Goal: Task Accomplishment & Management: Use online tool/utility

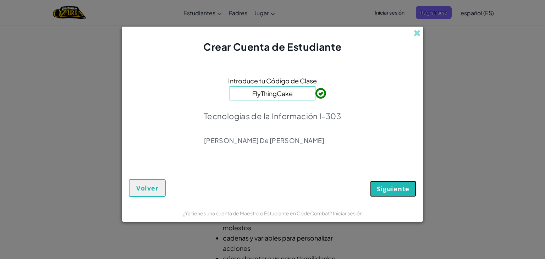
click at [390, 189] on font "Siguiente" at bounding box center [393, 189] width 33 height 9
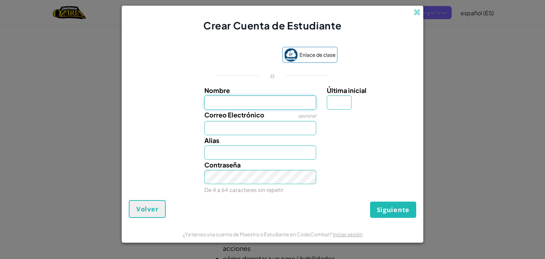
click at [256, 99] on input "Nombre" at bounding box center [260, 103] width 112 height 14
type input "Santos"
click at [344, 108] on input "Última inicial" at bounding box center [339, 103] width 25 height 14
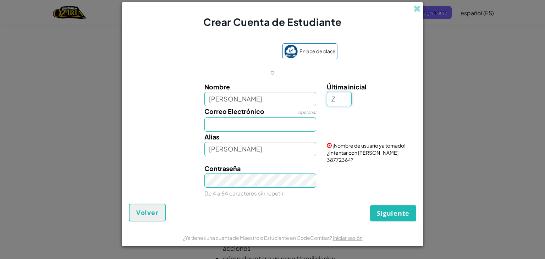
type input "Z"
type input "Santos Z"
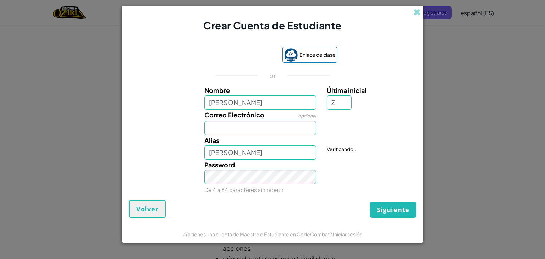
drag, startPoint x: 348, startPoint y: 111, endPoint x: 338, endPoint y: 115, distance: 10.4
click at [338, 115] on div at bounding box center [371, 115] width 98 height 10
click at [337, 105] on input "Z" at bounding box center [339, 103] width 25 height 14
type input "H"
type input "[PERSON_NAME]"
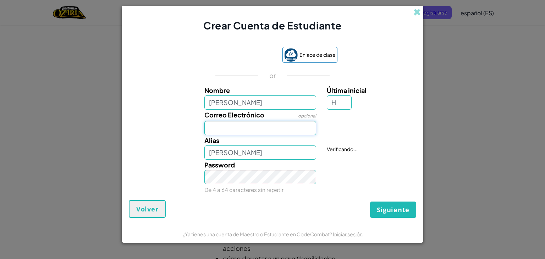
click at [241, 124] on input "Correo Electrónico" at bounding box center [260, 128] width 112 height 14
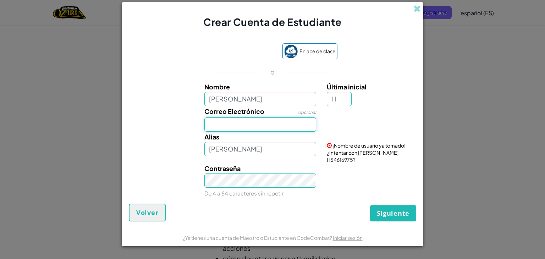
type input "AL07160164@tecmilenio.mx"
click at [253, 156] on input "[PERSON_NAME]" at bounding box center [260, 149] width 112 height 14
click at [258, 156] on input "[PERSON_NAME]" at bounding box center [260, 149] width 112 height 14
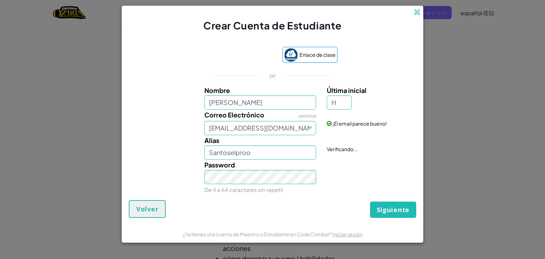
click at [359, 161] on div "Password De 4 a 64 caracteres sin repetir" at bounding box center [272, 177] width 295 height 35
click at [269, 155] on input "Santoselproo" at bounding box center [260, 153] width 112 height 14
click at [267, 151] on input "Santoselproo" at bounding box center [260, 153] width 112 height 14
click at [342, 164] on div "Contraseña De 4 a 64 caracteres sin repetir" at bounding box center [272, 177] width 295 height 35
click at [238, 149] on input "Santos" at bounding box center [260, 153] width 112 height 14
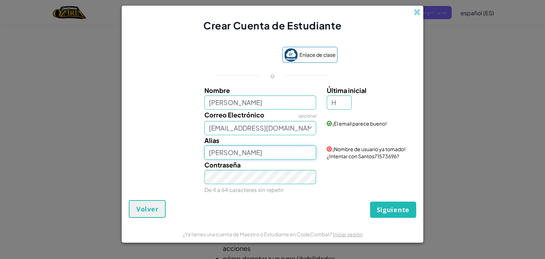
click at [218, 154] on input "Santos" at bounding box center [260, 153] width 112 height 14
type input "Sxntos"
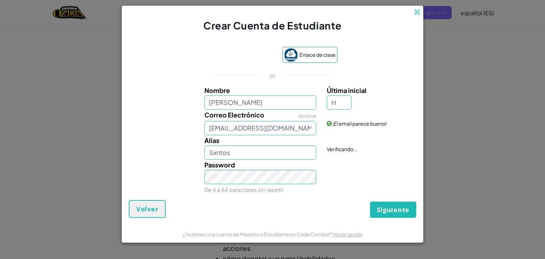
click at [328, 170] on div "Password De 4 a 64 caracteres sin repetir" at bounding box center [272, 177] width 295 height 35
click at [398, 213] on font "Siguiente" at bounding box center [393, 210] width 33 height 9
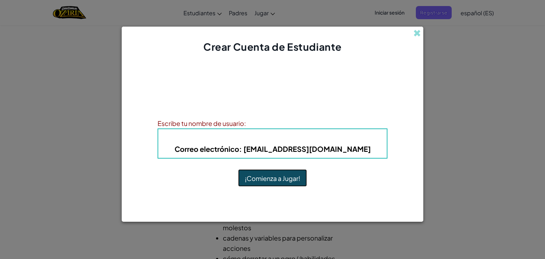
click at [280, 181] on font "¡Comienza a Jugar!" at bounding box center [272, 178] width 55 height 8
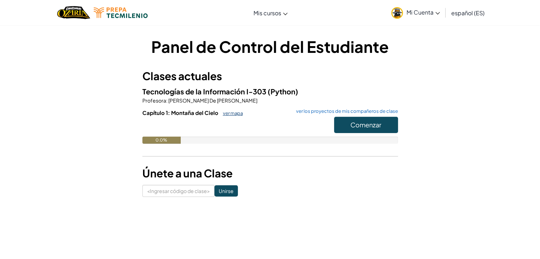
click at [234, 113] on font "ver mapa" at bounding box center [233, 113] width 20 height 6
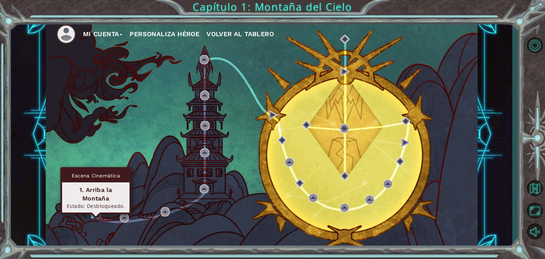
click at [94, 216] on img at bounding box center [95, 213] width 9 height 9
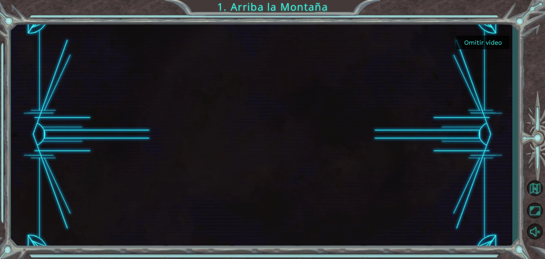
click at [489, 43] on font "Omitir video" at bounding box center [483, 42] width 38 height 7
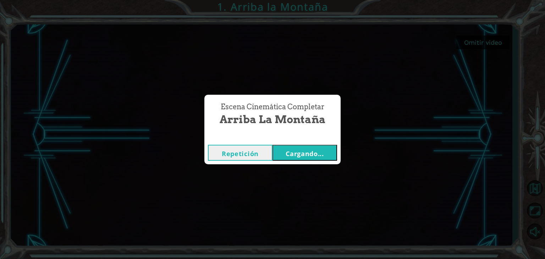
click at [298, 155] on font "Cargando..." at bounding box center [305, 153] width 38 height 9
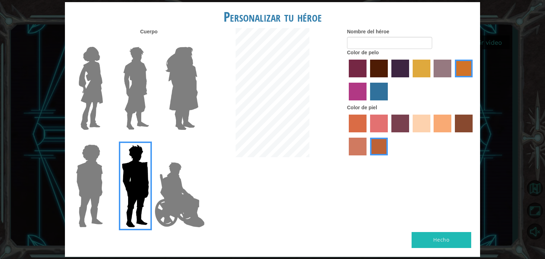
click at [182, 179] on img at bounding box center [180, 194] width 56 height 71
click at [198, 140] on input "El héroe Jamie" at bounding box center [198, 140] width 0 height 0
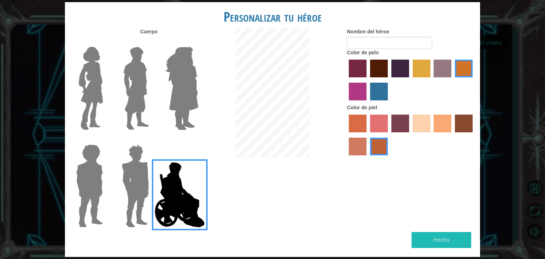
click at [361, 68] on label "color de pelo pimentón" at bounding box center [358, 69] width 18 height 18
click at [347, 80] on input "color de pelo pimentón" at bounding box center [347, 80] width 0 height 0
click at [376, 93] on label "color de cabello lachmara" at bounding box center [379, 92] width 18 height 18
click at [368, 103] on input "color de cabello lachmara" at bounding box center [368, 103] width 0 height 0
click at [423, 121] on label "color de piel de playa de arena" at bounding box center [422, 124] width 18 height 18
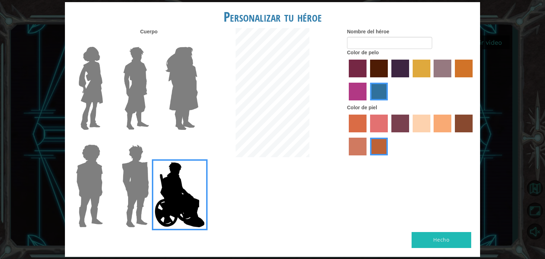
click at [410, 135] on input "color de piel de playa de arena" at bounding box center [410, 135] width 0 height 0
click at [440, 127] on label "color de piel de tacao" at bounding box center [443, 124] width 18 height 18
click at [432, 135] on input "color de piel de tacao" at bounding box center [432, 135] width 0 height 0
click at [462, 126] on label "color de piel karma" at bounding box center [464, 124] width 18 height 18
click at [453, 135] on input "color de piel karma" at bounding box center [453, 135] width 0 height 0
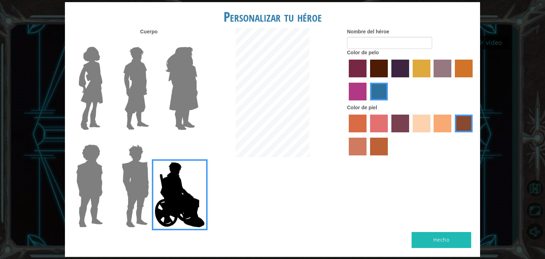
click at [356, 141] on label "color de piel arena ardiente" at bounding box center [358, 147] width 18 height 18
click at [474, 135] on input "color de piel arena ardiente" at bounding box center [474, 135] width 0 height 0
click at [442, 123] on label "color de piel de tacao" at bounding box center [443, 124] width 18 height 18
click at [432, 135] on input "color de piel de tacao" at bounding box center [432, 135] width 0 height 0
click at [383, 146] on label "color de piel de árbol de humo" at bounding box center [379, 147] width 18 height 18
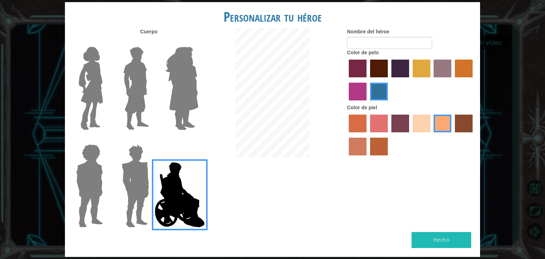
click at [368, 158] on input "color de piel de árbol de humo" at bounding box center [368, 158] width 0 height 0
click at [362, 125] on label "color de piel de sorbus" at bounding box center [358, 124] width 18 height 18
click at [347, 135] on input "color de piel de sorbus" at bounding box center [347, 135] width 0 height 0
click at [373, 126] on label "color de piel frily" at bounding box center [379, 124] width 18 height 18
click at [368, 135] on input "color de piel frily" at bounding box center [368, 135] width 0 height 0
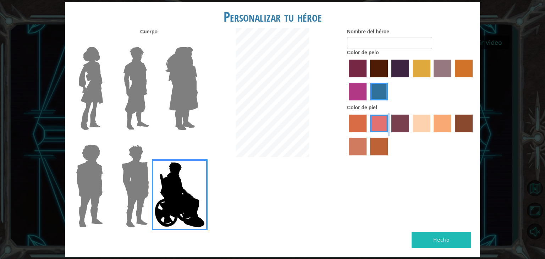
click at [389, 126] on div at bounding box center [411, 136] width 128 height 46
click at [399, 129] on label "color de piel tosca" at bounding box center [401, 124] width 18 height 18
click at [389, 135] on input "color de piel tosca" at bounding box center [389, 135] width 0 height 0
click at [400, 70] on label "color de pelo morado intenso" at bounding box center [401, 69] width 18 height 18
click at [389, 80] on input "color de pelo morado intenso" at bounding box center [389, 80] width 0 height 0
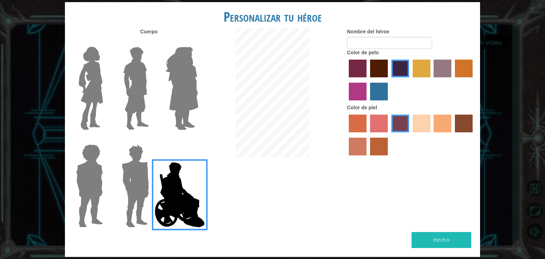
click at [361, 70] on label "color de pelo pimentón" at bounding box center [358, 69] width 18 height 18
click at [347, 80] on input "color de pelo pimentón" at bounding box center [347, 80] width 0 height 0
click at [417, 67] on label "color de pelo del tulipán" at bounding box center [422, 69] width 18 height 18
click at [410, 80] on input "color de pelo del tulipán" at bounding box center [410, 80] width 0 height 0
click at [174, 85] on img at bounding box center [182, 88] width 39 height 89
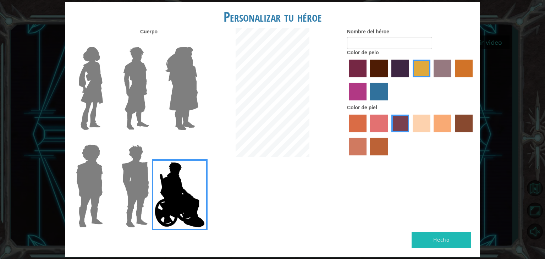
click at [198, 42] on input "Héroe Amatista" at bounding box center [198, 42] width 0 height 0
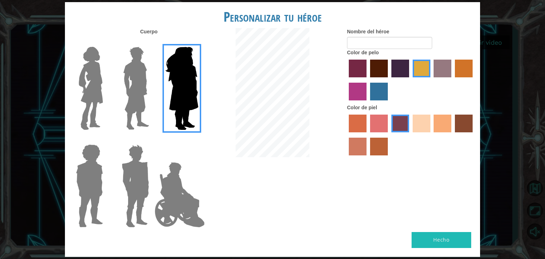
click at [136, 87] on img at bounding box center [136, 88] width 32 height 89
click at [152, 42] on input "El héroe Lars" at bounding box center [152, 42] width 0 height 0
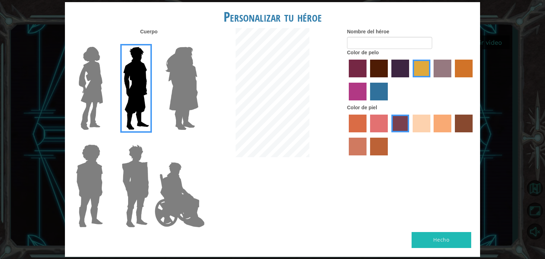
click at [168, 100] on img at bounding box center [182, 88] width 39 height 89
click at [198, 42] on input "Héroe Amatista" at bounding box center [198, 42] width 0 height 0
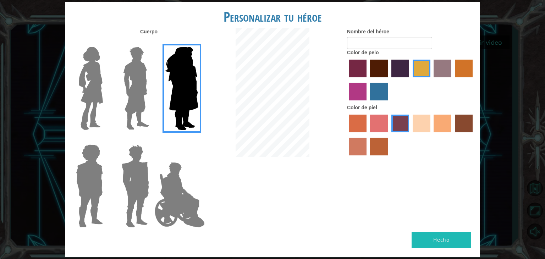
click at [98, 96] on img at bounding box center [91, 88] width 30 height 89
click at [106, 42] on input "Héroe Connie" at bounding box center [106, 42] width 0 height 0
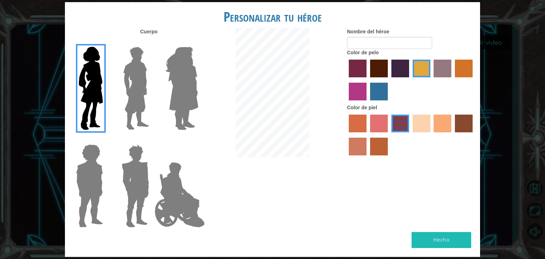
click at [102, 171] on img at bounding box center [89, 186] width 33 height 89
click at [106, 140] on input "Héroe Steven" at bounding box center [106, 140] width 0 height 0
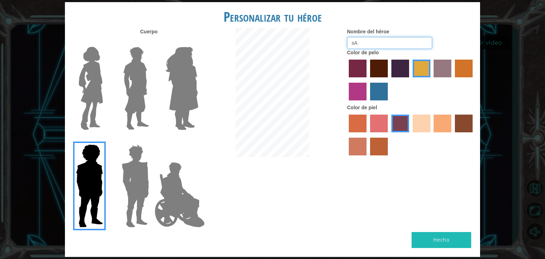
type input "s"
type input "El super tonto"
click at [439, 247] on button "Hecho" at bounding box center [442, 240] width 60 height 16
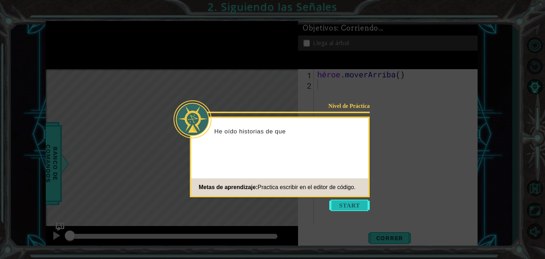
click at [337, 202] on button "Comenzar" at bounding box center [349, 205] width 40 height 11
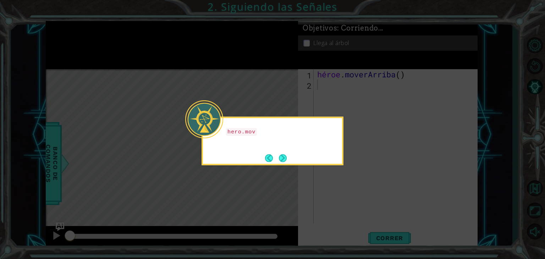
click at [314, 172] on icon at bounding box center [272, 129] width 545 height 259
click at [289, 157] on div "hero.moveUp() me llevará arriba por el camino." at bounding box center [273, 141] width 142 height 49
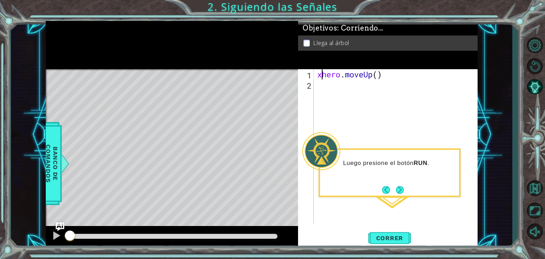
type textarea "hero.moveUp()"
click at [403, 189] on button "Próximo" at bounding box center [400, 190] width 8 height 8
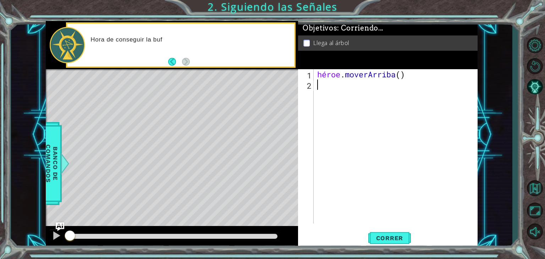
click at [369, 156] on div "1 2 héroe . moverArriba ( ) [DEMOGRAPHIC_DATA] XXXXXXXXXXXXXXXXXXXXXXXXXXXXXXXX…" at bounding box center [387, 146] width 178 height 154
drag, startPoint x: 368, startPoint y: 156, endPoint x: 352, endPoint y: 141, distance: 22.3
drag, startPoint x: 352, startPoint y: 141, endPoint x: 320, endPoint y: 122, distance: 36.7
drag, startPoint x: 320, startPoint y: 122, endPoint x: 274, endPoint y: 92, distance: 55.4
drag, startPoint x: 274, startPoint y: 92, endPoint x: 236, endPoint y: 96, distance: 38.2
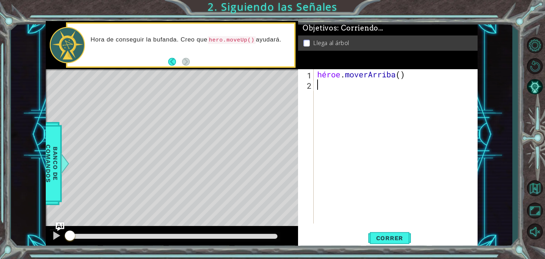
click at [236, 96] on div "Mapa de niveles" at bounding box center [210, 173] width 328 height 209
click at [170, 62] on button "Atrás" at bounding box center [175, 62] width 14 height 8
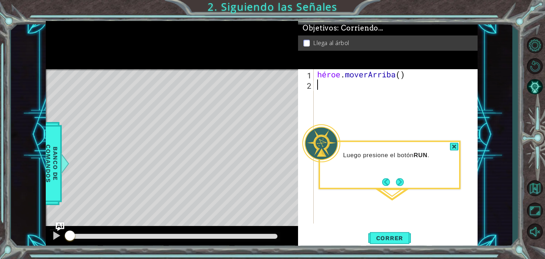
click at [385, 186] on footer at bounding box center [393, 182] width 22 height 11
click at [386, 182] on button "Atrás" at bounding box center [389, 182] width 14 height 8
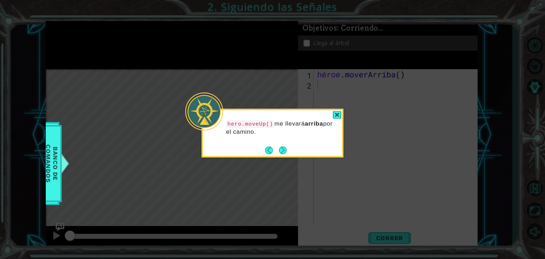
click at [283, 149] on button "Próximo" at bounding box center [283, 150] width 8 height 8
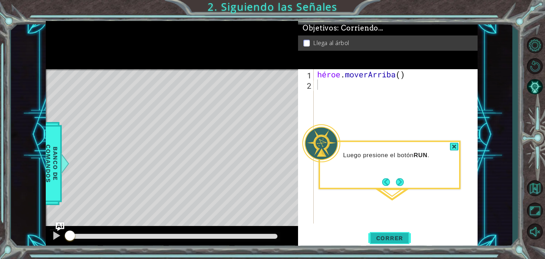
click at [393, 233] on button "Correr" at bounding box center [390, 238] width 43 height 18
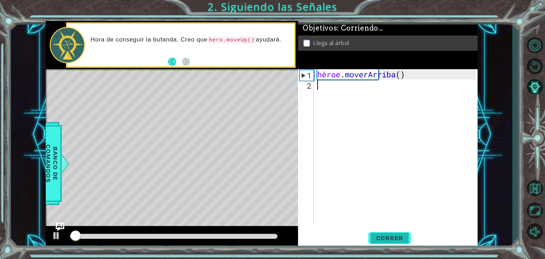
click at [393, 233] on button "Correr" at bounding box center [390, 238] width 43 height 18
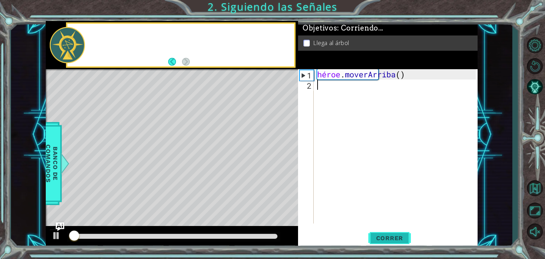
click at [393, 233] on button "Correr" at bounding box center [390, 238] width 43 height 18
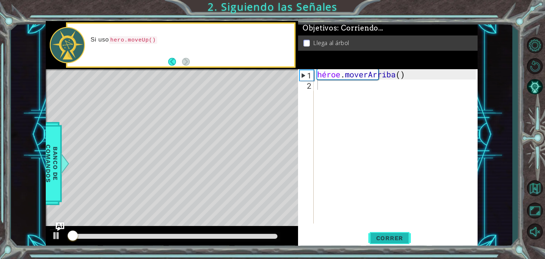
click at [393, 233] on button "Correr" at bounding box center [390, 238] width 43 height 18
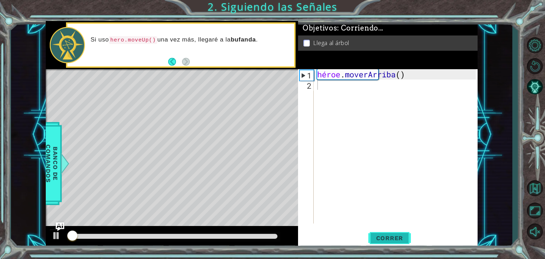
click at [393, 233] on button "Correr" at bounding box center [390, 238] width 43 height 18
click at [409, 239] on button "Correr" at bounding box center [390, 238] width 43 height 18
click at [408, 239] on span "Correr" at bounding box center [390, 238] width 42 height 7
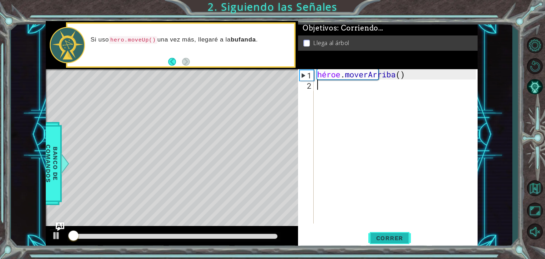
click at [408, 239] on span "Correr" at bounding box center [390, 238] width 42 height 7
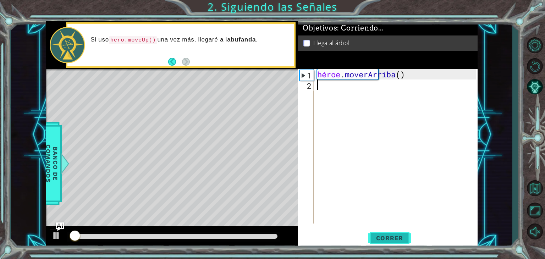
click at [408, 239] on span "Correr" at bounding box center [390, 238] width 42 height 7
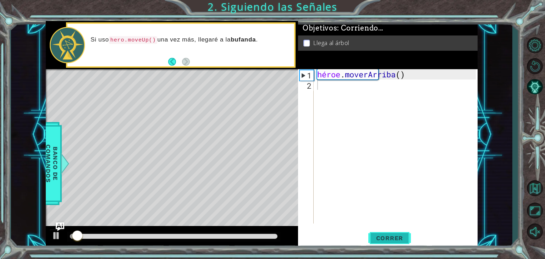
click at [408, 239] on span "Correr" at bounding box center [390, 238] width 42 height 7
click at [405, 239] on span "Correr" at bounding box center [390, 238] width 42 height 7
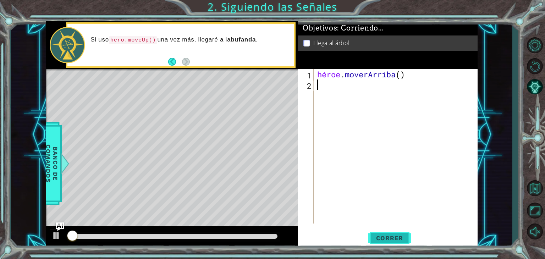
click at [405, 239] on span "Correr" at bounding box center [390, 238] width 42 height 7
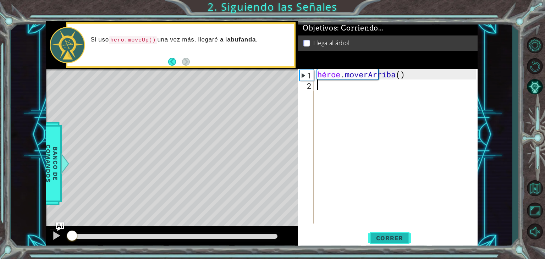
click at [405, 239] on span "Correr" at bounding box center [390, 238] width 42 height 7
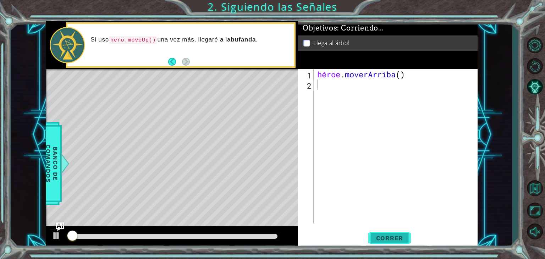
click at [405, 239] on span "Correr" at bounding box center [390, 238] width 42 height 7
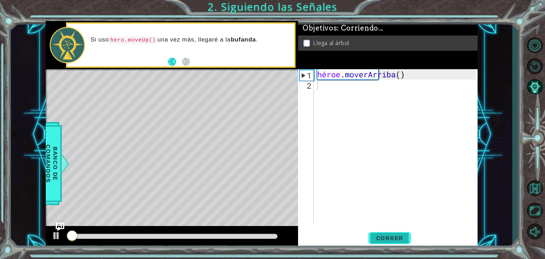
click at [405, 239] on span "Correr" at bounding box center [390, 238] width 42 height 7
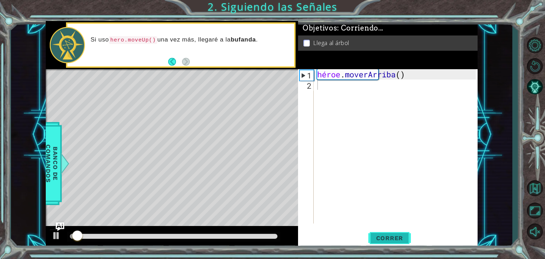
click at [405, 239] on span "Correr" at bounding box center [390, 238] width 42 height 7
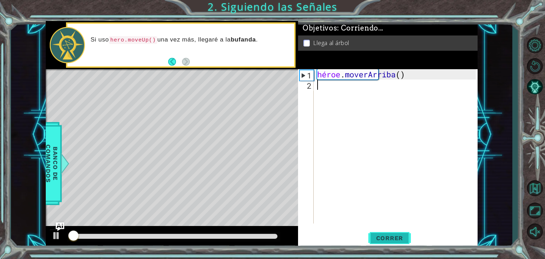
click at [405, 239] on span "Correr" at bounding box center [390, 238] width 42 height 7
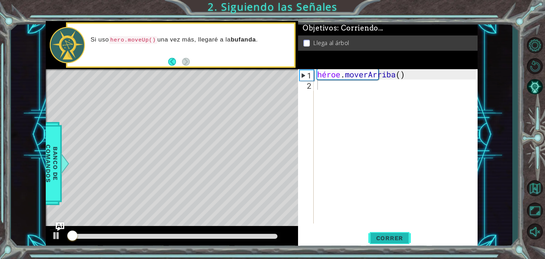
click at [405, 239] on span "Correr" at bounding box center [390, 238] width 42 height 7
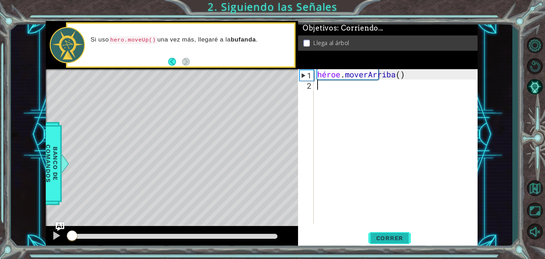
click at [405, 239] on span "Correr" at bounding box center [390, 238] width 42 height 7
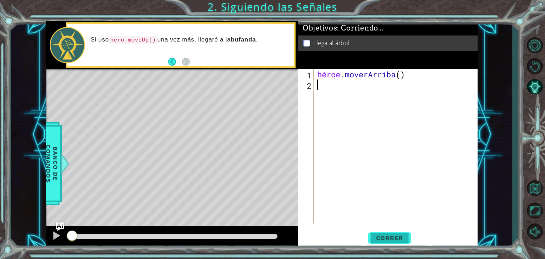
click at [405, 239] on span "Correr" at bounding box center [390, 238] width 42 height 7
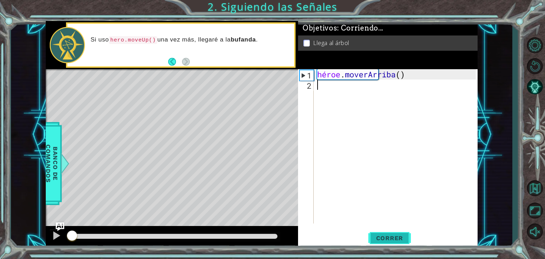
click at [405, 239] on span "Correr" at bounding box center [390, 238] width 42 height 7
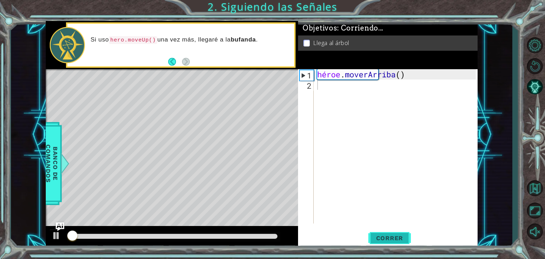
click at [405, 239] on span "Correr" at bounding box center [390, 238] width 42 height 7
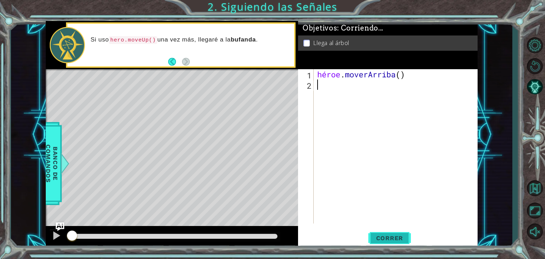
click at [405, 239] on span "Correr" at bounding box center [390, 238] width 42 height 7
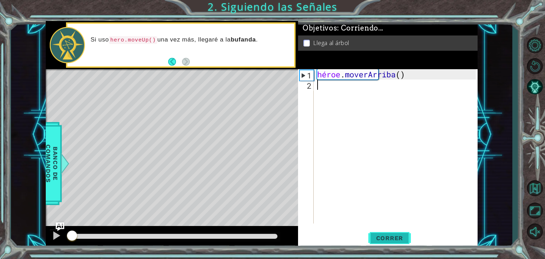
click at [405, 239] on span "Correr" at bounding box center [390, 238] width 42 height 7
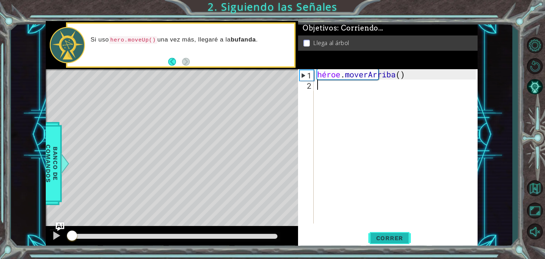
click at [405, 239] on span "Correr" at bounding box center [390, 238] width 42 height 7
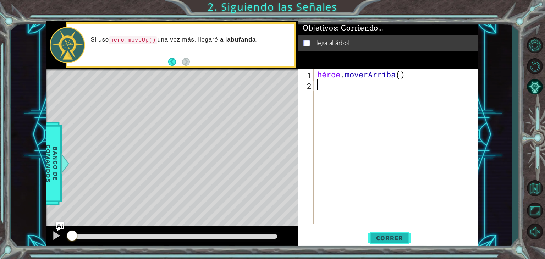
click at [405, 239] on span "Correr" at bounding box center [390, 238] width 42 height 7
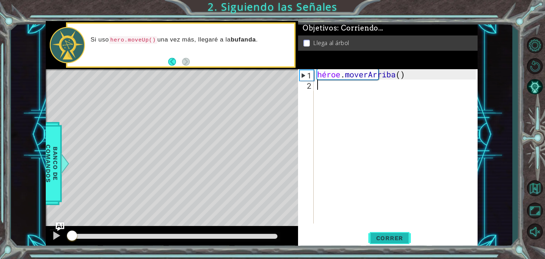
click at [405, 239] on span "Correr" at bounding box center [390, 238] width 42 height 7
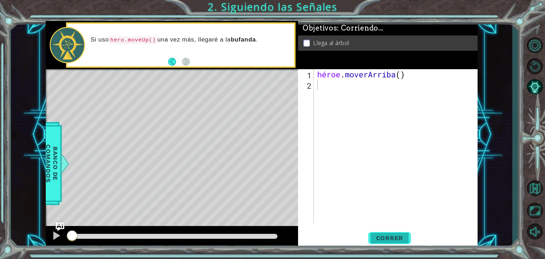
click at [405, 239] on span "Correr" at bounding box center [390, 238] width 42 height 7
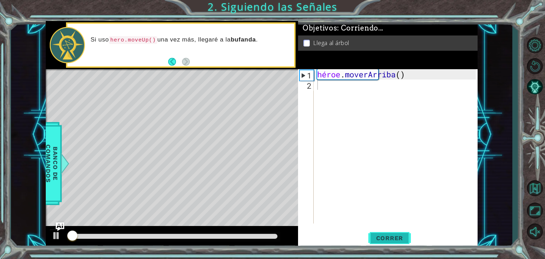
drag, startPoint x: 405, startPoint y: 239, endPoint x: 408, endPoint y: 235, distance: 4.8
click at [405, 237] on span "Correr" at bounding box center [390, 238] width 42 height 7
click at [408, 235] on span "Correr" at bounding box center [390, 238] width 42 height 7
drag, startPoint x: 408, startPoint y: 235, endPoint x: 411, endPoint y: 232, distance: 4.3
click at [409, 233] on button "Correr" at bounding box center [390, 238] width 43 height 18
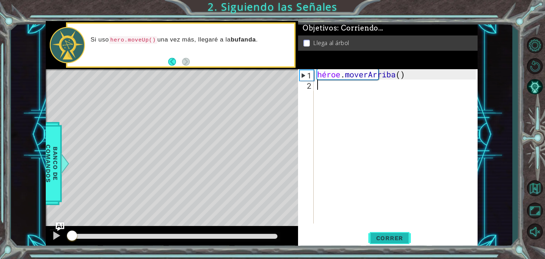
click at [410, 232] on button "Correr" at bounding box center [390, 238] width 43 height 18
click at [415, 231] on div "Correr" at bounding box center [390, 238] width 180 height 18
click at [415, 230] on div "Correr" at bounding box center [390, 238] width 180 height 18
click at [369, 229] on button "Correr" at bounding box center [390, 238] width 43 height 18
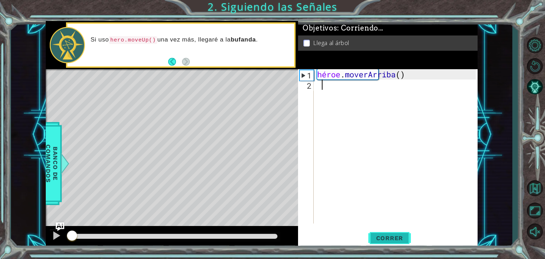
click at [403, 234] on button "Correr" at bounding box center [390, 238] width 43 height 18
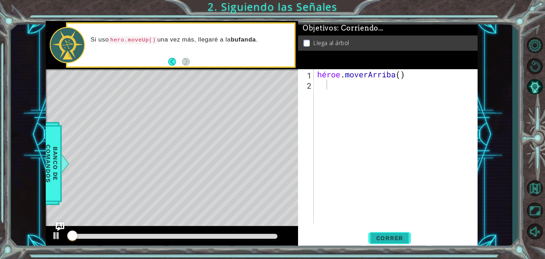
click at [403, 234] on button "Correr" at bounding box center [390, 238] width 43 height 18
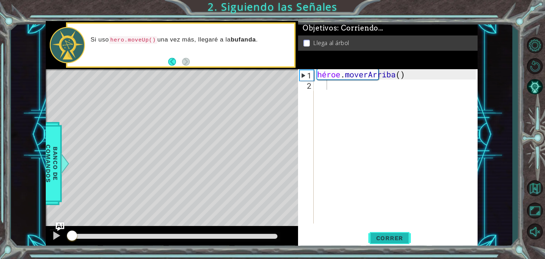
click at [402, 234] on button "Correr" at bounding box center [390, 238] width 43 height 18
click at [369, 229] on button "Correr" at bounding box center [390, 238] width 43 height 18
click at [401, 234] on button "Correr" at bounding box center [390, 238] width 43 height 18
click at [369, 229] on button "Correr" at bounding box center [390, 238] width 43 height 18
click at [402, 231] on button "Correr" at bounding box center [390, 238] width 43 height 18
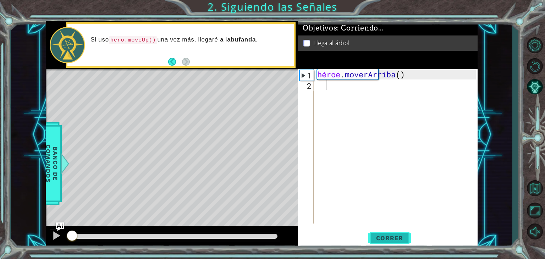
click at [369, 229] on button "Correr" at bounding box center [390, 238] width 43 height 18
click at [402, 231] on button "Correr" at bounding box center [390, 238] width 43 height 18
click at [369, 229] on button "Correr" at bounding box center [390, 238] width 43 height 18
click at [402, 231] on button "Correr" at bounding box center [390, 238] width 43 height 18
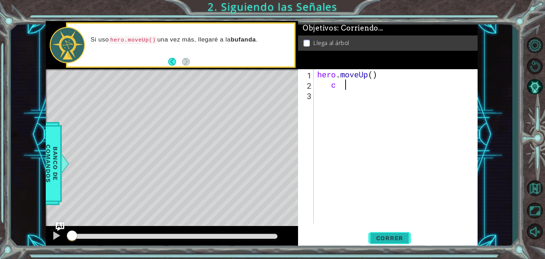
click at [369, 229] on button "Correr" at bounding box center [390, 238] width 43 height 18
click at [402, 231] on button "Correr" at bounding box center [390, 238] width 43 height 18
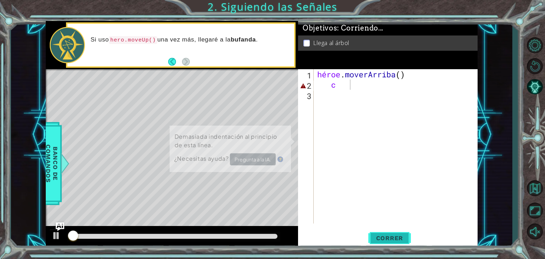
click at [402, 231] on button "Correr" at bounding box center [390, 238] width 43 height 18
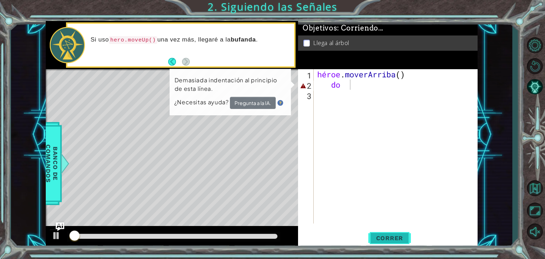
click at [402, 231] on button "Correr" at bounding box center [390, 238] width 43 height 18
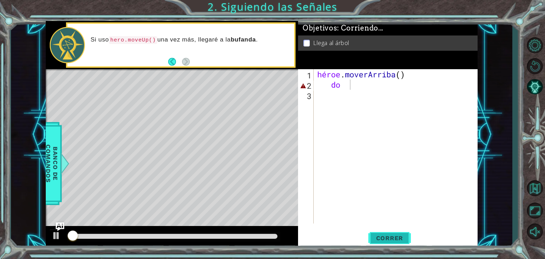
click at [402, 231] on button "Correr" at bounding box center [390, 238] width 43 height 18
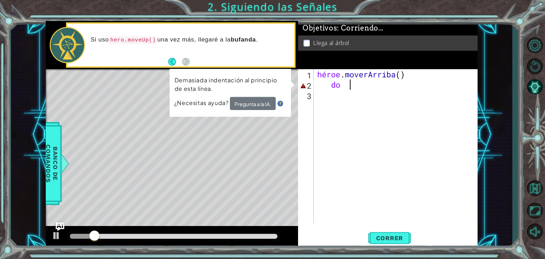
drag, startPoint x: 402, startPoint y: 231, endPoint x: 281, endPoint y: 151, distance: 145.4
click at [403, 231] on button "Correr" at bounding box center [390, 238] width 43 height 18
drag, startPoint x: 347, startPoint y: 88, endPoint x: 340, endPoint y: 91, distance: 6.7
click at [340, 91] on div "héroe . [GEOGRAPHIC_DATA] ( ) do" at bounding box center [398, 156] width 164 height 175
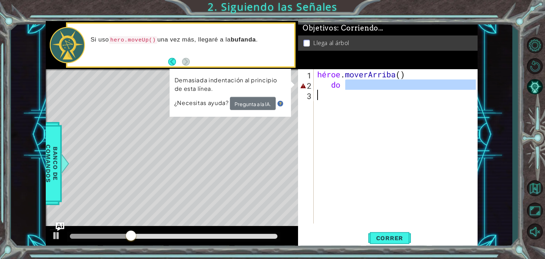
click at [344, 84] on div "héroe . [GEOGRAPHIC_DATA] ( ) do" at bounding box center [396, 146] width 160 height 154
click at [346, 87] on div "héroe . [GEOGRAPHIC_DATA] ( ) do" at bounding box center [398, 156] width 164 height 175
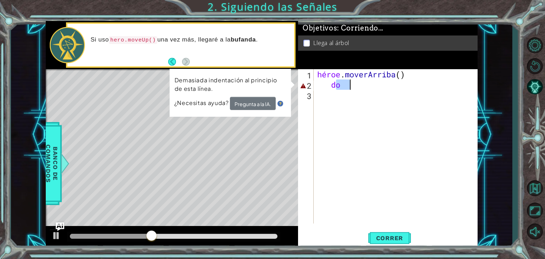
click at [346, 87] on div "héroe . [GEOGRAPHIC_DATA] ( ) do" at bounding box center [398, 156] width 164 height 175
type textarea "c"
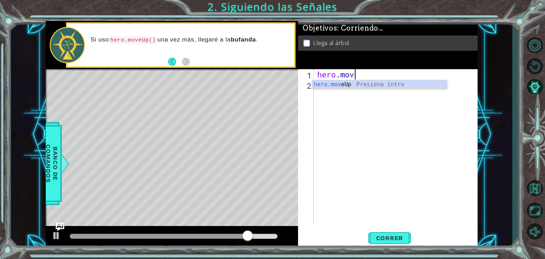
type textarea "h"
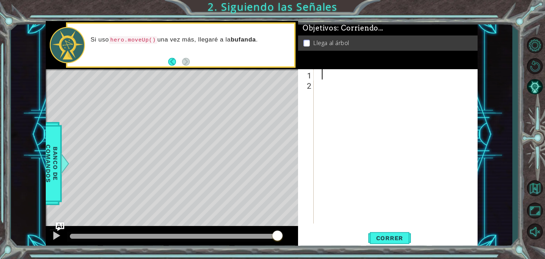
type textarea "h"
click at [341, 85] on div "Introducción de [PERSON_NAME].moveUp Presiona" at bounding box center [384, 93] width 134 height 26
type textarea "w"
type textarea "hero.moveUp()"
click at [420, 75] on div "héroe . [GEOGRAPHIC_DATA] ( )" at bounding box center [398, 156] width 164 height 175
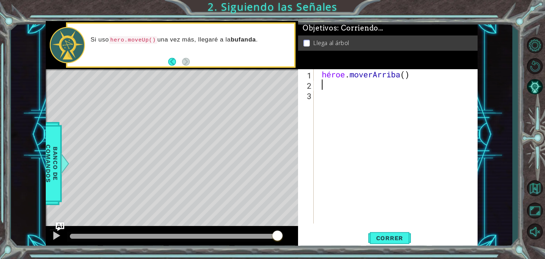
type textarea "hero.moveUp()"
click at [356, 90] on div "héroe . [GEOGRAPHIC_DATA] ( )" at bounding box center [398, 156] width 164 height 175
type textarea "hr"
click at [358, 94] on div "Introducción a h e r o.moveUp Presiona" at bounding box center [384, 104] width 134 height 26
click at [392, 240] on font "Correr" at bounding box center [389, 238] width 27 height 7
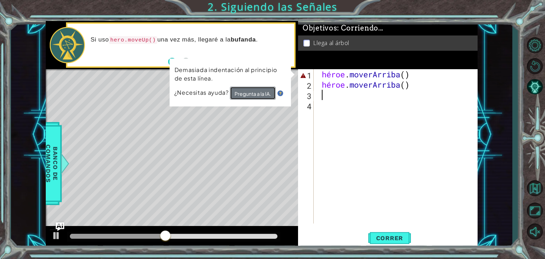
click at [246, 95] on font "Pregunta a la IA." at bounding box center [253, 94] width 37 height 7
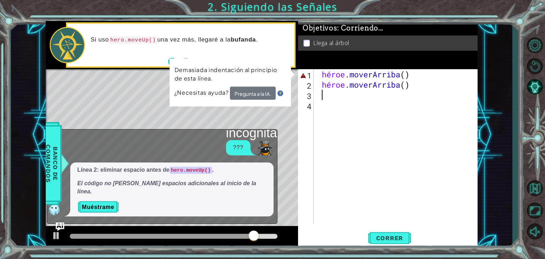
click at [388, 90] on div "héroe . [PERSON_NAME] ( ) héroe . [GEOGRAPHIC_DATA] ( )" at bounding box center [398, 156] width 164 height 175
drag, startPoint x: 438, startPoint y: 84, endPoint x: 305, endPoint y: 94, distance: 132.8
click at [305, 94] on div "hero.moveUp() 1 2 3 4 héroe . [PERSON_NAME] ( ) héroe . moverArriba ( ) [DEMOGR…" at bounding box center [387, 146] width 178 height 154
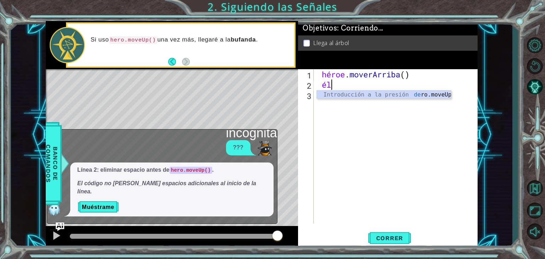
type textarea "h"
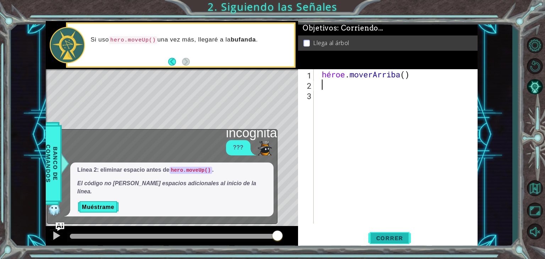
click at [393, 234] on button "Correr" at bounding box center [390, 238] width 43 height 18
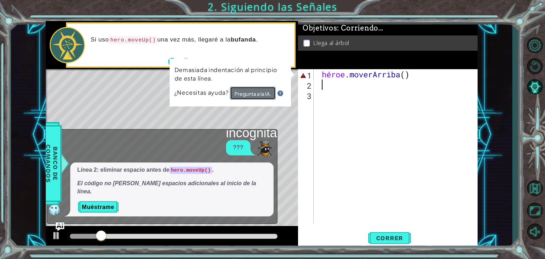
click at [266, 93] on font "Pregunta a la IA." at bounding box center [252, 94] width 37 height 7
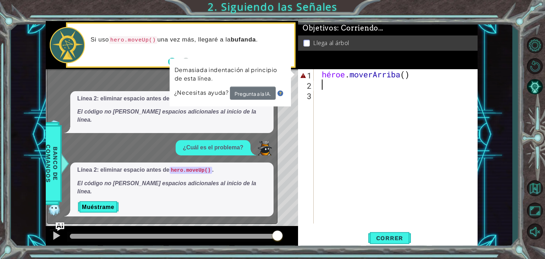
click at [382, 90] on div "héroe . [GEOGRAPHIC_DATA] ( )" at bounding box center [398, 156] width 164 height 175
click at [360, 76] on div "héroe . [GEOGRAPHIC_DATA] ( )" at bounding box center [398, 156] width 164 height 175
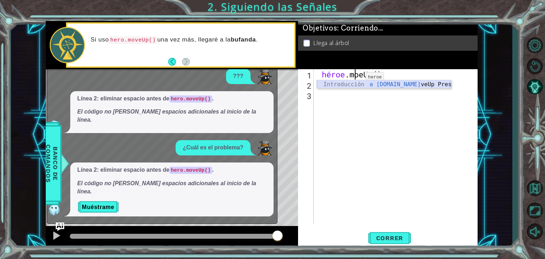
click at [364, 86] on div "Introducción a [DOMAIN_NAME] veUp Presiona" at bounding box center [384, 93] width 134 height 26
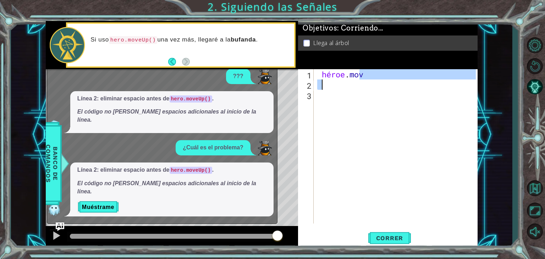
drag, startPoint x: 381, startPoint y: 73, endPoint x: 323, endPoint y: 84, distance: 58.2
click at [323, 84] on div "héroe . mov" at bounding box center [398, 156] width 164 height 175
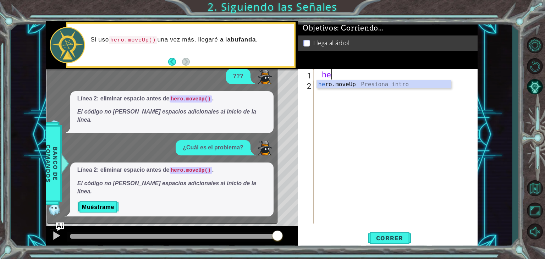
type textarea "h"
click at [348, 76] on div at bounding box center [398, 156] width 164 height 175
click at [350, 79] on div at bounding box center [398, 156] width 164 height 175
click at [350, 83] on div at bounding box center [398, 156] width 164 height 175
click at [347, 78] on div at bounding box center [398, 156] width 164 height 175
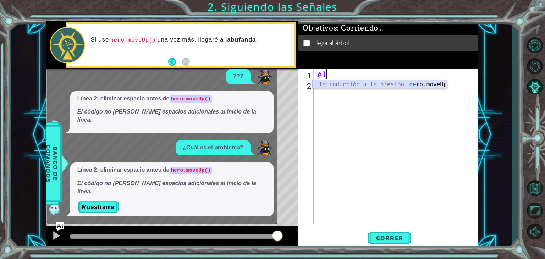
type textarea "h"
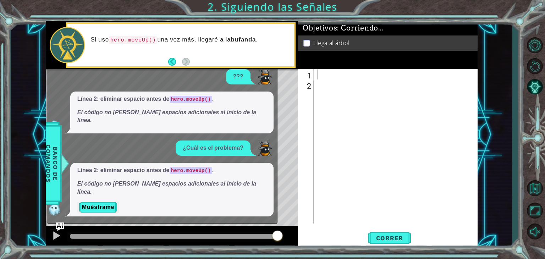
click at [334, 78] on div at bounding box center [398, 156] width 164 height 175
type textarea "he"
click at [338, 88] on div "he" at bounding box center [398, 156] width 164 height 175
click at [339, 72] on div "he" at bounding box center [398, 156] width 164 height 175
type textarea "her"
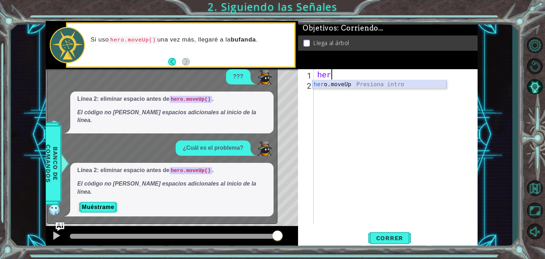
click at [333, 88] on div "her o.moveUp Presiona intro" at bounding box center [379, 93] width 134 height 26
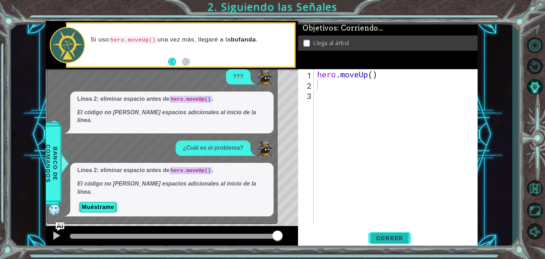
click at [383, 235] on span "Correr" at bounding box center [390, 238] width 42 height 7
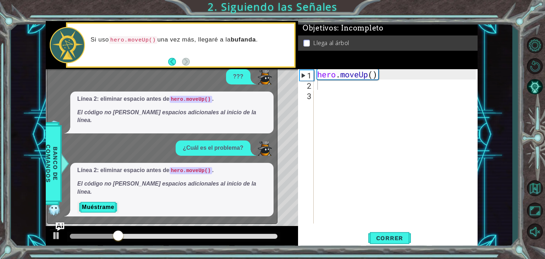
click at [271, 66] on div "x" at bounding box center [274, 62] width 6 height 7
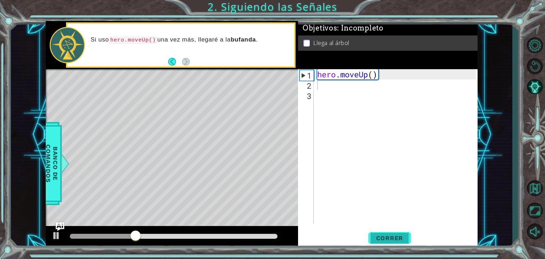
click at [392, 237] on span "Correr" at bounding box center [390, 238] width 42 height 7
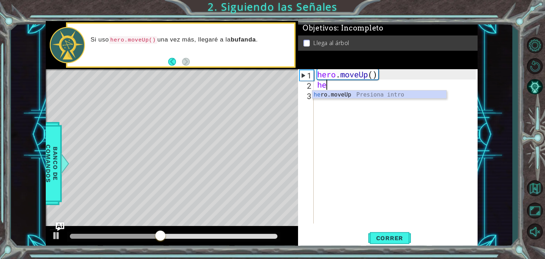
type textarea "her"
click at [330, 94] on div "her o.moveUp Presiona intro" at bounding box center [379, 104] width 134 height 26
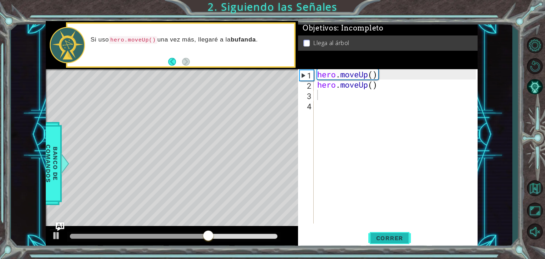
click at [391, 241] on span "Correr" at bounding box center [390, 238] width 42 height 7
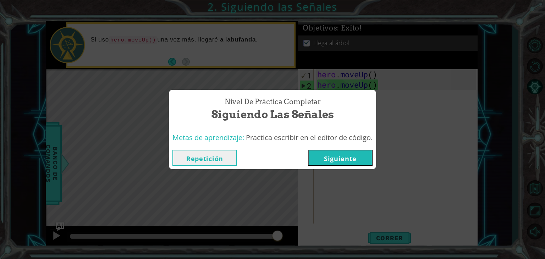
click at [325, 160] on button "Siguiente" at bounding box center [340, 158] width 65 height 16
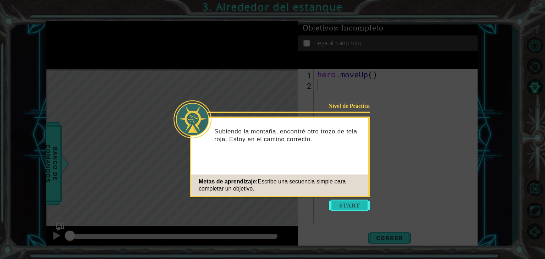
click at [352, 206] on button "Start" at bounding box center [349, 205] width 40 height 11
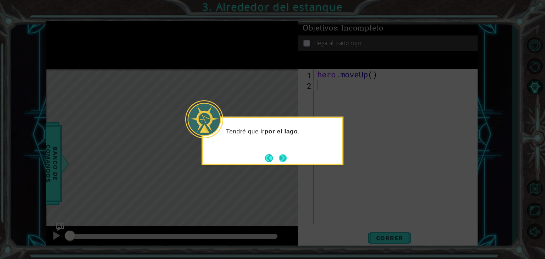
click at [282, 159] on button "Next" at bounding box center [283, 158] width 8 height 8
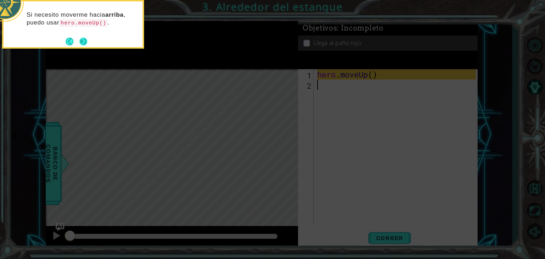
click at [82, 41] on button "Next" at bounding box center [83, 41] width 9 height 9
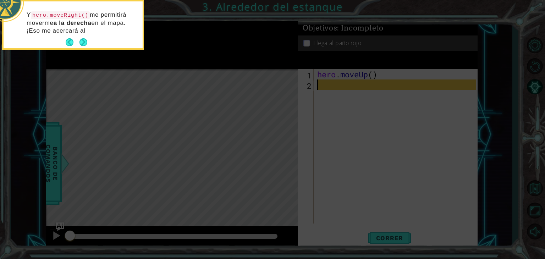
click at [82, 41] on button "Next" at bounding box center [84, 42] width 8 height 8
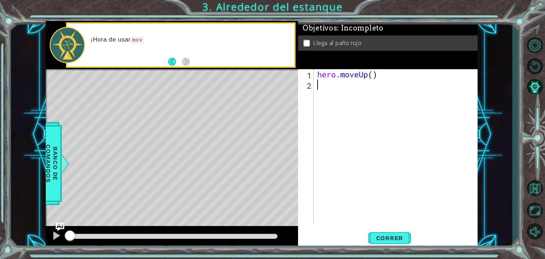
click at [298, 122] on div "1 ההההההההההההההההההההההההההההההההההההההההההההההההההההההההההההההההההההההההההההה…" at bounding box center [262, 135] width 432 height 228
click at [318, 97] on div "hero . moveUp ( )" at bounding box center [398, 156] width 164 height 175
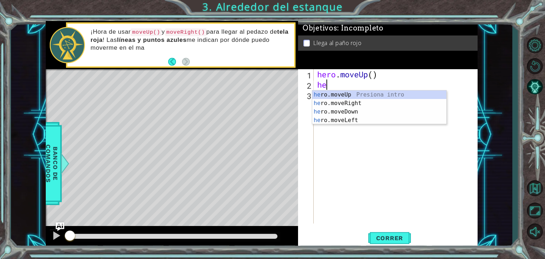
type textarea "her"
click at [321, 97] on div "her o.moveUp Presiona intro her o.moveRight Presiona intro her o.moveDown Presi…" at bounding box center [379, 116] width 134 height 51
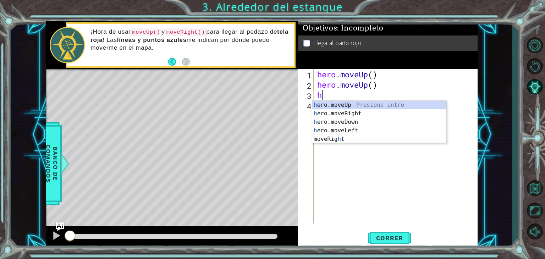
type textarea "her"
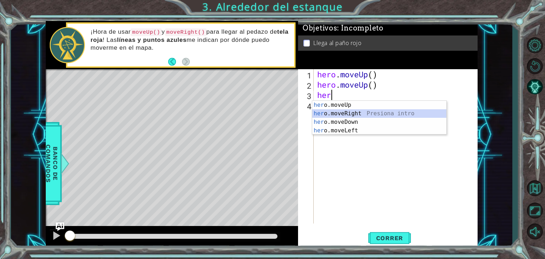
click at [358, 110] on div "her o.moveUp Presiona intro her o.moveRight Presiona intro her o.moveDown Presi…" at bounding box center [379, 126] width 134 height 51
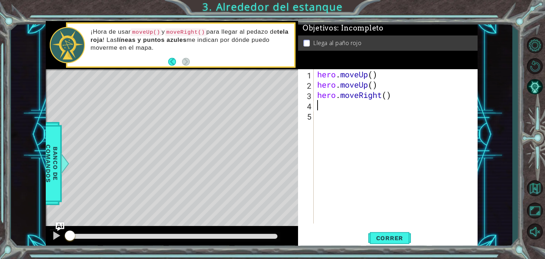
type textarea "her"
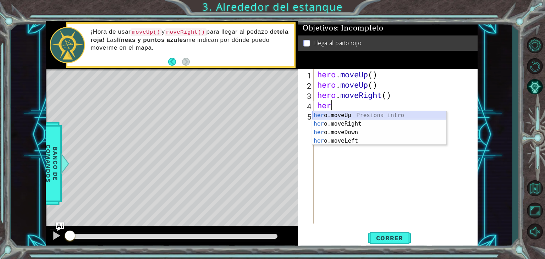
click at [344, 114] on div "her o.moveUp Presiona intro her o.moveRight Presiona intro her o.moveDown Presi…" at bounding box center [379, 136] width 134 height 51
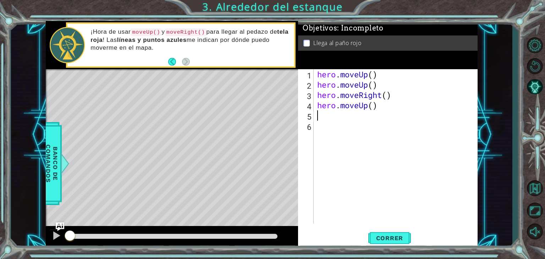
click at [337, 124] on div "hero . moveUp ( ) hero . moveUp ( ) hero . moveRight ( ) hero . moveUp ( )" at bounding box center [398, 156] width 164 height 175
click at [337, 123] on div "hero . moveUp ( ) hero . moveUp ( ) hero . moveRight ( ) hero . moveUp ( )" at bounding box center [398, 156] width 164 height 175
click at [336, 120] on div "hero . moveUp ( ) hero . moveUp ( ) hero . moveRight ( ) hero . moveUp ( )" at bounding box center [398, 156] width 164 height 175
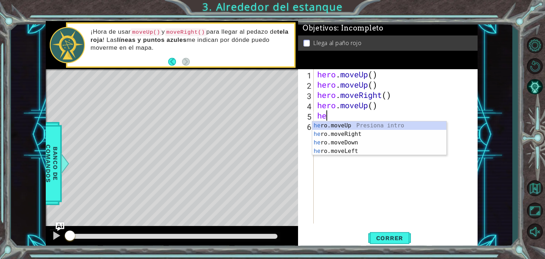
type textarea "her"
click at [362, 122] on div "her o.moveUp Presiona intro her o.moveRight Presiona intro her o.moveDown Presi…" at bounding box center [379, 146] width 134 height 51
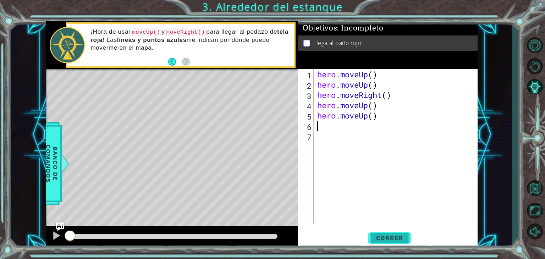
click at [389, 238] on span "Correr" at bounding box center [390, 238] width 42 height 7
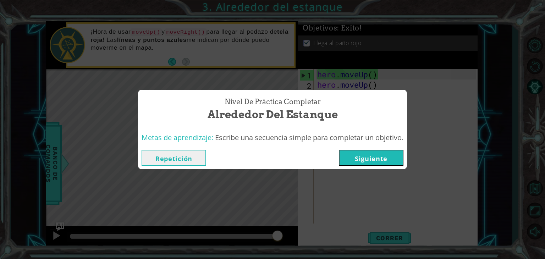
click at [371, 159] on button "Siguiente" at bounding box center [371, 158] width 65 height 16
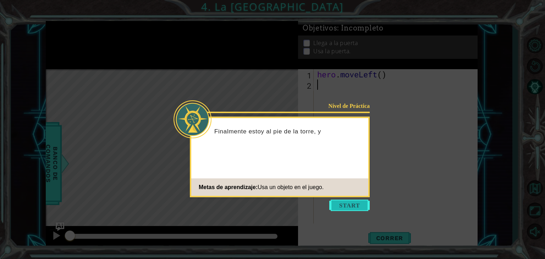
click at [335, 201] on button "Start" at bounding box center [349, 205] width 40 height 11
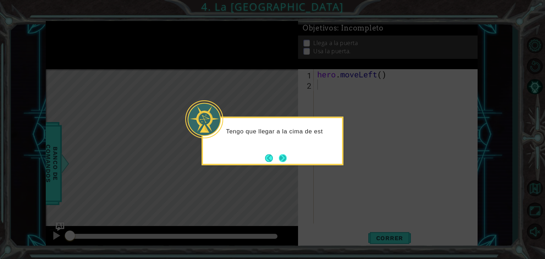
click at [285, 157] on button "Next" at bounding box center [283, 158] width 8 height 8
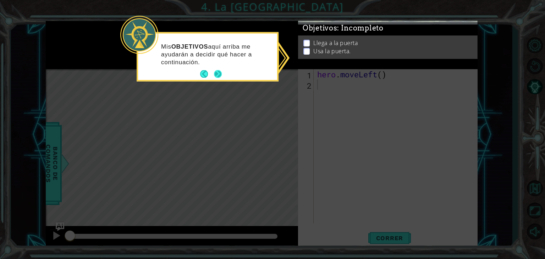
click at [215, 75] on button "Next" at bounding box center [218, 74] width 8 height 8
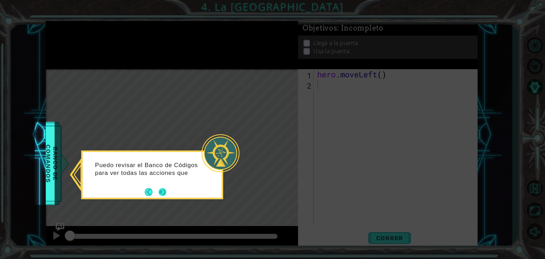
click at [158, 191] on button "Back" at bounding box center [152, 192] width 14 height 8
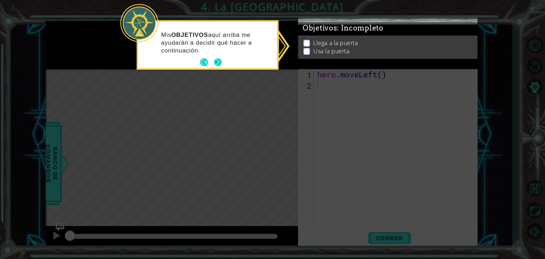
click at [221, 61] on button "Next" at bounding box center [218, 63] width 8 height 8
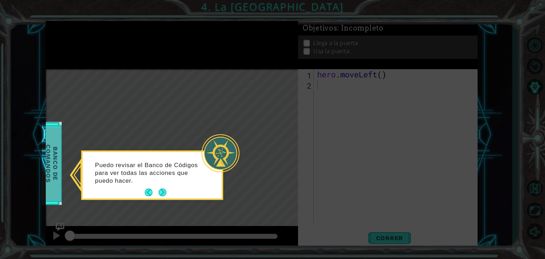
click at [56, 162] on body "1 ההההההההההההההההההההההההההההההההההההההההההההההההההההההההההההההההההההההההההההה…" at bounding box center [272, 129] width 545 height 259
click at [56, 162] on span "Banco de comandos" at bounding box center [47, 163] width 18 height 73
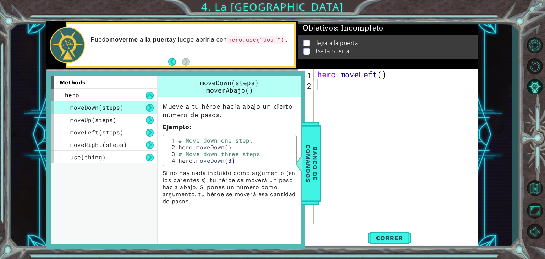
click at [134, 110] on div "moveDown(steps)" at bounding box center [104, 107] width 107 height 12
click at [100, 160] on span "use(thing)" at bounding box center [88, 156] width 36 height 7
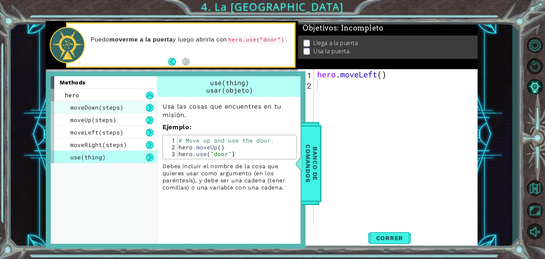
click at [99, 107] on span "moveDown(steps)" at bounding box center [96, 107] width 53 height 7
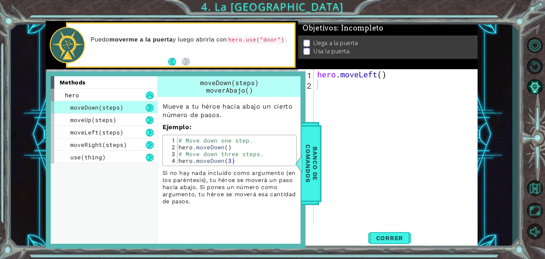
click at [397, 121] on div "hero . moveLeft ( )" at bounding box center [398, 156] width 164 height 175
drag, startPoint x: 305, startPoint y: 163, endPoint x: 306, endPoint y: 156, distance: 7.0
click at [305, 163] on span "Banco de comandos" at bounding box center [311, 163] width 18 height 73
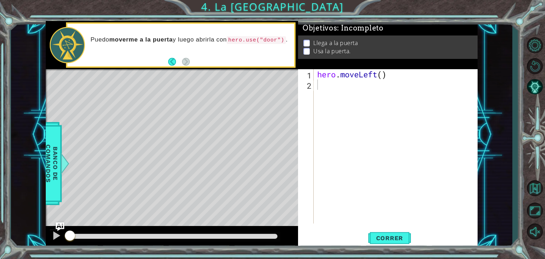
click at [334, 87] on div "hero . moveLeft ( )" at bounding box center [398, 156] width 164 height 175
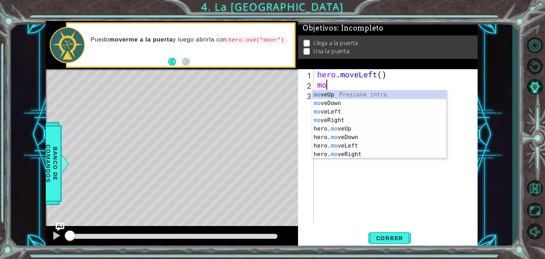
type textarea "move"
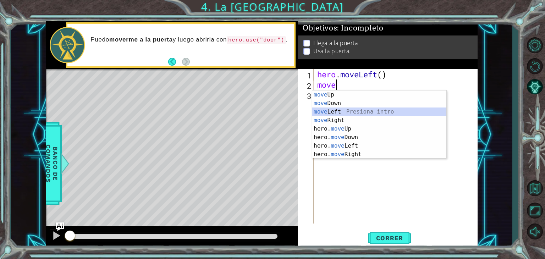
click at [344, 115] on div "move Up Presiona intro move Down Presiona intro move Left Presiona intro move R…" at bounding box center [379, 133] width 134 height 85
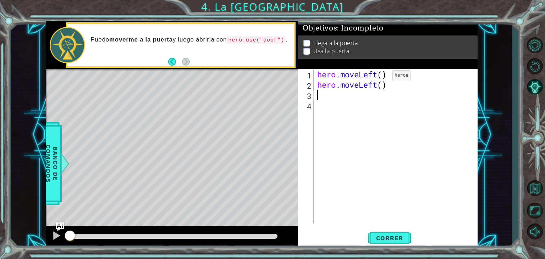
click at [382, 77] on div "hero . moveLeft ( ) hero . moveLeft ( )" at bounding box center [398, 156] width 164 height 175
click at [387, 81] on div "hero . moveLeft ( 3 ) hero . moveLeft ( )" at bounding box center [398, 156] width 164 height 175
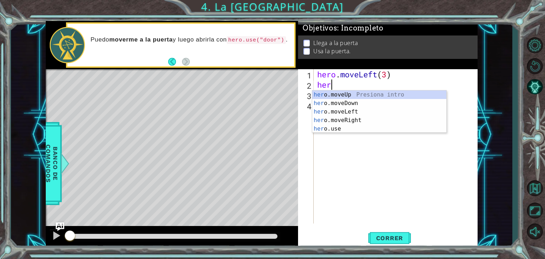
scroll to position [0, 0]
type textarea "h"
type textarea "hero"
click at [378, 96] on div "hero .moveUp Presiona intro hero .moveDown Presiona intro hero .moveLeft Presio…" at bounding box center [379, 121] width 134 height 60
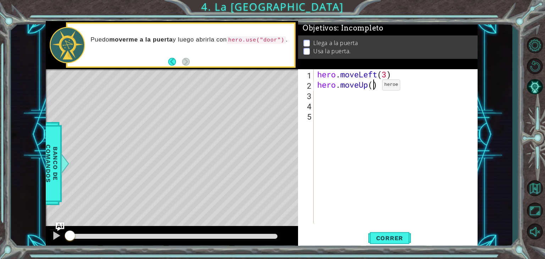
click at [372, 87] on div "hero . moveLeft ( 3 ) hero . moveUp ( )" at bounding box center [398, 156] width 164 height 175
type textarea "hero.moveUp(3)"
click at [369, 100] on div "hero . moveLeft ( 3 ) hero . moveUp ( 3 )" at bounding box center [398, 156] width 164 height 175
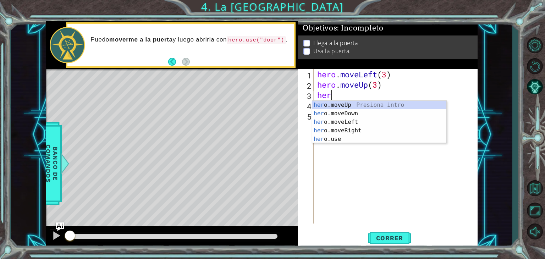
scroll to position [0, 0]
type textarea "herp"
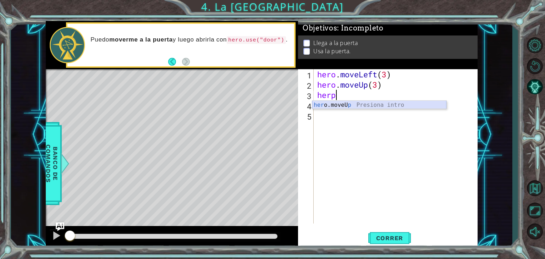
click at [366, 105] on div "her o.moveU p Presiona intro" at bounding box center [379, 114] width 134 height 26
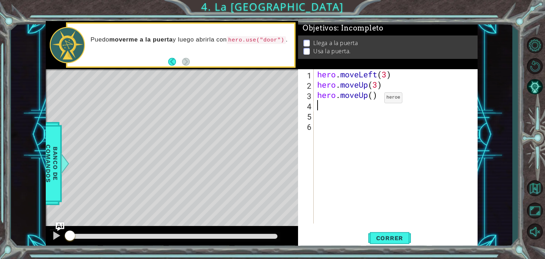
click at [373, 99] on div "hero . moveLeft ( 3 ) hero . moveUp ( 3 ) hero . moveUp ( )" at bounding box center [398, 156] width 164 height 175
click at [381, 242] on button "Correr" at bounding box center [390, 238] width 43 height 18
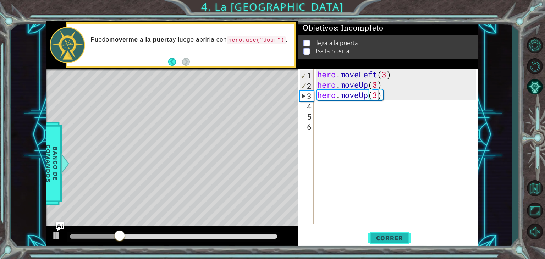
click at [386, 238] on span "Correr" at bounding box center [390, 238] width 42 height 7
click at [376, 74] on div "hero . moveLeft ( 3 ) hero . moveUp ( 3 ) hero . moveUp ( 3 )" at bounding box center [398, 156] width 164 height 175
click at [389, 80] on div "hero . moveLeft ( 3 ) hero . moveUp ( 3 ) hero . moveUp ( 3 )" at bounding box center [398, 156] width 164 height 175
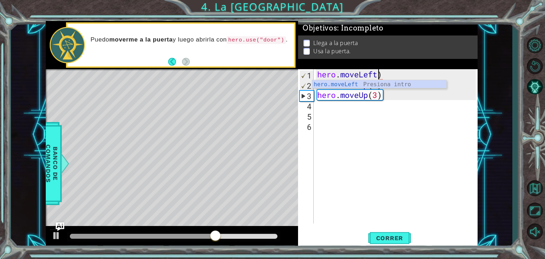
click at [390, 73] on div "hero . moveLeft ) hero . moveUp ( 3 ) hero . moveUp ( 3 )" at bounding box center [398, 156] width 164 height 175
type textarea "hero."
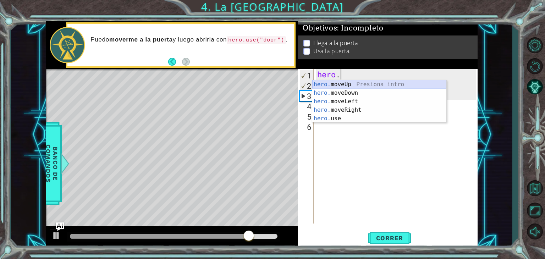
click at [370, 85] on div "hero. moveUp Presiona intro hero. moveDown Presiona intro hero. moveLeft Presio…" at bounding box center [379, 110] width 134 height 60
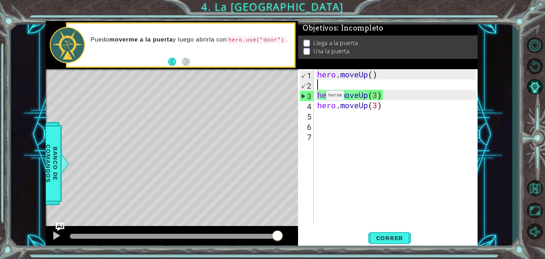
click at [312, 97] on div "3" at bounding box center [307, 96] width 14 height 10
click at [302, 95] on div "3" at bounding box center [307, 96] width 14 height 10
click at [395, 232] on button "Correr" at bounding box center [390, 238] width 43 height 18
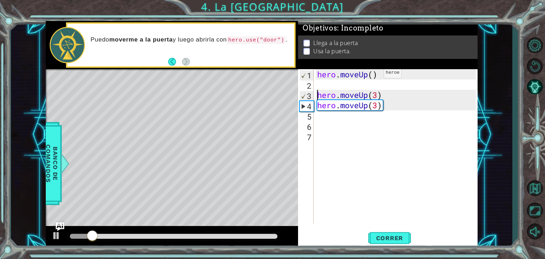
click at [373, 75] on div "hero . moveUp ( ) hero . moveUp ( 3 ) hero . moveUp ( 3 )" at bounding box center [398, 156] width 164 height 175
click at [368, 76] on div "hero . moveUp ( ) hero . moveUp ( 3 ) hero . moveUp ( 3 )" at bounding box center [398, 156] width 164 height 175
click at [390, 105] on div "hero . moveUp ( ) hero . moveUp ( 3 ) hero . moveUp ( 3 )" at bounding box center [398, 156] width 164 height 175
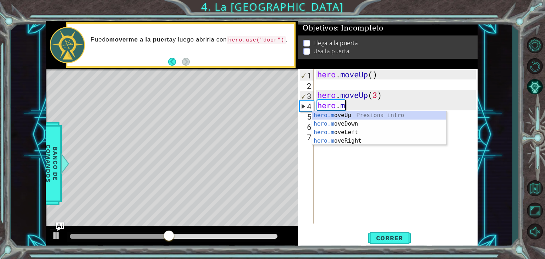
type textarea "h"
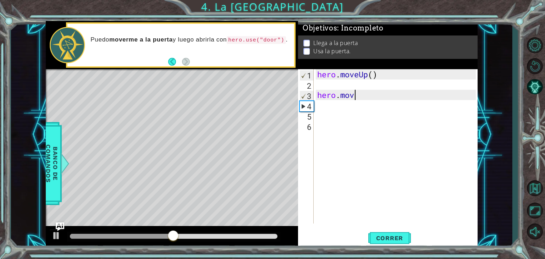
click at [388, 100] on div "hero . moveUp ( ) hero . mov" at bounding box center [398, 156] width 164 height 175
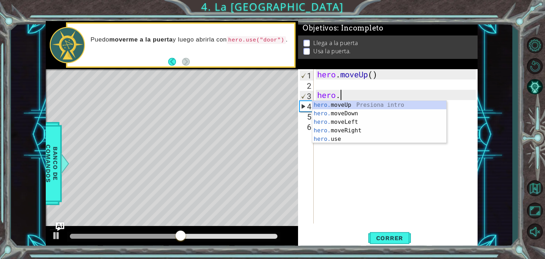
type textarea "h"
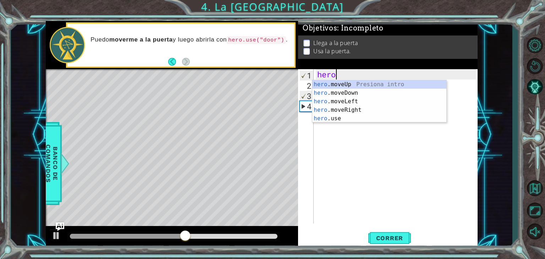
type textarea "h"
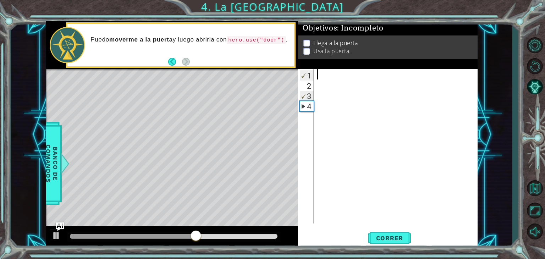
type textarea "e"
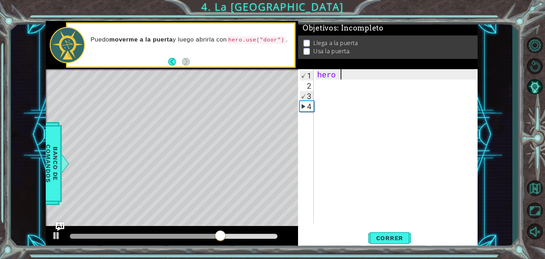
type textarea "hero"
click at [383, 240] on span "Correr" at bounding box center [390, 238] width 42 height 7
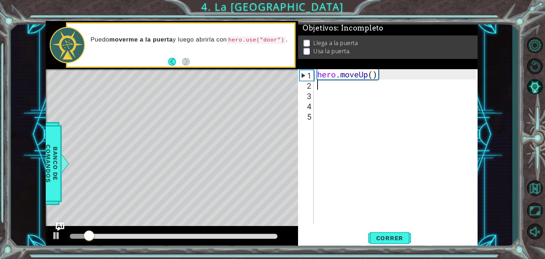
click at [359, 80] on div "hero . moveUp ( )" at bounding box center [398, 156] width 164 height 175
click at [361, 76] on div "hero . moveUp ( )" at bounding box center [398, 156] width 164 height 175
click at [370, 76] on div "hero . moveUp ( )" at bounding box center [398, 156] width 164 height 175
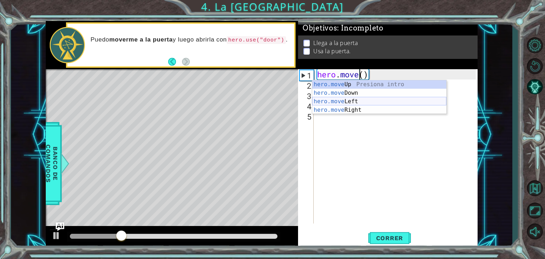
click at [374, 99] on div "hero.move Up Presiona intro hero.move Down Presiona intro hero.move Left Presio…" at bounding box center [379, 105] width 134 height 51
type textarea "hero.moveLeft"
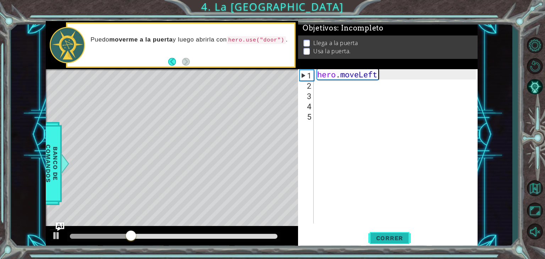
click at [393, 235] on span "Correr" at bounding box center [390, 238] width 42 height 7
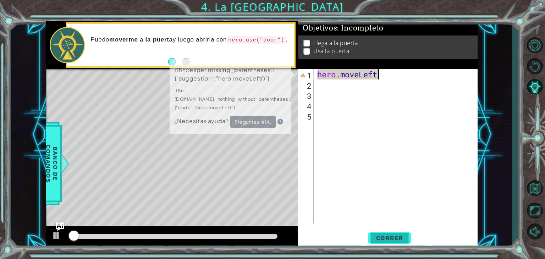
click at [393, 235] on span "Correr" at bounding box center [390, 238] width 42 height 7
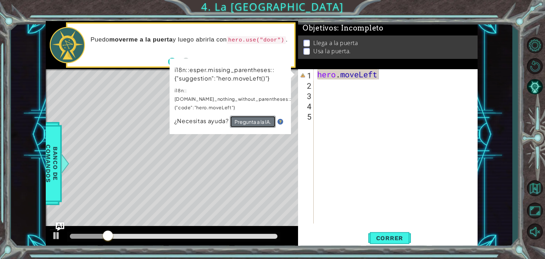
drag, startPoint x: 256, startPoint y: 110, endPoint x: 240, endPoint y: 113, distance: 15.8
click at [240, 116] on button "Pregunta a la IA." at bounding box center [253, 122] width 46 height 12
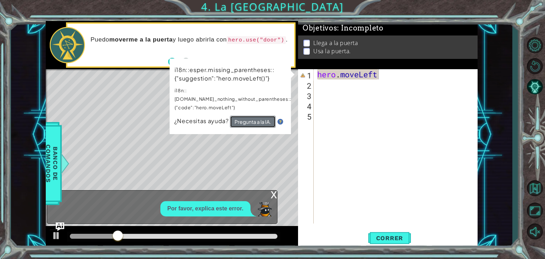
click at [237, 118] on button "Pregunta a la IA." at bounding box center [253, 122] width 46 height 13
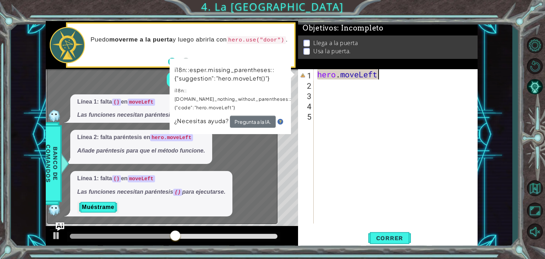
click at [388, 96] on div "hero . moveLeft" at bounding box center [398, 156] width 164 height 175
click at [385, 78] on div "hero . moveLeft" at bounding box center [398, 156] width 164 height 175
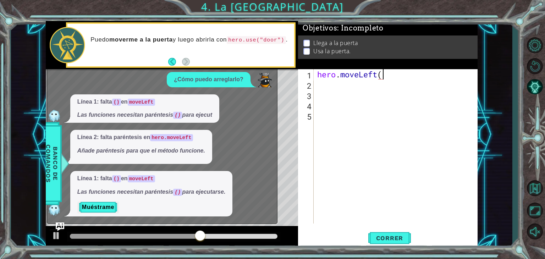
scroll to position [0, 3]
type textarea "hero.moveLeft()"
click at [385, 233] on button "Correr" at bounding box center [390, 238] width 43 height 18
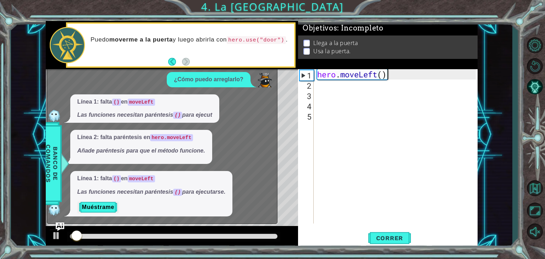
click at [279, 123] on div "Level Map" at bounding box center [210, 173] width 328 height 209
click at [285, 33] on div "Puedo moverme a la puerta y luego abrirla con hero.use("door") ." at bounding box center [190, 45] width 209 height 26
click at [287, 85] on div "Level Map" at bounding box center [210, 173] width 328 height 209
drag, startPoint x: 270, startPoint y: 98, endPoint x: 275, endPoint y: 112, distance: 14.6
click at [271, 99] on div "Línea 1: falta () en moveLeft Las funciones necesitan paréntesis () para ejecut" at bounding box center [160, 108] width 227 height 29
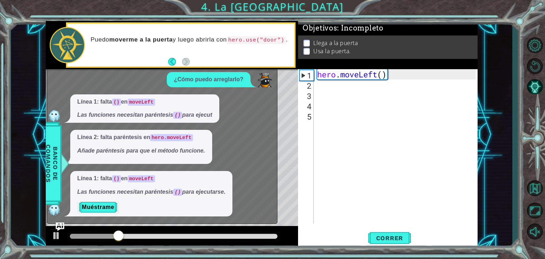
click at [285, 154] on div "Level Map" at bounding box center [210, 173] width 328 height 209
drag, startPoint x: 283, startPoint y: 165, endPoint x: 197, endPoint y: 154, distance: 86.0
click at [281, 170] on div "Level Map" at bounding box center [210, 173] width 328 height 209
click at [55, 180] on span "Banco de comandos" at bounding box center [52, 163] width 18 height 73
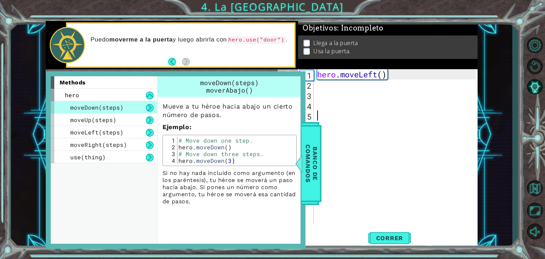
click at [324, 161] on div "hero . moveLeft ( )" at bounding box center [398, 156] width 164 height 175
click at [311, 161] on span "Banco de comandos" at bounding box center [311, 163] width 18 height 73
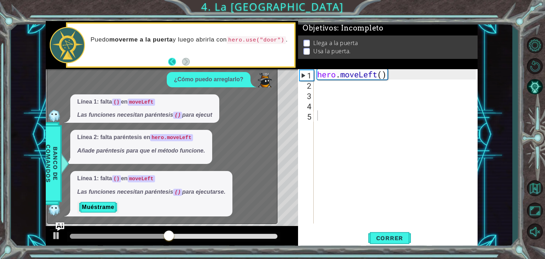
click at [177, 61] on button "Back" at bounding box center [175, 62] width 14 height 8
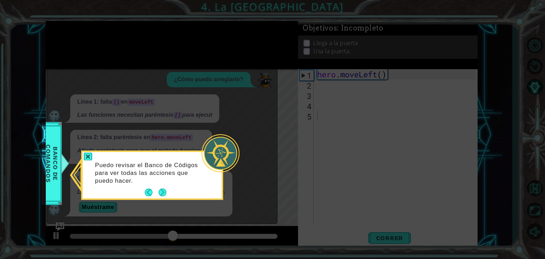
click at [239, 122] on icon at bounding box center [272, 129] width 545 height 259
click at [48, 160] on span "Banco de comandos" at bounding box center [52, 163] width 18 height 73
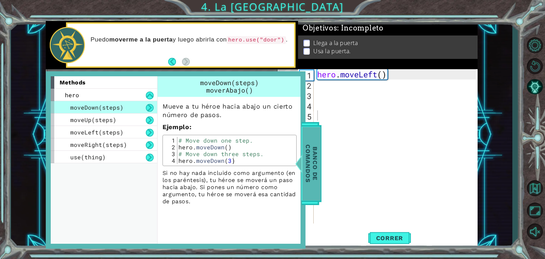
click at [312, 158] on span "Banco de comandos" at bounding box center [311, 163] width 18 height 73
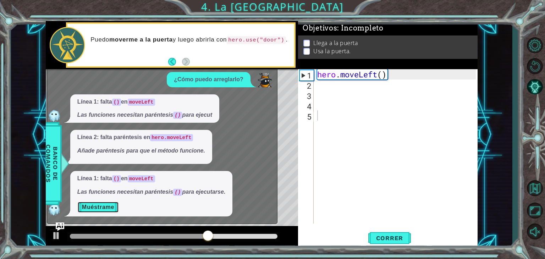
click at [112, 207] on button "Muéstrame" at bounding box center [98, 207] width 42 height 11
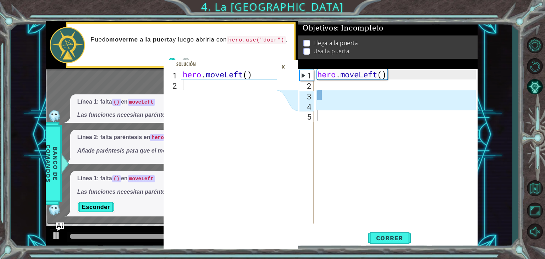
click at [281, 68] on div "×" at bounding box center [283, 67] width 11 height 12
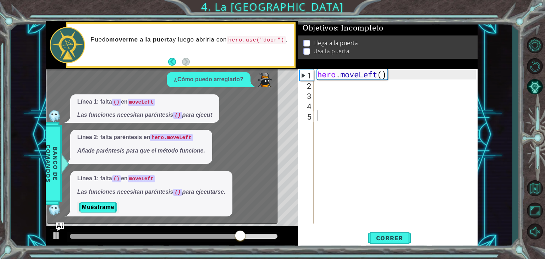
click at [276, 113] on div "x Por favor, explica este error. ¿Cómo puedo arreglarlo? Línea 1: falta () en m…" at bounding box center [162, 120] width 231 height 207
click at [388, 240] on span "Correr" at bounding box center [390, 238] width 42 height 7
click at [308, 75] on div "1" at bounding box center [307, 75] width 14 height 10
click at [301, 76] on div "1" at bounding box center [307, 75] width 14 height 10
type textarea "hero.moveLeft()"
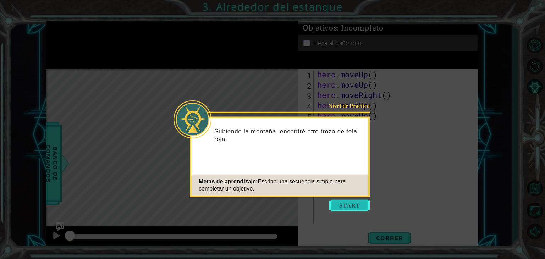
click at [345, 201] on button "Start" at bounding box center [349, 205] width 40 height 11
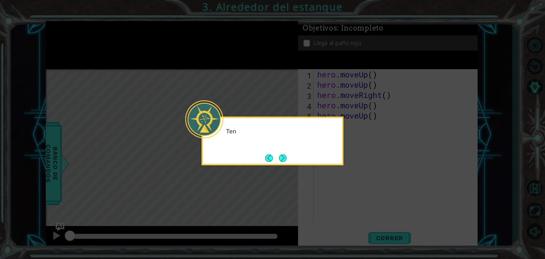
click at [308, 186] on icon at bounding box center [272, 129] width 545 height 259
click at [286, 158] on button "Next" at bounding box center [283, 158] width 8 height 8
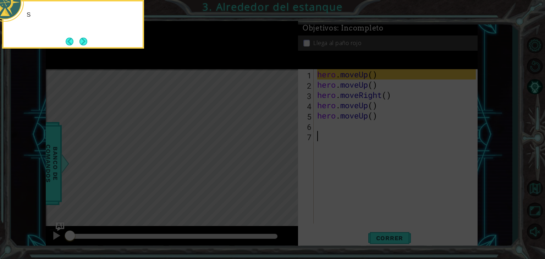
click at [301, 139] on icon at bounding box center [272, 39] width 545 height 441
click at [82, 44] on button "Next" at bounding box center [84, 42] width 8 height 8
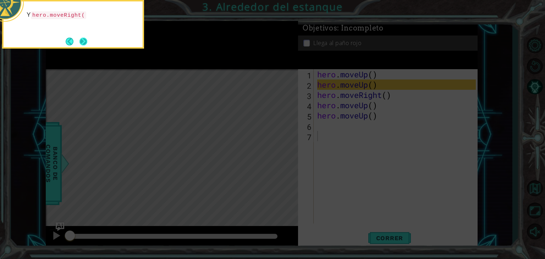
click at [87, 39] on button "Next" at bounding box center [84, 42] width 8 height 8
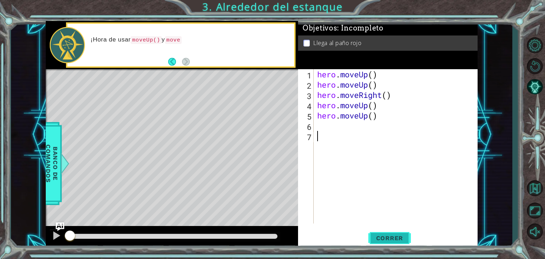
click at [383, 236] on span "Correr" at bounding box center [390, 238] width 42 height 7
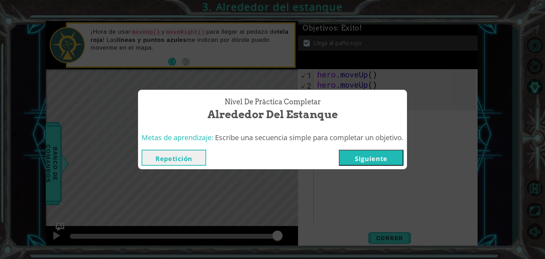
click at [374, 158] on button "Siguiente" at bounding box center [371, 158] width 65 height 16
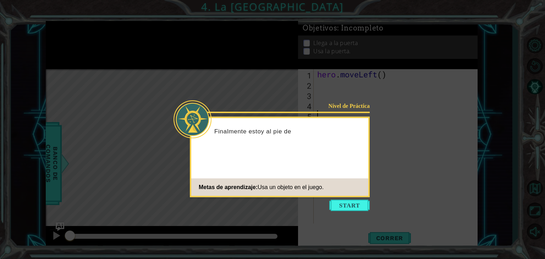
click at [337, 199] on icon at bounding box center [272, 129] width 545 height 259
click at [341, 202] on button "Start" at bounding box center [349, 205] width 40 height 11
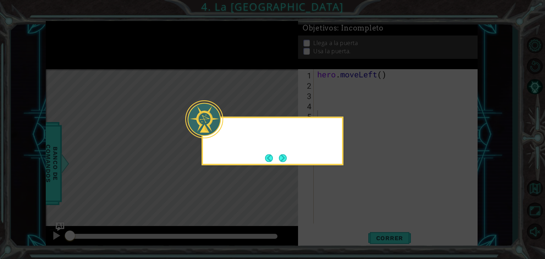
click at [328, 182] on icon at bounding box center [272, 129] width 545 height 259
click at [284, 157] on button "Next" at bounding box center [283, 158] width 8 height 8
click at [295, 163] on div at bounding box center [273, 141] width 142 height 49
click at [280, 155] on button "Next" at bounding box center [283, 158] width 8 height 8
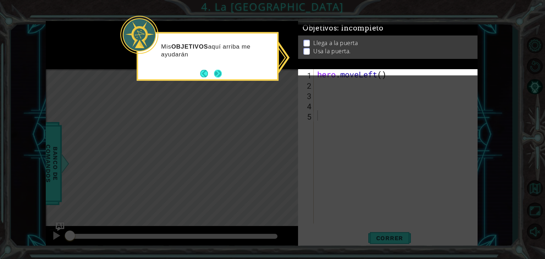
click at [222, 72] on button "Next" at bounding box center [218, 74] width 8 height 8
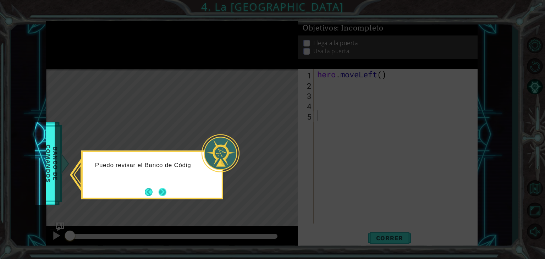
click at [163, 196] on button "Next" at bounding box center [163, 192] width 8 height 8
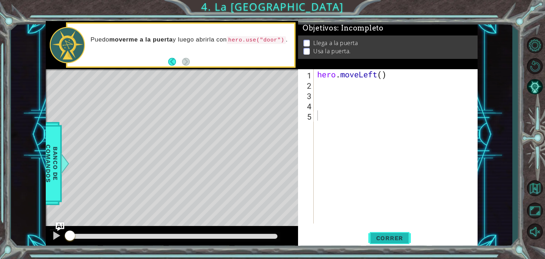
click at [384, 240] on span "Correr" at bounding box center [390, 238] width 42 height 7
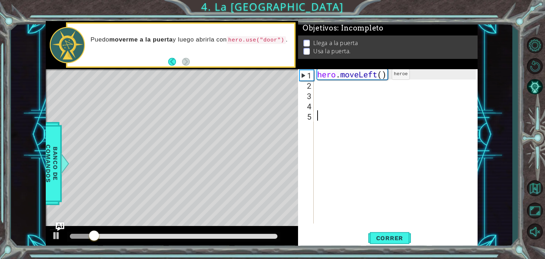
click at [381, 76] on div "hero . moveLeft ( )" at bounding box center [398, 156] width 164 height 175
type textarea "hero.moveLeft(2)"
click at [367, 91] on div "hero . moveLeft ( 2 )" at bounding box center [398, 156] width 164 height 175
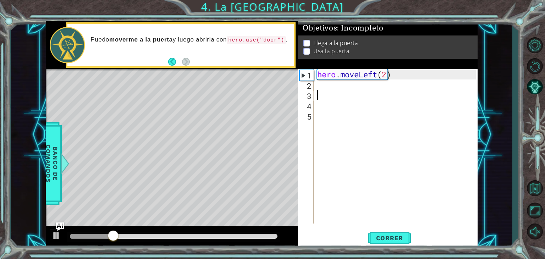
click at [362, 88] on div "hero . moveLeft ( 2 )" at bounding box center [398, 156] width 164 height 175
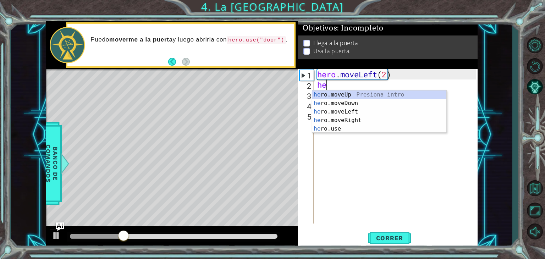
type textarea "her"
click at [358, 96] on div "her o.moveUp Presiona intro her o.moveDown Presiona intro her o.moveLeft Presio…" at bounding box center [379, 121] width 134 height 60
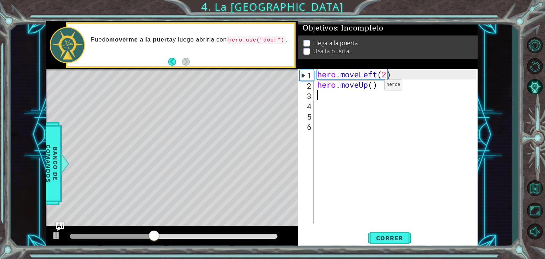
click at [373, 87] on div "hero . moveLeft ( 2 ) hero . moveUp ( )" at bounding box center [398, 156] width 164 height 175
type textarea "hero.moveUp(3)"
click at [370, 97] on div "hero . moveLeft ( 2 ) hero . moveUp ( 3 )" at bounding box center [398, 156] width 164 height 175
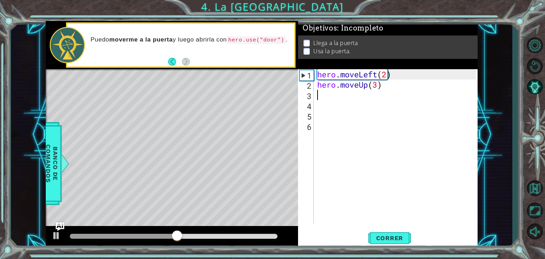
type textarea "he"
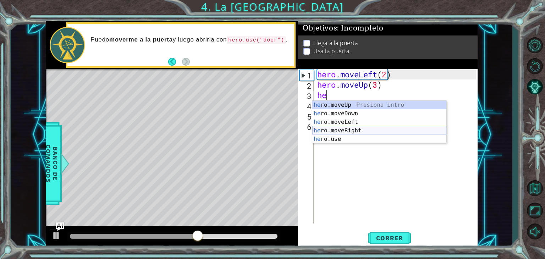
click at [351, 130] on div "he ro.moveUp Presiona intro he ro.moveDown Presiona intro he ro.moveLeft Presio…" at bounding box center [379, 131] width 134 height 60
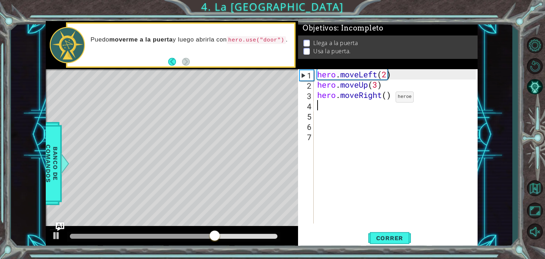
click at [385, 98] on div "hero . moveLeft ( 2 ) hero . moveUp ( 3 ) hero . moveRight ( )" at bounding box center [398, 156] width 164 height 175
click at [385, 96] on div "hero . moveLeft ( 2 ) hero . moveUp ( 3 ) hero . moveRight ( )" at bounding box center [398, 156] width 164 height 175
click at [388, 98] on div "hero . moveLeft ( 2 ) hero . moveUp ( 3 ) hero . moveRight ( )" at bounding box center [398, 156] width 164 height 175
click at [398, 238] on span "Correr" at bounding box center [390, 238] width 42 height 7
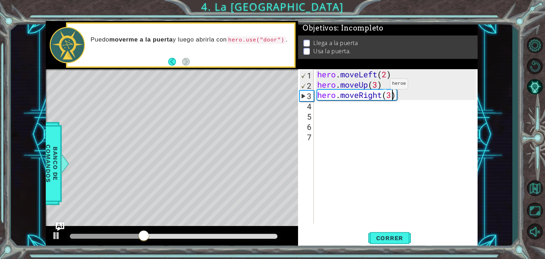
click at [379, 86] on div "hero . moveLeft ( 2 ) hero . moveUp ( 3 ) hero . moveRight ( 3 )" at bounding box center [398, 156] width 164 height 175
click at [392, 99] on div "hero . moveLeft ( 2 ) hero . moveUp ( 2 ) hero . moveRight ( 3 )" at bounding box center [398, 156] width 164 height 175
click at [392, 236] on span "Correr" at bounding box center [390, 238] width 42 height 7
type textarea "hero.moveRight(2)"
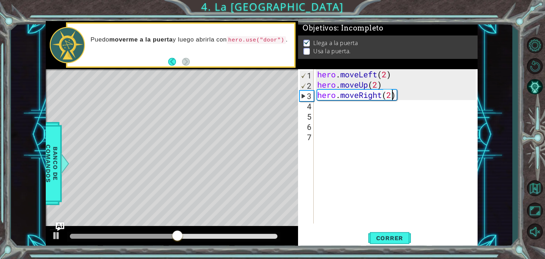
scroll to position [0, 3]
click at [369, 108] on div "hero . moveLeft ( 2 ) hero . moveUp ( 2 ) hero . moveRight ( 2 )" at bounding box center [398, 156] width 164 height 175
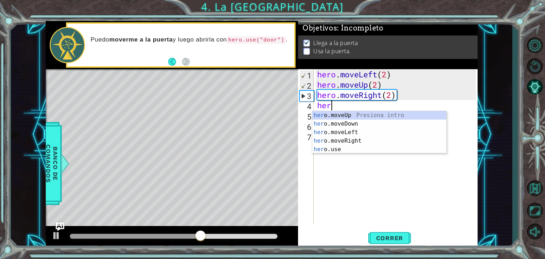
type textarea "hero"
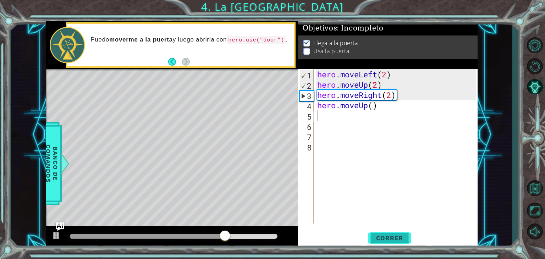
click at [396, 241] on span "Correr" at bounding box center [390, 238] width 42 height 7
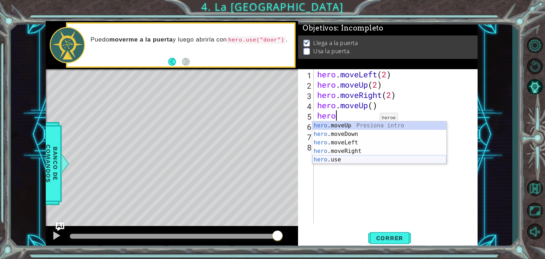
click at [350, 159] on div "hero .moveUp Presiona intro hero .moveDown Presiona intro hero .moveLeft Presio…" at bounding box center [379, 151] width 134 height 60
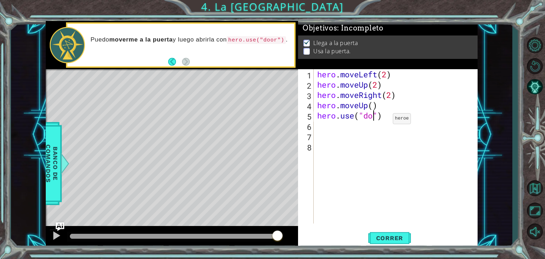
scroll to position [0, 3]
type textarea "hero.use("door")"
click at [389, 238] on span "Correr" at bounding box center [390, 238] width 42 height 7
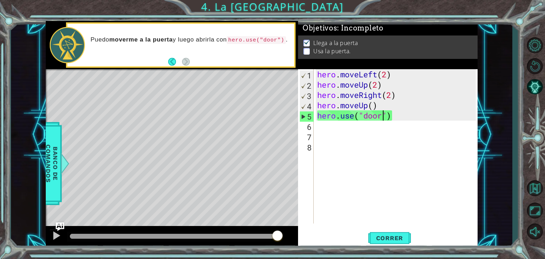
click at [376, 131] on div "hero . moveLeft ( 2 ) hero . moveUp ( 2 ) hero . moveRight ( 2 ) hero . moveUp …" at bounding box center [398, 156] width 164 height 175
click at [373, 127] on div "hero . moveLeft ( 2 ) hero . moveUp ( 2 ) hero . moveRight ( 2 ) hero . moveUp …" at bounding box center [398, 156] width 164 height 175
click at [378, 242] on button "Correr" at bounding box center [390, 238] width 43 height 18
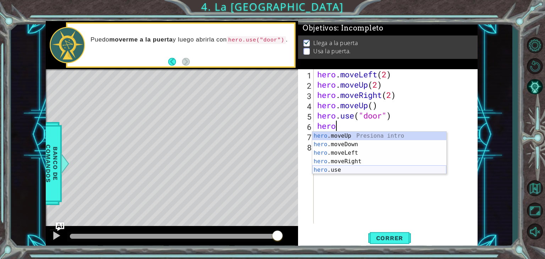
click at [348, 167] on div "hero .moveUp Presiona intro hero .moveDown Presiona intro hero .moveLeft Presio…" at bounding box center [379, 162] width 134 height 60
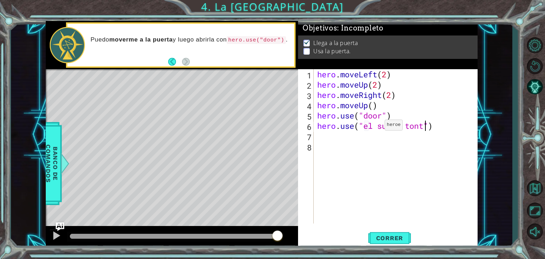
scroll to position [0, 5]
click at [373, 241] on span "Correr" at bounding box center [390, 238] width 42 height 7
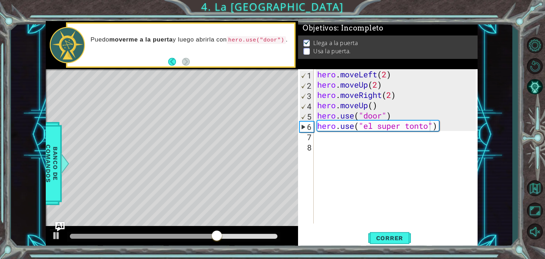
click at [57, 230] on img "Ask AI" at bounding box center [59, 226] width 9 height 9
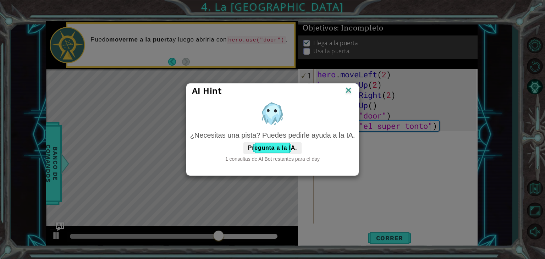
click at [57, 233] on div "AI Hint ¿Necesitas una pista? Puedes pedirle ayuda a la IA. Pregunta a la IA. 1…" at bounding box center [272, 129] width 545 height 259
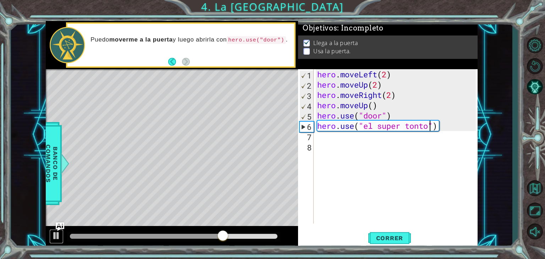
click at [57, 233] on div at bounding box center [56, 235] width 9 height 9
click at [57, 225] on img "Ask AI" at bounding box center [59, 226] width 9 height 9
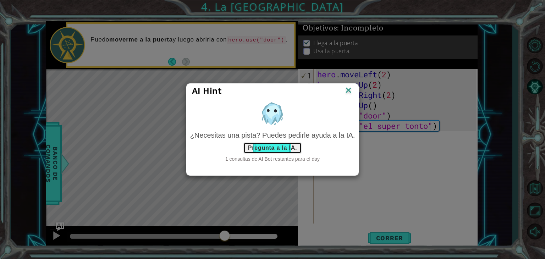
click at [276, 149] on button "Pregunta a la IA." at bounding box center [273, 147] width 58 height 11
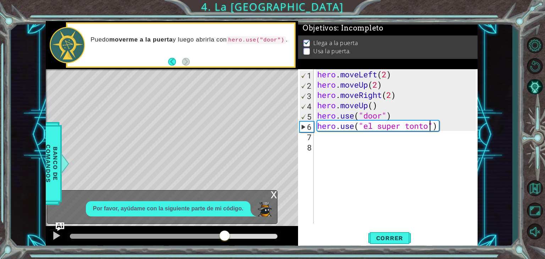
drag, startPoint x: 276, startPoint y: 149, endPoint x: 266, endPoint y: 141, distance: 12.1
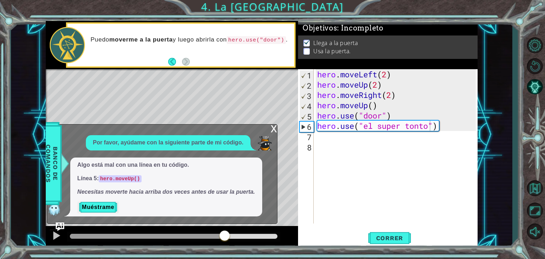
drag, startPoint x: 266, startPoint y: 141, endPoint x: 243, endPoint y: 109, distance: 39.4
click at [243, 109] on div "Level Map" at bounding box center [210, 173] width 328 height 209
click at [98, 209] on button "Muéstrame" at bounding box center [98, 207] width 42 height 11
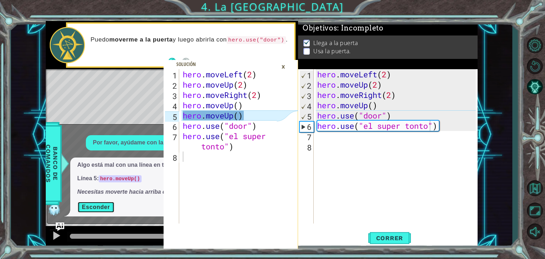
click at [98, 209] on button "Esconder" at bounding box center [95, 207] width 37 height 11
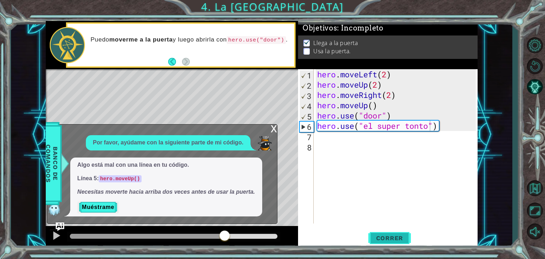
click at [383, 245] on button "Correr" at bounding box center [390, 238] width 43 height 18
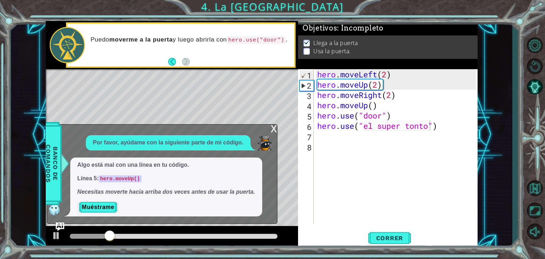
click at [272, 130] on div "x" at bounding box center [274, 128] width 6 height 7
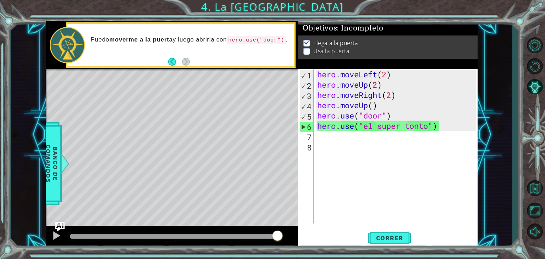
click at [59, 223] on img "Ask AI" at bounding box center [59, 226] width 9 height 9
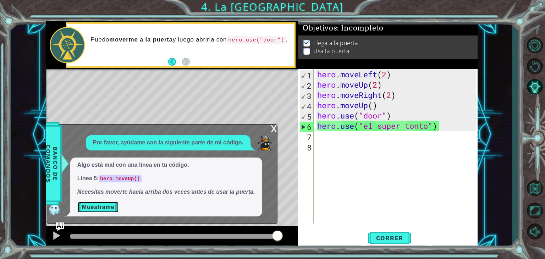
click at [91, 210] on button "Muéstrame" at bounding box center [98, 207] width 42 height 11
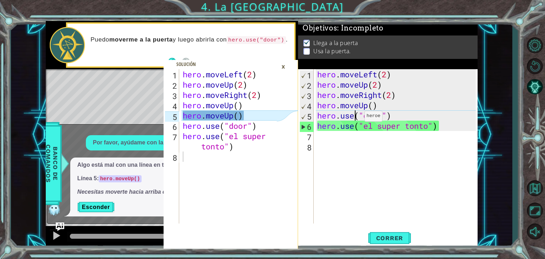
scroll to position [0, 3]
click at [354, 118] on div "hero . moveLeft ( 2 ) hero . moveUp ( 2 ) hero . moveRight ( 2 ) hero . moveUp …" at bounding box center [398, 156] width 164 height 175
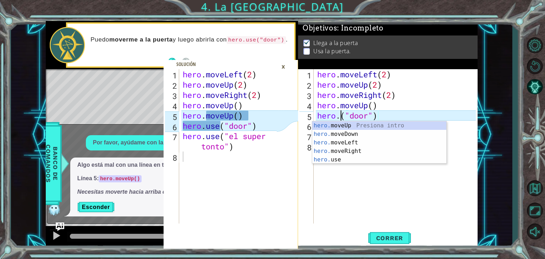
scroll to position [0, 2]
click at [361, 124] on div "hero. moveUp Presiona intro hero. moveDown Presiona intro hero. moveLeft Presio…" at bounding box center [379, 151] width 134 height 60
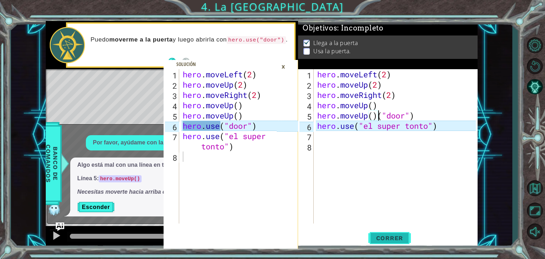
click at [391, 237] on span "Correr" at bounding box center [390, 238] width 42 height 7
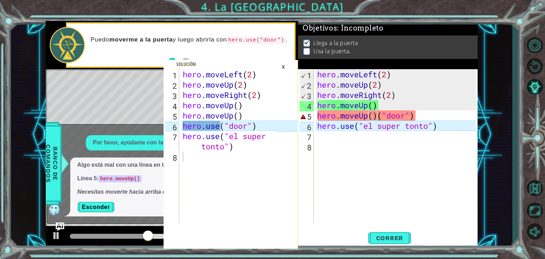
click at [284, 70] on div "×" at bounding box center [283, 67] width 11 height 12
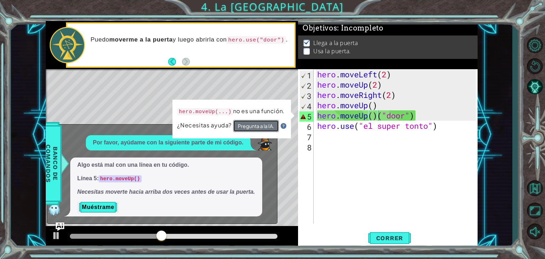
click at [257, 124] on button "Pregunta a la IA." at bounding box center [256, 126] width 46 height 12
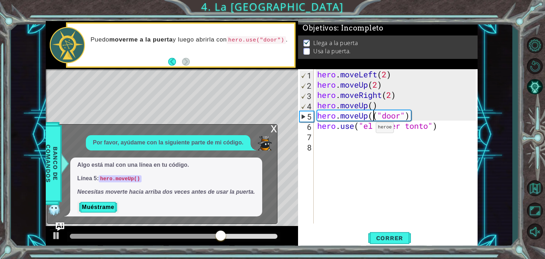
type textarea "hero.moveUp("door")"
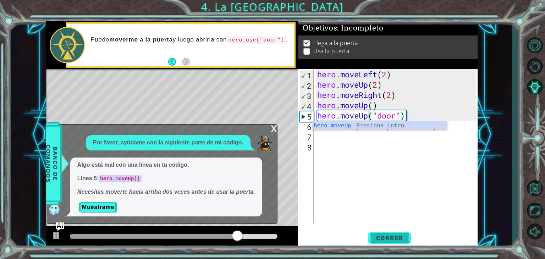
click at [391, 235] on span "Correr" at bounding box center [390, 238] width 42 height 7
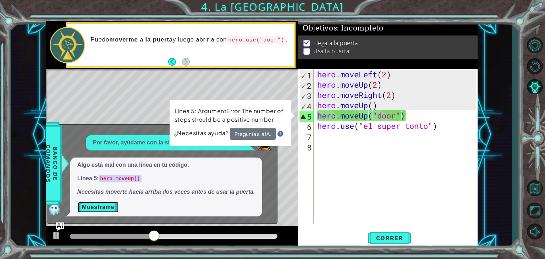
click at [96, 207] on button "Muéstrame" at bounding box center [98, 207] width 42 height 11
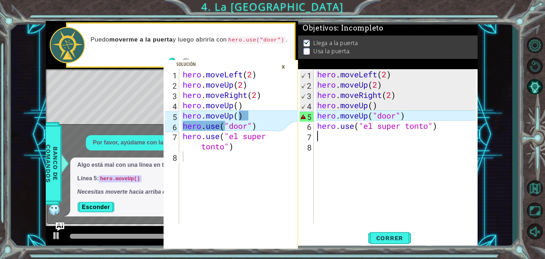
click at [387, 137] on div "hero . moveLeft ( 2 ) hero . moveUp ( 2 ) hero . moveRight ( 2 ) hero . moveUp …" at bounding box center [398, 156] width 164 height 175
click at [411, 111] on div "hero . moveLeft ( 2 ) hero . moveUp ( 2 ) hero . moveRight ( 2 ) hero . moveUp …" at bounding box center [398, 156] width 164 height 175
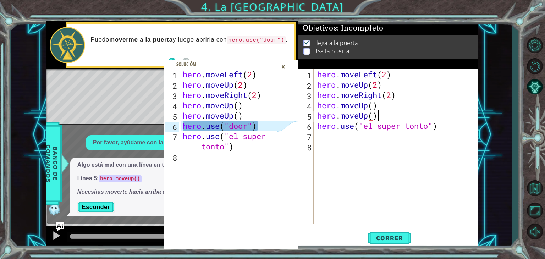
scroll to position [0, 2]
click at [429, 128] on div "hero . moveLeft ( 2 ) hero . moveUp ( 2 ) hero . moveRight ( 2 ) hero . moveUp …" at bounding box center [398, 156] width 164 height 175
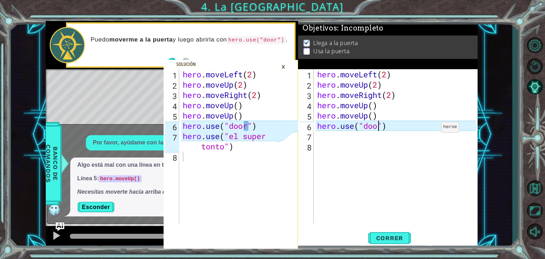
type textarea "hero.use("door")"
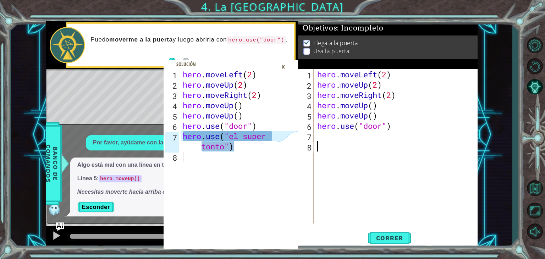
click at [337, 145] on div "hero . moveLeft ( 2 ) hero . moveUp ( 2 ) hero . moveRight ( 2 ) hero . moveUp …" at bounding box center [398, 156] width 164 height 175
click at [335, 143] on div "hero . moveLeft ( 2 ) hero . moveUp ( 2 ) hero . moveRight ( 2 ) hero . moveUp …" at bounding box center [398, 156] width 164 height 175
click at [334, 136] on div "hero . moveLeft ( 2 ) hero . moveUp ( 2 ) hero . moveRight ( 2 ) hero . moveUp …" at bounding box center [398, 156] width 164 height 175
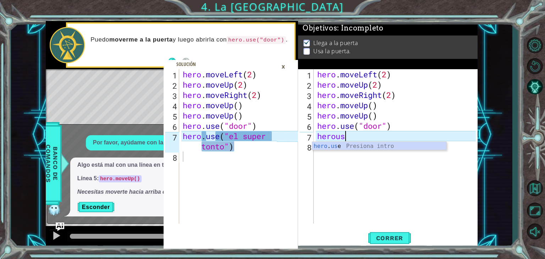
scroll to position [0, 1]
click at [356, 145] on div "hero . use Presiona intro" at bounding box center [379, 155] width 134 height 26
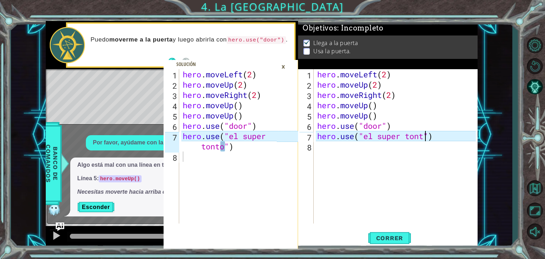
scroll to position [0, 5]
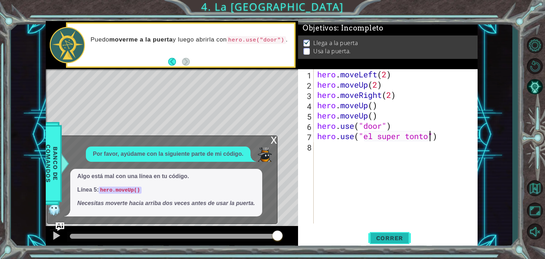
click at [392, 245] on button "Correr" at bounding box center [390, 238] width 43 height 18
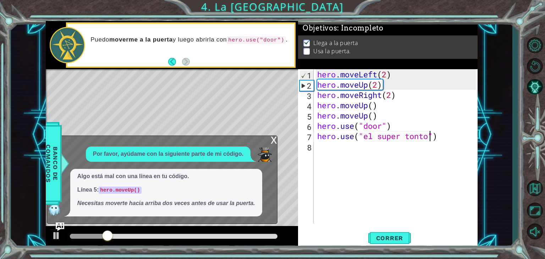
click at [273, 141] on div "x" at bounding box center [274, 139] width 6 height 7
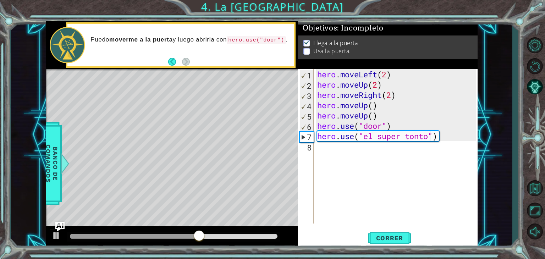
click at [62, 225] on img "Ask AI" at bounding box center [59, 226] width 9 height 9
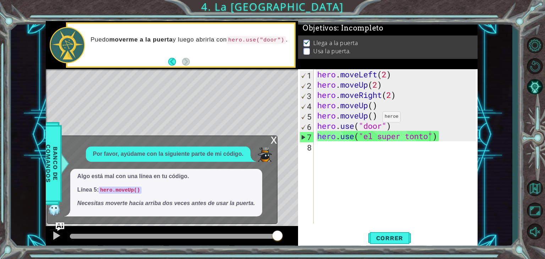
scroll to position [0, 2]
click at [372, 118] on div "hero . moveLeft ( 2 ) hero . moveUp ( 2 ) hero . moveRight ( 2 ) hero . moveUp …" at bounding box center [398, 156] width 164 height 175
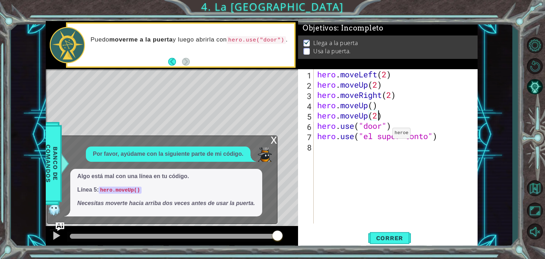
scroll to position [0, 2]
type textarea "hero.moveUp(2)"
click at [393, 234] on button "Correr" at bounding box center [390, 238] width 43 height 18
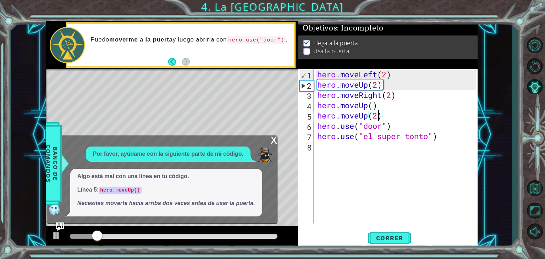
click at [276, 141] on div "x" at bounding box center [274, 139] width 6 height 7
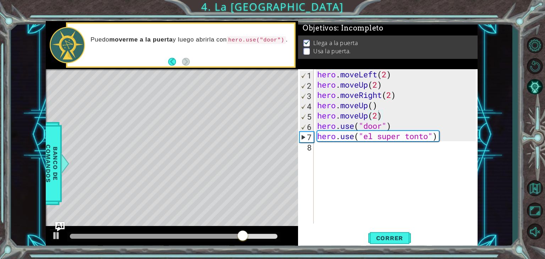
click at [57, 226] on img "Ask AI" at bounding box center [59, 226] width 9 height 9
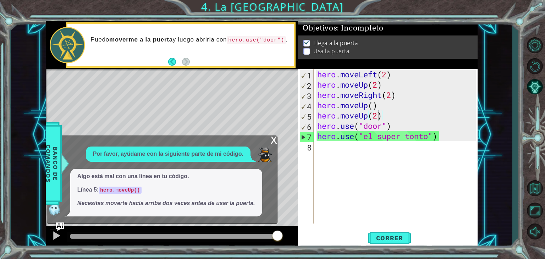
click at [272, 138] on div "x" at bounding box center [274, 139] width 6 height 7
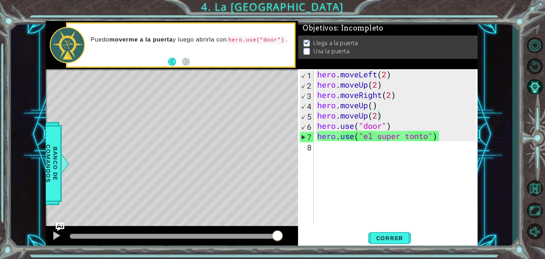
scroll to position [0, 0]
click at [371, 181] on div "hero . moveLeft ( 2 ) hero . moveUp ( 2 ) hero . moveRight ( 2 ) hero . moveUp …" at bounding box center [398, 156] width 164 height 175
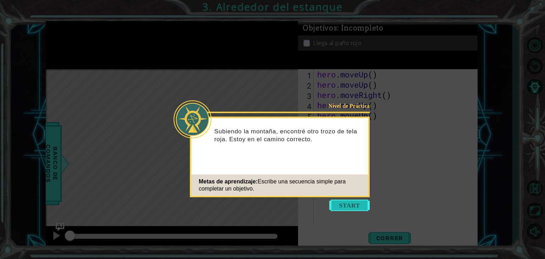
click at [340, 208] on button "Start" at bounding box center [349, 205] width 40 height 11
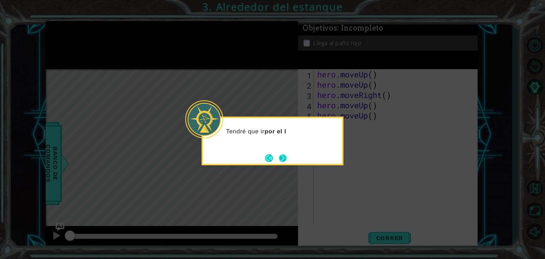
click at [279, 154] on button "Next" at bounding box center [283, 158] width 8 height 8
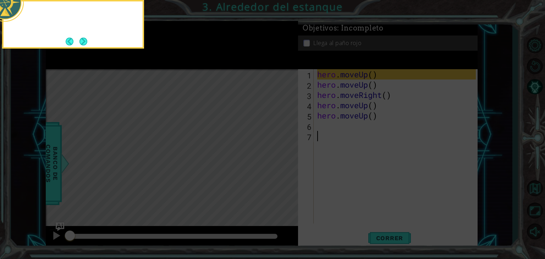
click at [282, 152] on icon at bounding box center [272, 39] width 545 height 441
click at [91, 39] on div "Si necesito moverme hacia arriba , puedo usar" at bounding box center [73, 22] width 139 height 36
click at [91, 39] on div "Si necesito moverme hacia arriba , puedo usar hero.moveUp" at bounding box center [73, 22] width 139 height 36
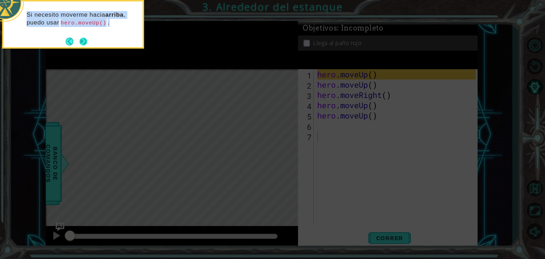
click at [86, 40] on button "Next" at bounding box center [84, 42] width 8 height 8
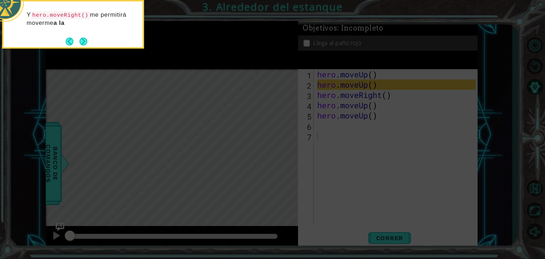
click at [83, 42] on button "Next" at bounding box center [84, 42] width 8 height 8
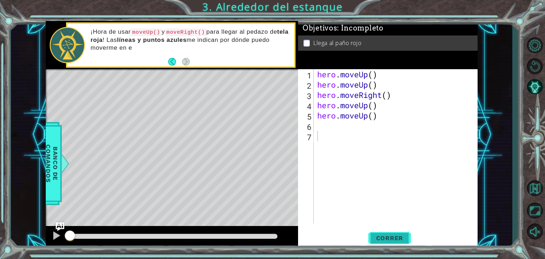
click at [380, 237] on span "Correr" at bounding box center [390, 238] width 42 height 7
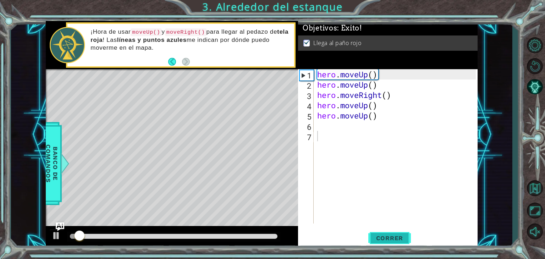
click at [380, 237] on span "Correr" at bounding box center [390, 238] width 42 height 7
click at [381, 237] on span "Correr" at bounding box center [390, 238] width 42 height 7
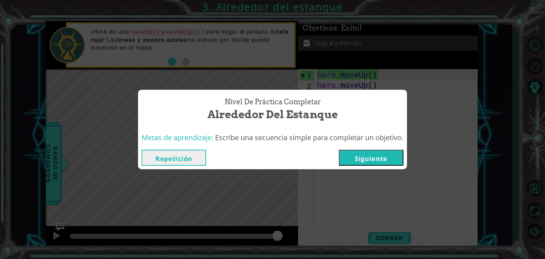
click at [352, 158] on button "Siguiente" at bounding box center [371, 158] width 65 height 16
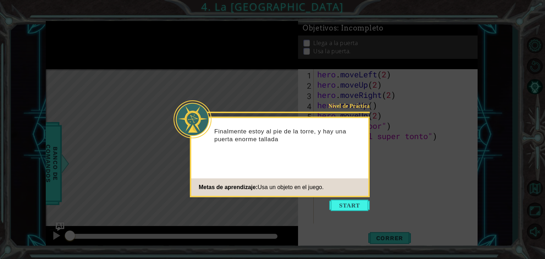
click at [352, 201] on button "Start" at bounding box center [349, 205] width 40 height 11
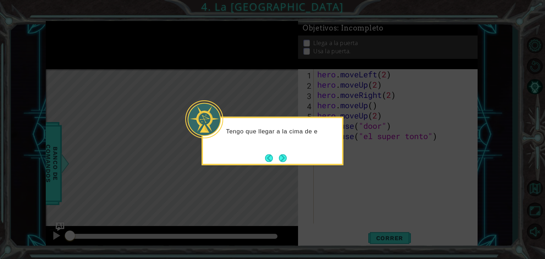
drag, startPoint x: 295, startPoint y: 156, endPoint x: 293, endPoint y: 159, distance: 4.0
click at [293, 159] on div "Tengo que llegar a la cima de e" at bounding box center [273, 141] width 142 height 49
click at [293, 159] on div "Tengo que llegar a la cima de esta esc" at bounding box center [273, 141] width 142 height 49
click at [289, 159] on div "Tengo que llegar a la cima de esta escalera." at bounding box center [273, 141] width 142 height 49
click at [286, 161] on button "Next" at bounding box center [283, 158] width 8 height 8
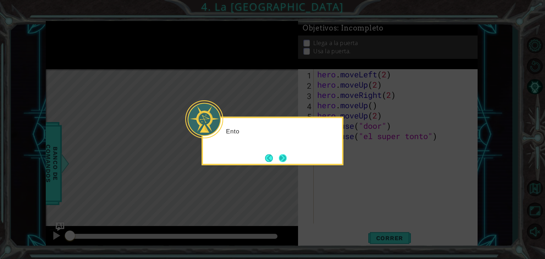
click at [285, 161] on button "Next" at bounding box center [283, 158] width 8 height 8
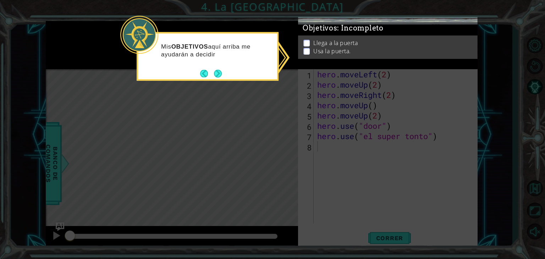
click at [216, 80] on div "Mis OBJETIVOS aquí arriba me ayudarán a decidir" at bounding box center [208, 56] width 142 height 49
click at [216, 80] on div "Mis OBJETIVOS aquí arriba me ayudarán a decidir qué ha" at bounding box center [208, 56] width 142 height 49
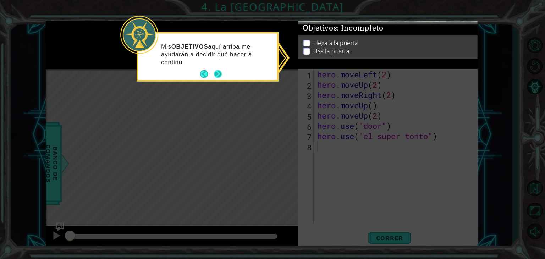
click at [218, 72] on button "Next" at bounding box center [218, 74] width 8 height 8
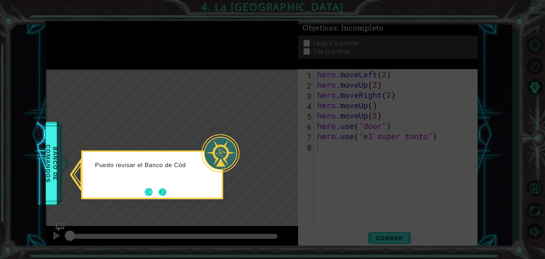
click at [163, 192] on button "Next" at bounding box center [163, 192] width 8 height 8
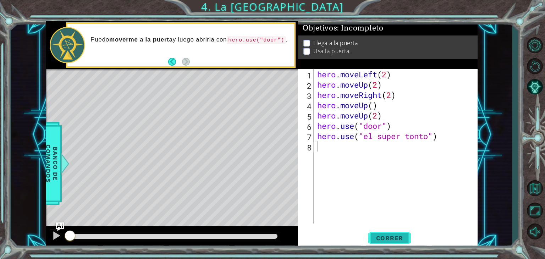
click at [391, 234] on button "Correr" at bounding box center [390, 238] width 43 height 18
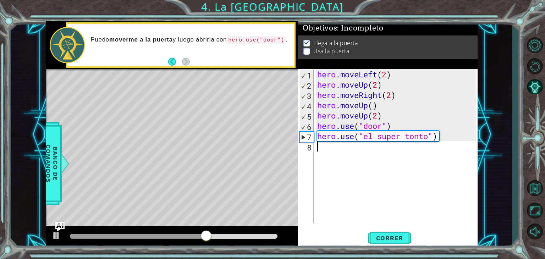
click at [62, 224] on img "Ask AI" at bounding box center [59, 226] width 9 height 9
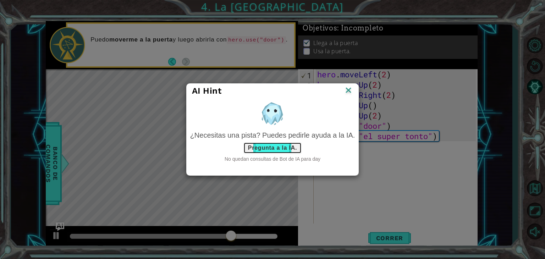
click at [278, 149] on button "Pregunta a la IA." at bounding box center [273, 147] width 58 height 11
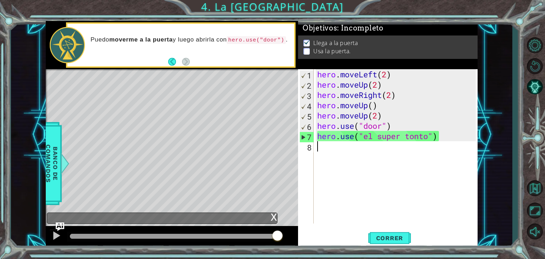
drag, startPoint x: 360, startPoint y: 163, endPoint x: 335, endPoint y: 185, distance: 33.9
click at [335, 185] on div "hero . moveLeft ( 2 ) hero . moveUp ( 2 ) hero . moveRight ( 2 ) hero . moveUp …" at bounding box center [398, 156] width 164 height 175
click at [415, 139] on div "hero . moveLeft ( 2 ) hero . moveUp ( 2 ) hero . moveRight ( 2 ) hero . moveUp …" at bounding box center [398, 156] width 164 height 175
click at [429, 138] on div "hero . moveLeft ( 2 ) hero . moveUp ( 2 ) hero . moveRight ( 2 ) hero . moveUp …" at bounding box center [398, 156] width 164 height 175
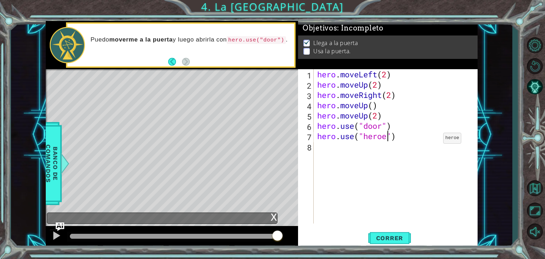
scroll to position [0, 3]
click at [388, 234] on button "Correr" at bounding box center [390, 238] width 43 height 18
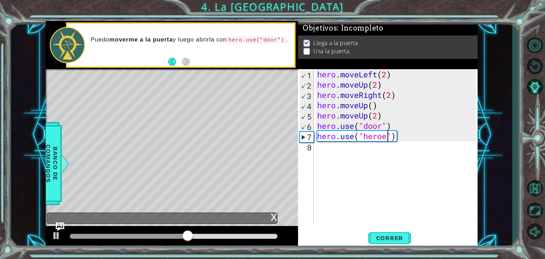
click at [306, 137] on div "7" at bounding box center [307, 137] width 14 height 10
click at [304, 138] on div "7" at bounding box center [307, 137] width 14 height 10
type textarea "hero.use("heroe")"
click at [402, 245] on button "Correr" at bounding box center [390, 238] width 43 height 18
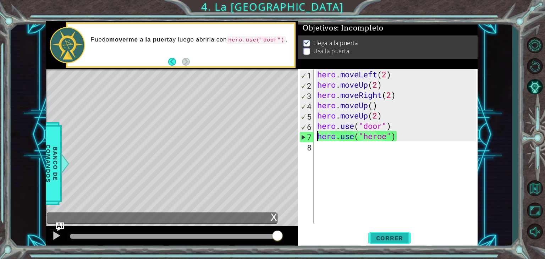
click at [378, 240] on span "Correr" at bounding box center [390, 238] width 42 height 7
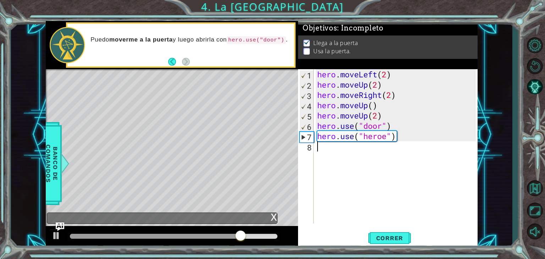
click at [366, 151] on div "hero . moveLeft ( 2 ) hero . moveUp ( 2 ) hero . moveRight ( 2 ) hero . moveUp …" at bounding box center [398, 156] width 164 height 175
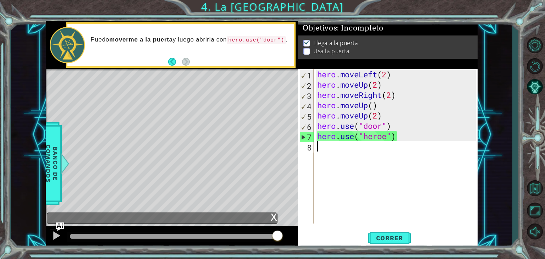
click at [362, 148] on div "hero . moveLeft ( 2 ) hero . moveUp ( 2 ) hero . moveRight ( 2 ) hero . moveUp …" at bounding box center [398, 156] width 164 height 175
type textarea "hero.use("heroe")"
drag, startPoint x: 377, startPoint y: 139, endPoint x: 383, endPoint y: 139, distance: 6.0
drag, startPoint x: 383, startPoint y: 139, endPoint x: 389, endPoint y: 153, distance: 15.0
click at [389, 153] on div "hero . moveLeft ( 2 ) hero . moveUp ( 2 ) hero . moveRight ( 2 ) hero . moveUp …" at bounding box center [398, 156] width 164 height 175
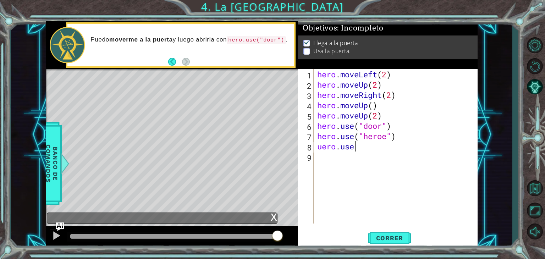
scroll to position [0, 1]
type textarea "uero.use"
drag, startPoint x: 360, startPoint y: 148, endPoint x: 345, endPoint y: 154, distance: 16.2
click at [345, 154] on div "hero . moveLeft ( 2 ) hero . moveUp ( 2 ) hero . moveRight ( 2 ) hero . moveUp …" at bounding box center [398, 156] width 164 height 175
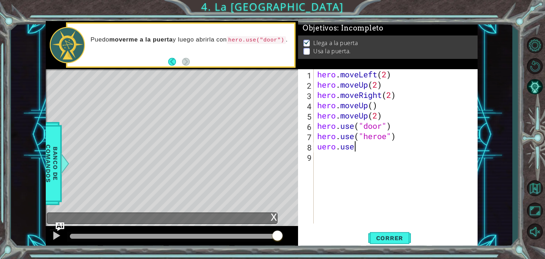
click at [365, 148] on div "hero . moveLeft ( 2 ) hero . moveUp ( 2 ) hero . moveRight ( 2 ) hero . moveUp …" at bounding box center [398, 156] width 164 height 175
type textarea "u"
type textarea "hero.use("heroe")"
click at [341, 145] on div "hero . moveLeft ( 2 ) hero . moveUp ( 2 ) hero . moveRight ( 2 ) hero . moveUp …" at bounding box center [398, 156] width 164 height 175
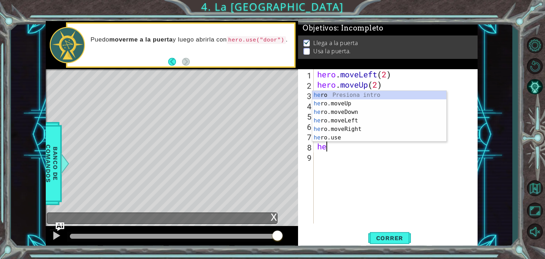
scroll to position [0, 0]
type textarea "hero"
click at [349, 132] on div "hero Presiona intro hero .moveUp Presiona intro hero .moveDown Presiona intro h…" at bounding box center [379, 125] width 134 height 68
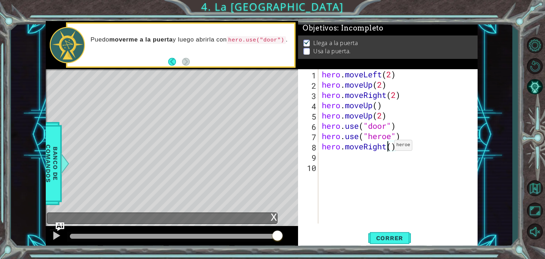
click at [388, 147] on div "hero . moveLeft ( 2 ) hero . moveUp ( 2 ) hero . moveRight ( 2 ) hero . moveUp …" at bounding box center [400, 156] width 159 height 175
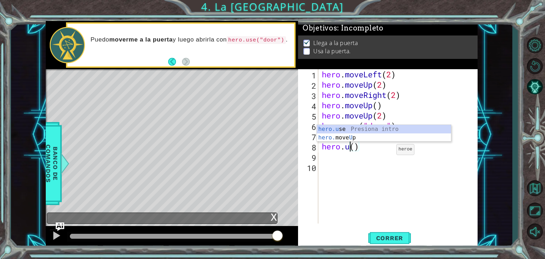
scroll to position [0, 1]
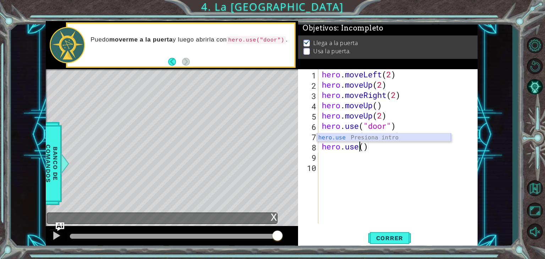
click at [389, 138] on div "hero.use Presiona intro" at bounding box center [384, 146] width 134 height 26
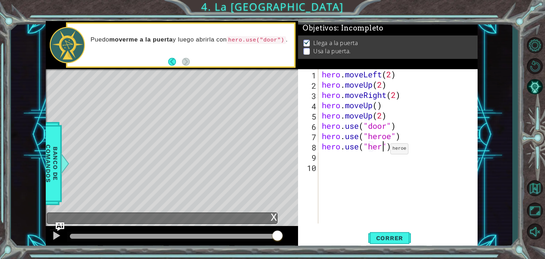
scroll to position [0, 3]
click at [387, 239] on span "Correr" at bounding box center [390, 238] width 42 height 7
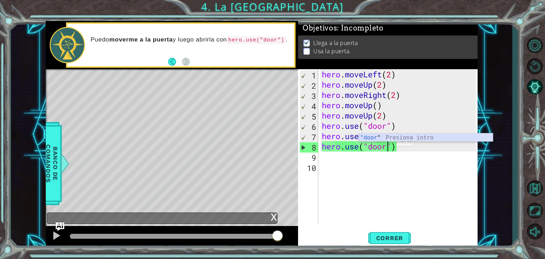
click at [388, 140] on div ""door " Presiona intro" at bounding box center [426, 146] width 134 height 26
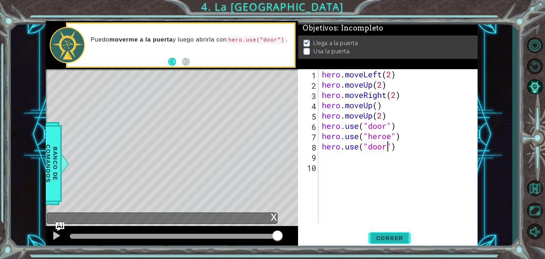
type textarea "hero.use("door")"
click at [389, 242] on span "Correr" at bounding box center [390, 238] width 42 height 7
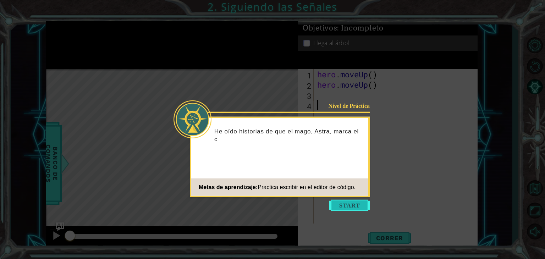
click at [338, 201] on button "Start" at bounding box center [349, 205] width 40 height 11
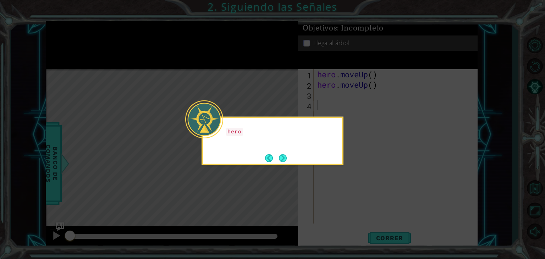
click at [289, 137] on div "hero" at bounding box center [272, 135] width 139 height 28
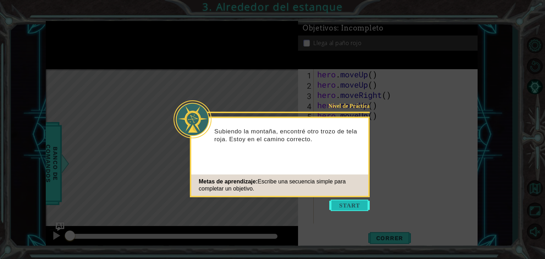
click at [347, 206] on button "Start" at bounding box center [349, 205] width 40 height 11
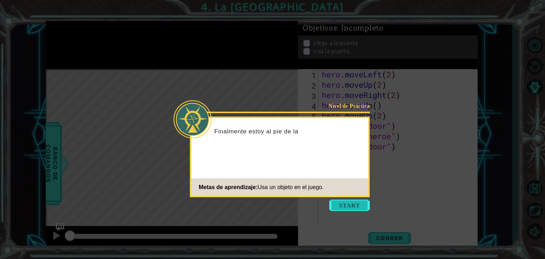
click at [344, 205] on button "Start" at bounding box center [349, 205] width 40 height 11
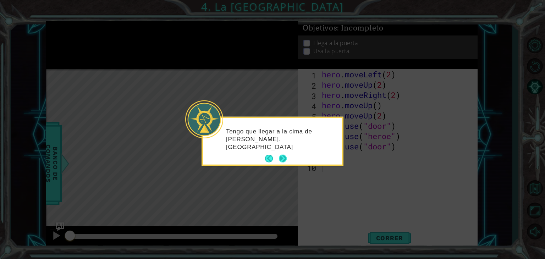
click at [282, 158] on button "Next" at bounding box center [283, 159] width 8 height 8
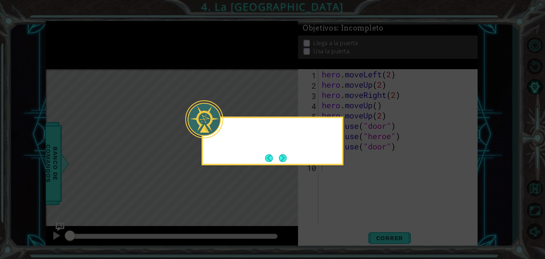
click at [282, 158] on button "Next" at bounding box center [283, 158] width 8 height 8
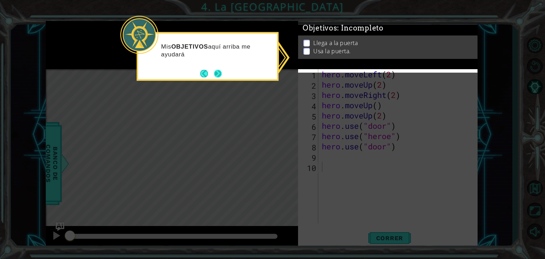
click at [220, 73] on button "Next" at bounding box center [218, 74] width 8 height 8
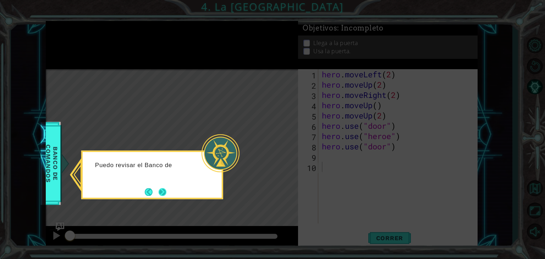
click at [164, 195] on button "Next" at bounding box center [163, 192] width 8 height 8
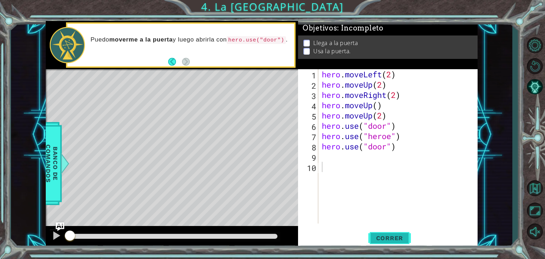
click at [382, 236] on span "Correr" at bounding box center [390, 238] width 42 height 7
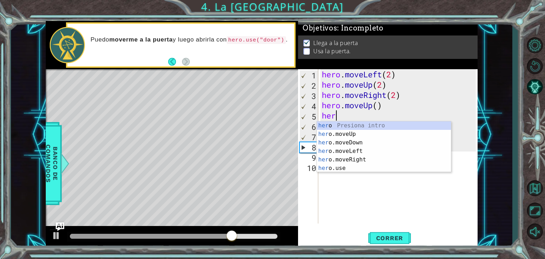
type textarea "h"
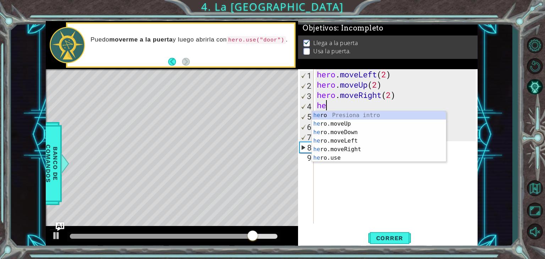
type textarea "h"
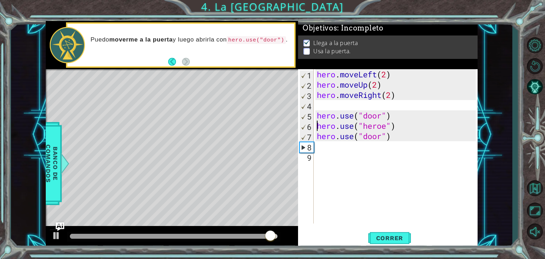
type textarea "hero.use("door")"
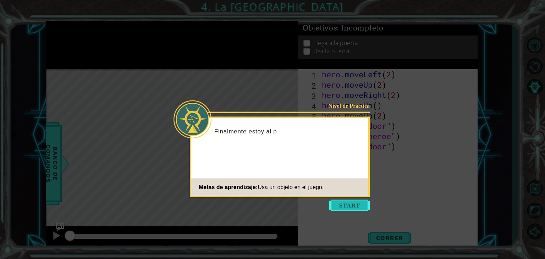
click at [348, 208] on button "Start" at bounding box center [349, 205] width 40 height 11
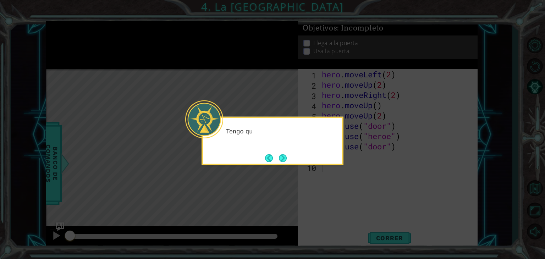
click at [404, 151] on icon at bounding box center [272, 129] width 545 height 259
click at [287, 157] on button "Next" at bounding box center [283, 158] width 8 height 8
click at [284, 157] on button "Next" at bounding box center [283, 158] width 8 height 8
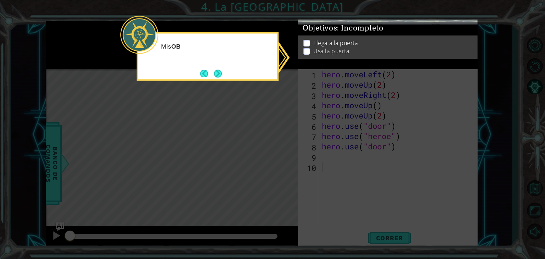
click at [352, 157] on icon at bounding box center [272, 129] width 545 height 259
click at [219, 72] on button "Next" at bounding box center [218, 74] width 8 height 8
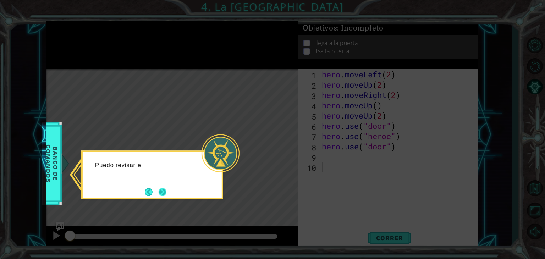
click at [161, 190] on button "Next" at bounding box center [163, 192] width 8 height 8
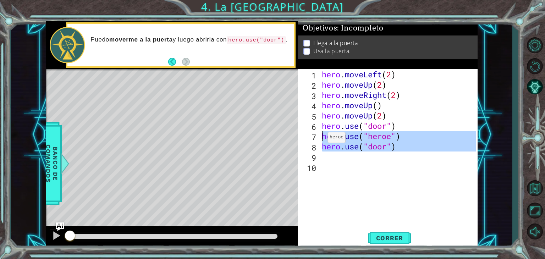
drag, startPoint x: 379, startPoint y: 156, endPoint x: 322, endPoint y: 139, distance: 59.9
click at [322, 139] on div "hero . moveLeft ( 2 ) hero . moveUp ( 2 ) hero . moveRight ( 2 ) hero . moveUp …" at bounding box center [400, 156] width 159 height 175
type textarea "hero.use("heroe") hero.use("door")"
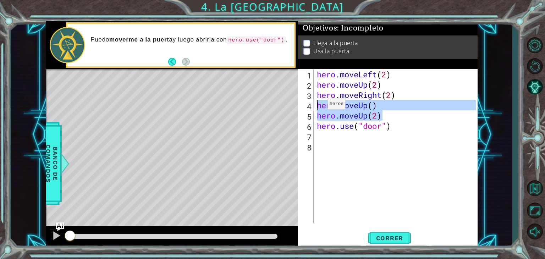
drag, startPoint x: 382, startPoint y: 115, endPoint x: 317, endPoint y: 106, distance: 66.0
click at [317, 106] on div "hero . moveLeft ( 2 ) hero . moveUp ( 2 ) hero . moveRight ( 2 ) hero . moveUp …" at bounding box center [398, 156] width 164 height 175
type textarea "hero.moveUp() hero.moveUp(2)"
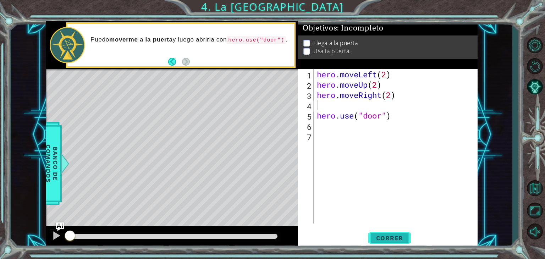
click at [382, 239] on span "Correr" at bounding box center [390, 238] width 42 height 7
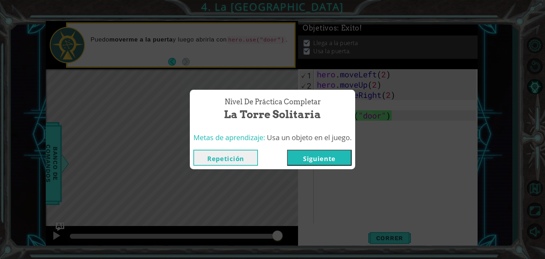
click at [317, 162] on button "Siguiente" at bounding box center [319, 158] width 65 height 16
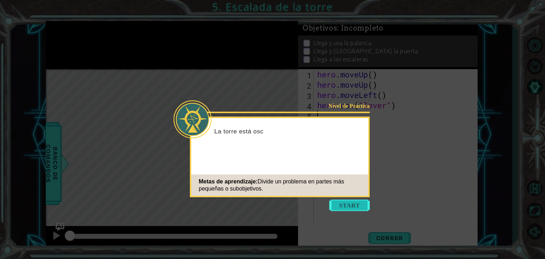
click at [348, 204] on button "Start" at bounding box center [349, 205] width 40 height 11
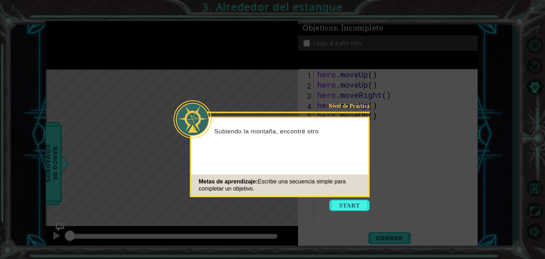
drag, startPoint x: 40, startPoint y: 0, endPoint x: 349, endPoint y: 203, distance: 369.8
click at [349, 203] on button "Start" at bounding box center [349, 205] width 40 height 11
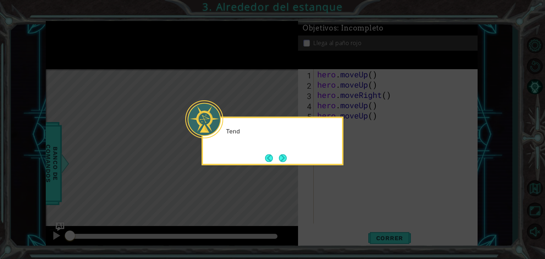
click at [328, 175] on icon at bounding box center [272, 129] width 545 height 259
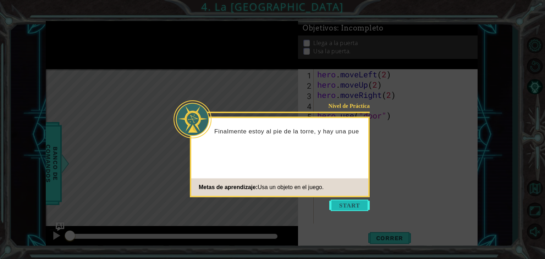
click at [348, 200] on button "Start" at bounding box center [349, 205] width 40 height 11
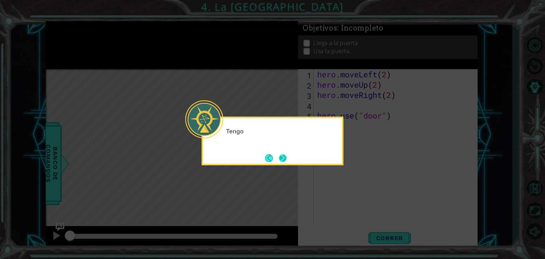
click at [280, 162] on button "Next" at bounding box center [283, 158] width 8 height 8
click at [284, 161] on button "Next" at bounding box center [282, 158] width 9 height 9
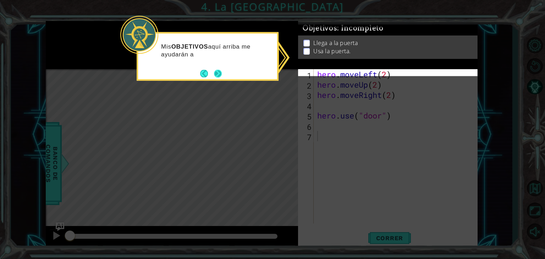
click at [222, 76] on button "Next" at bounding box center [218, 74] width 8 height 8
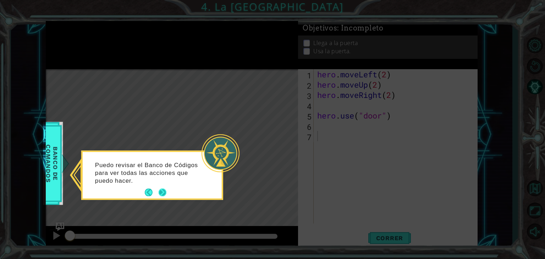
click at [164, 195] on button "Next" at bounding box center [163, 193] width 8 height 8
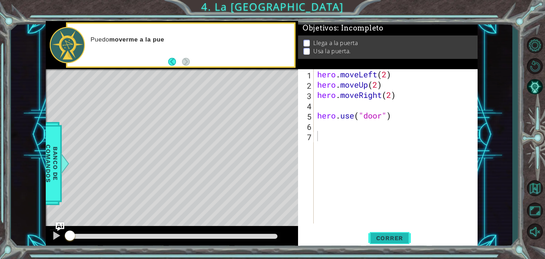
click at [389, 233] on button "Correr" at bounding box center [390, 238] width 43 height 18
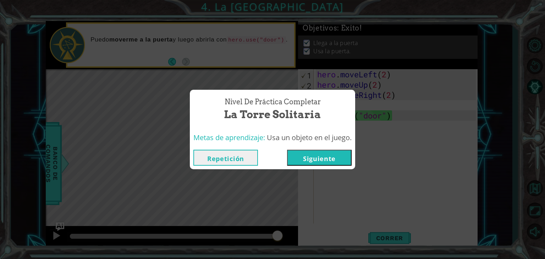
click at [328, 160] on button "Siguiente" at bounding box center [319, 158] width 65 height 16
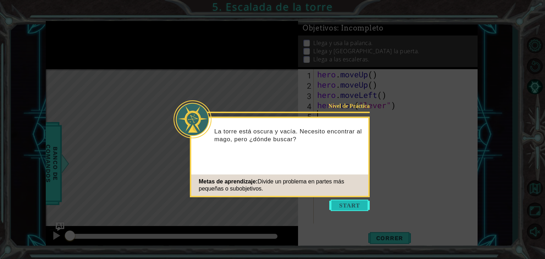
click at [343, 203] on button "Start" at bounding box center [349, 205] width 40 height 11
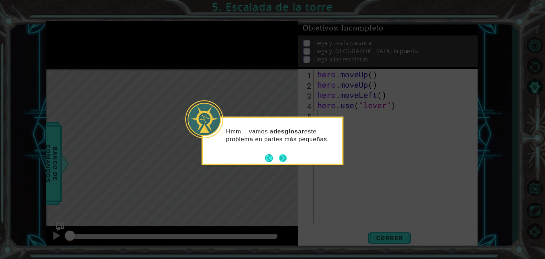
click at [281, 156] on button "Next" at bounding box center [283, 158] width 8 height 8
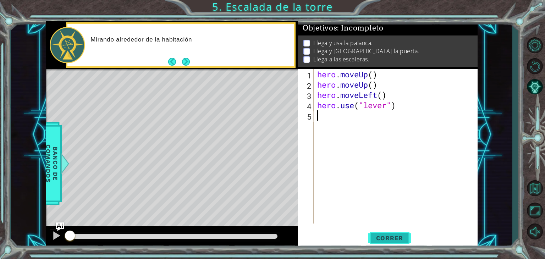
click at [389, 239] on span "Correr" at bounding box center [390, 238] width 42 height 7
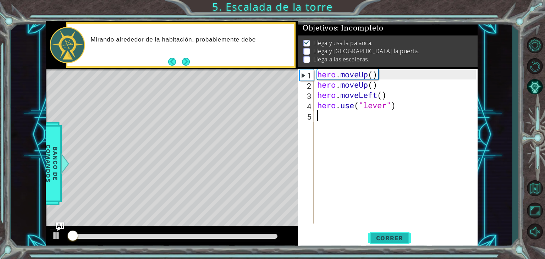
scroll to position [3, 0]
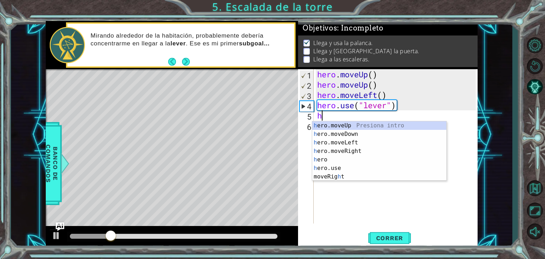
type textarea "her"
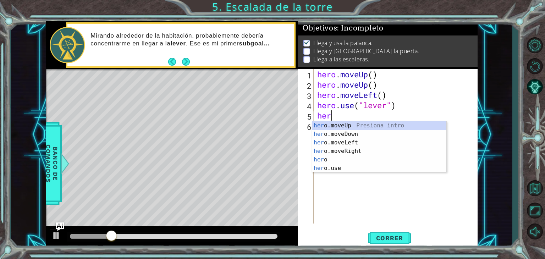
scroll to position [0, 0]
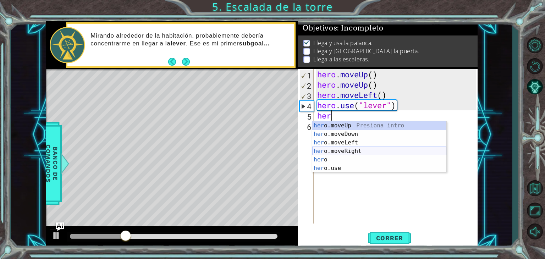
click at [360, 149] on div "her o.moveUp Presiona intro her o.moveDown Presiona intro her o.moveLeft Presio…" at bounding box center [379, 155] width 134 height 68
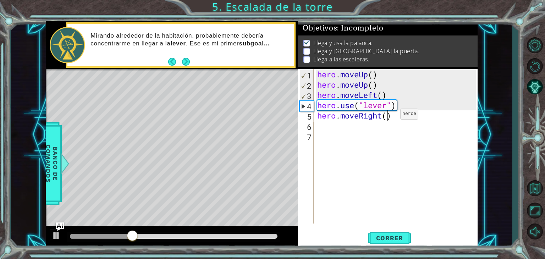
click at [390, 115] on div "hero . moveUp ( ) hero . moveUp ( ) hero . moveLeft ( ) hero . use ( "lever" ) …" at bounding box center [398, 156] width 164 height 175
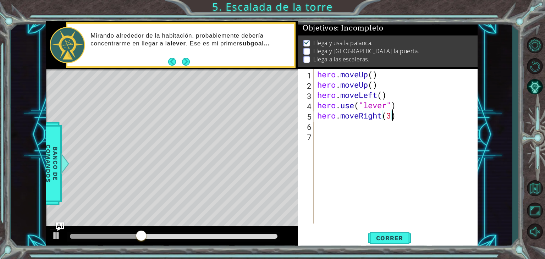
scroll to position [0, 3]
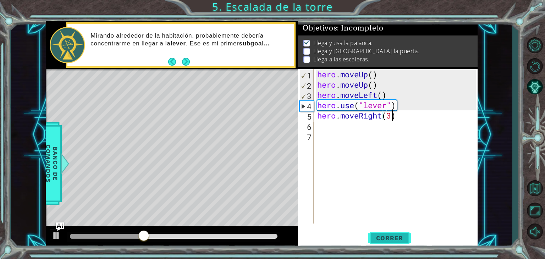
type textarea "hero.moveRight(3)"
click at [400, 245] on button "Correr" at bounding box center [390, 238] width 43 height 18
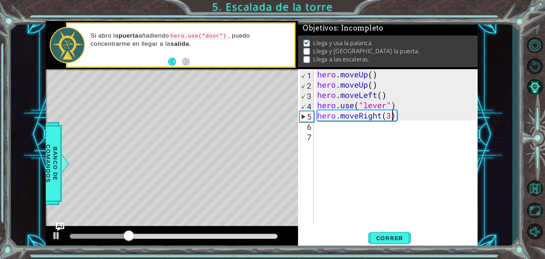
click at [349, 135] on div "hero . moveUp ( ) hero . moveUp ( ) hero . moveLeft ( ) hero . use ( "lever" ) …" at bounding box center [398, 156] width 164 height 175
click at [348, 132] on div "hero . moveUp ( ) hero . moveUp ( ) hero . moveLeft ( ) hero . use ( "lever" ) …" at bounding box center [398, 156] width 164 height 175
click at [347, 127] on div "hero . moveUp ( ) hero . moveUp ( ) hero . moveLeft ( ) hero . use ( "lever" ) …" at bounding box center [398, 156] width 164 height 175
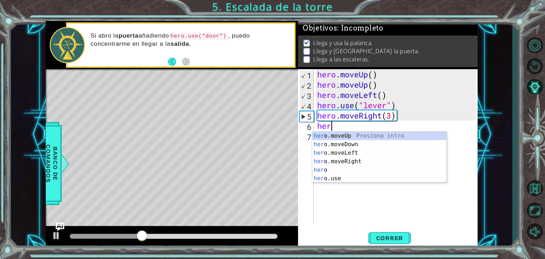
type textarea "hero"
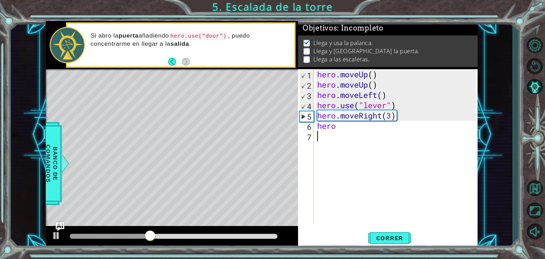
click at [385, 182] on div "hero . moveUp ( ) hero . moveUp ( ) hero . moveLeft ( ) hero . use ( "lever" ) …" at bounding box center [398, 156] width 164 height 175
click at [375, 133] on div "hero . moveUp ( ) hero . moveUp ( ) hero . moveLeft ( ) hero . use ( "lever" ) …" at bounding box center [398, 156] width 164 height 175
click at [367, 126] on div "hero . moveUp ( ) hero . moveUp ( ) hero . moveLeft ( ) hero . use ( "lever" ) …" at bounding box center [398, 156] width 164 height 175
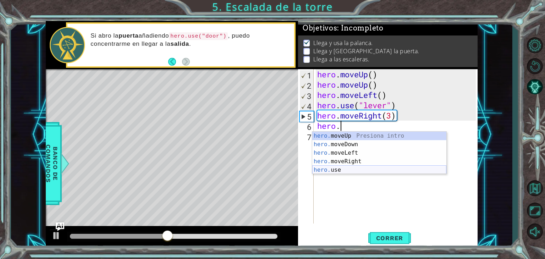
click at [349, 171] on div "hero. moveUp Presiona intro hero. moveDown Presiona intro hero. moveLeft Presio…" at bounding box center [379, 162] width 134 height 60
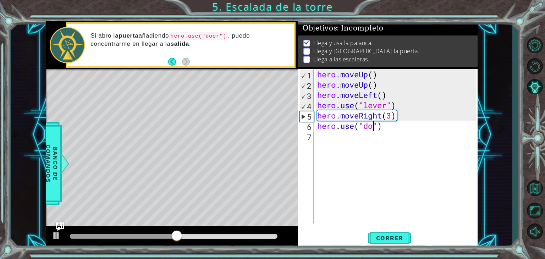
scroll to position [0, 3]
type textarea "hero.use("door")"
click at [386, 232] on button "Correr" at bounding box center [390, 238] width 43 height 18
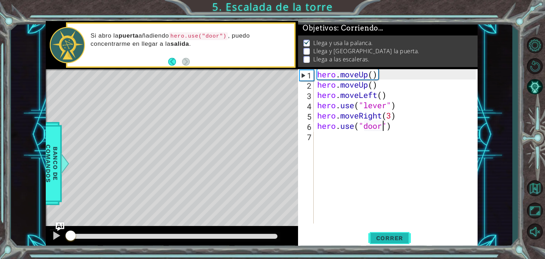
scroll to position [3, 0]
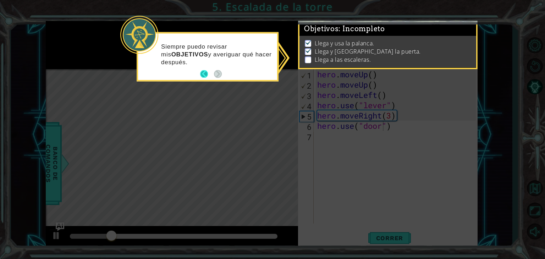
click at [207, 74] on button "Back" at bounding box center [207, 74] width 14 height 8
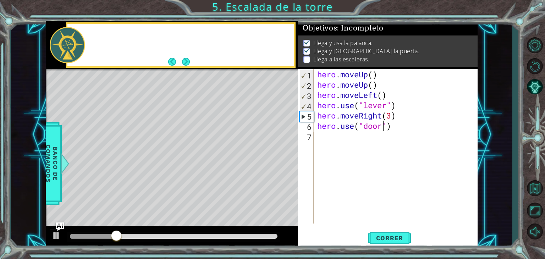
scroll to position [2, 0]
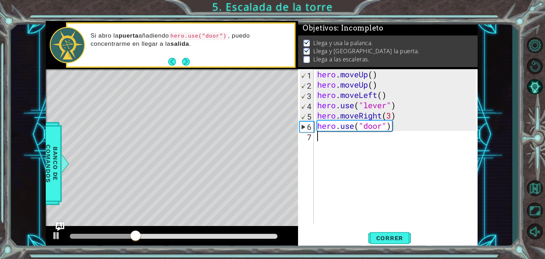
click at [351, 139] on div "hero . moveUp ( ) hero . moveUp ( ) hero . moveLeft ( ) hero . use ( "lever" ) …" at bounding box center [398, 156] width 164 height 175
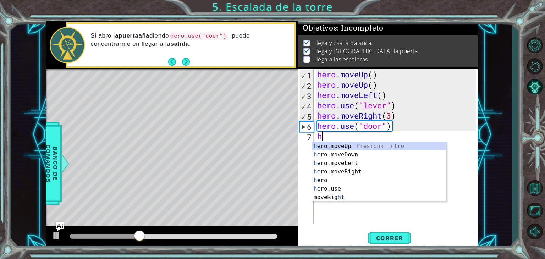
type textarea "hero"
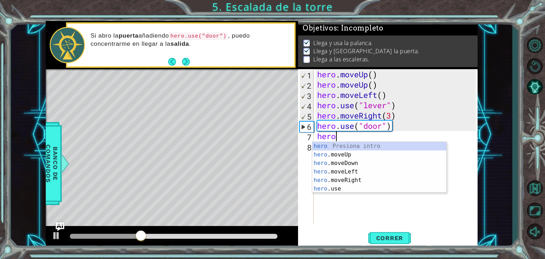
scroll to position [0, 0]
click at [346, 155] on div "hero Presiona intro hero .moveUp Presiona intro hero .moveDown Presiona intro h…" at bounding box center [379, 176] width 134 height 68
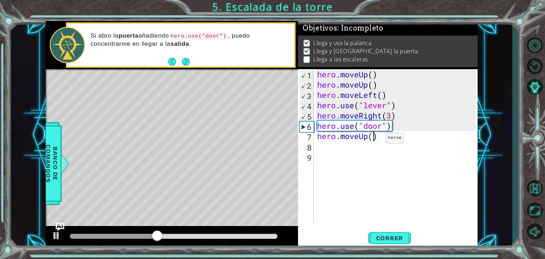
click at [375, 140] on div "hero . moveUp ( ) hero . moveUp ( ) hero . moveLeft ( ) hero . use ( "lever" ) …" at bounding box center [398, 156] width 164 height 175
type textarea "hero.moveUp(2)"
click at [396, 233] on button "Correr" at bounding box center [390, 238] width 43 height 18
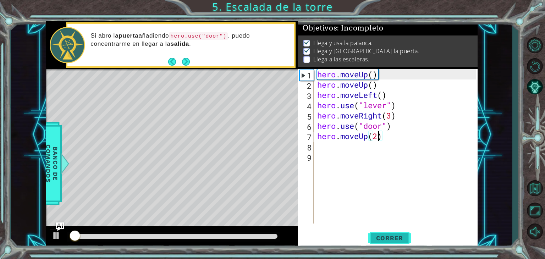
scroll to position [3, 0]
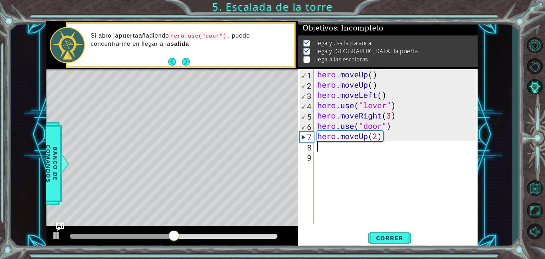
click at [356, 147] on div "hero . moveUp ( ) hero . moveUp ( ) hero . moveLeft ( ) hero . use ( "lever" ) …" at bounding box center [398, 156] width 164 height 175
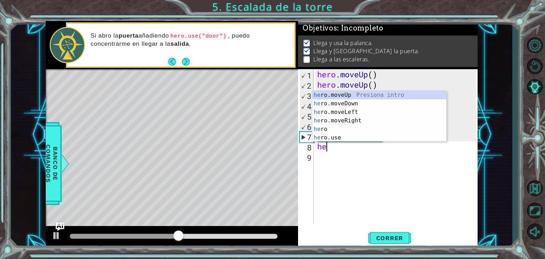
scroll to position [0, 0]
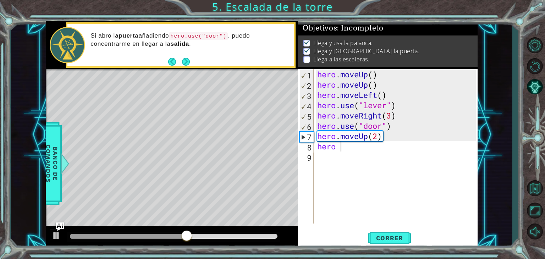
type textarea "hero"
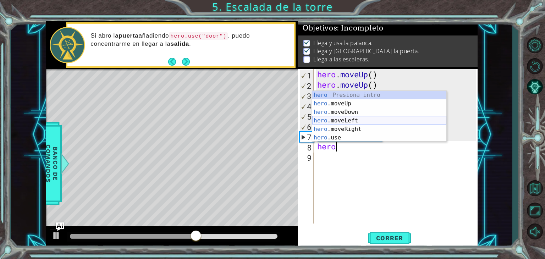
click at [354, 122] on div "hero Presiona intro hero .moveUp Presiona intro hero .moveDown Presiona intro h…" at bounding box center [379, 125] width 134 height 68
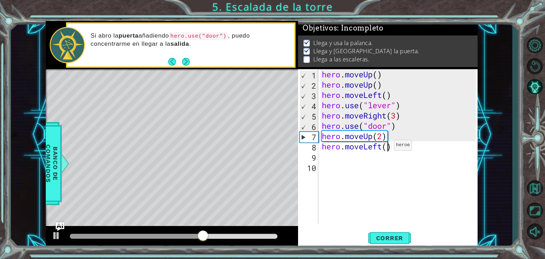
click at [388, 147] on div "hero . moveUp ( ) hero . moveUp ( ) hero . moveLeft ( ) hero . use ( "lever" ) …" at bounding box center [400, 156] width 159 height 175
type textarea "hero.moveLeft(3)"
click at [389, 233] on button "Correr" at bounding box center [390, 238] width 43 height 18
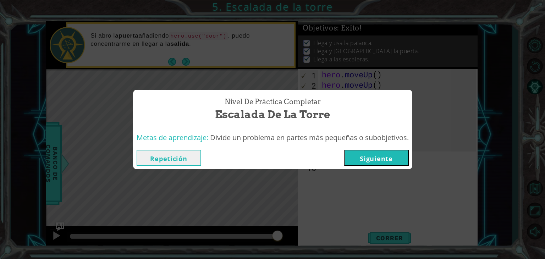
click at [378, 156] on button "Siguiente" at bounding box center [376, 158] width 65 height 16
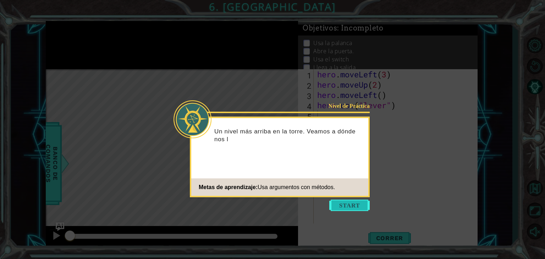
click at [355, 203] on button "Start" at bounding box center [349, 205] width 40 height 11
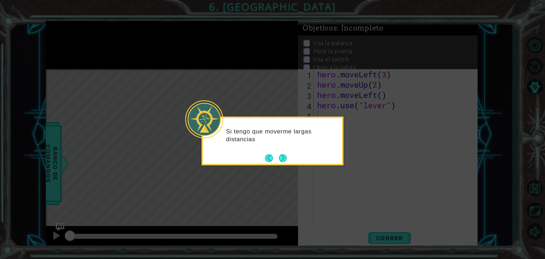
click at [284, 156] on button "Next" at bounding box center [283, 158] width 8 height 8
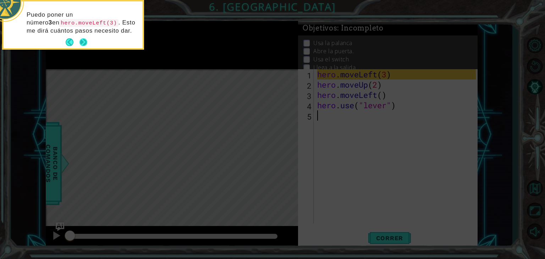
click at [81, 43] on button "Next" at bounding box center [84, 42] width 8 height 8
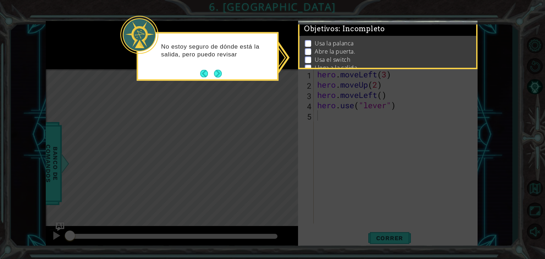
drag, startPoint x: 81, startPoint y: 43, endPoint x: 219, endPoint y: 76, distance: 141.5
click at [219, 76] on button "Next" at bounding box center [218, 74] width 8 height 8
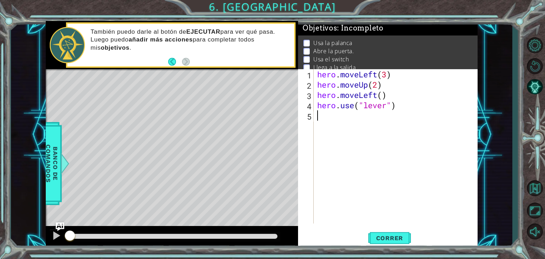
type textarea "hero.use("lever")"
click at [389, 236] on span "Correr" at bounding box center [390, 238] width 42 height 7
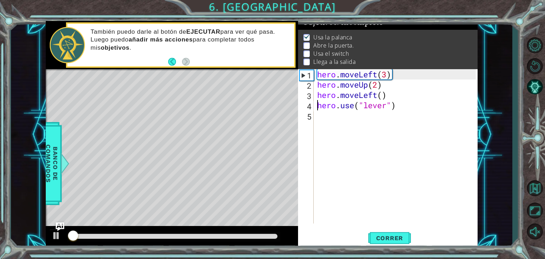
scroll to position [7, 0]
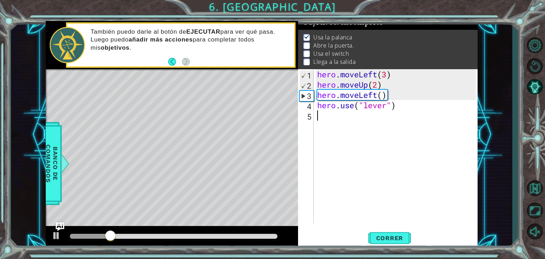
drag, startPoint x: 368, startPoint y: 196, endPoint x: 319, endPoint y: 225, distance: 56.8
click at [319, 225] on div "1 2 3 4 5 hero . moveLeft ( 3 ) hero . moveUp ( 2 ) hero . moveLeft ( ) hero . …" at bounding box center [388, 158] width 180 height 179
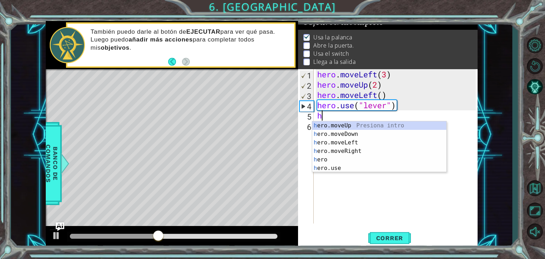
type textarea "hero"
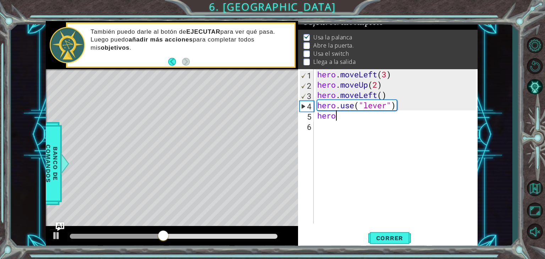
scroll to position [0, 0]
drag, startPoint x: 362, startPoint y: 142, endPoint x: 337, endPoint y: 125, distance: 30.5
click at [336, 124] on div "hero . moveLeft ( 3 ) hero . moveUp ( 2 ) hero . moveLeft ( ) hero . use ( "lev…" at bounding box center [398, 156] width 164 height 175
click at [337, 121] on div "hero . moveLeft ( 3 ) hero . moveUp ( 2 ) hero . moveLeft ( ) hero . use ( "lev…" at bounding box center [398, 156] width 164 height 175
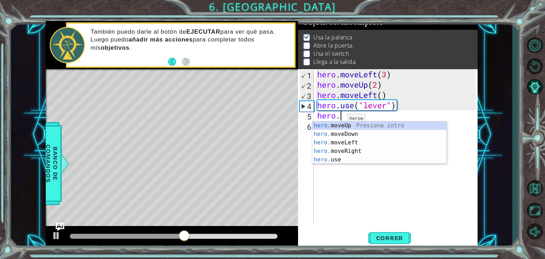
scroll to position [0, 0]
click at [353, 142] on div "hero. moveUp Presiona intro hero. moveDown Presiona intro hero. moveLeft Presio…" at bounding box center [379, 151] width 134 height 60
type textarea "hero.moveLeft(1)"
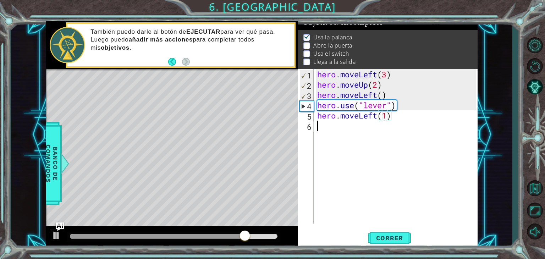
click at [346, 130] on div "hero . moveLeft ( 3 ) hero . moveUp ( 2 ) hero . moveLeft ( ) hero . use ( "lev…" at bounding box center [398, 156] width 164 height 175
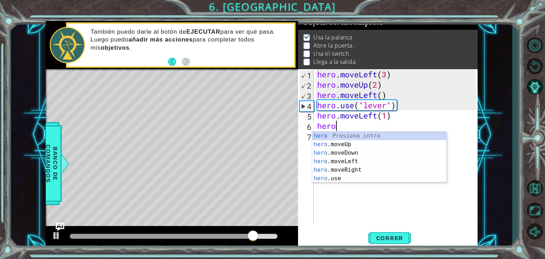
scroll to position [0, 0]
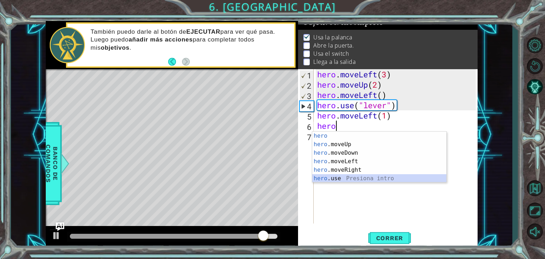
click at [347, 181] on div "hero Presiona intro hero .moveUp Presiona intro hero .moveDown Presiona intro h…" at bounding box center [379, 166] width 134 height 68
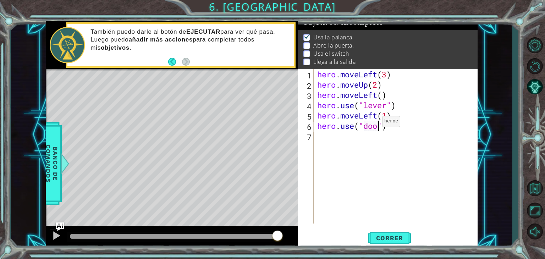
scroll to position [0, 3]
type textarea "hero.use("door")"
click at [392, 239] on span "Correr" at bounding box center [390, 238] width 42 height 7
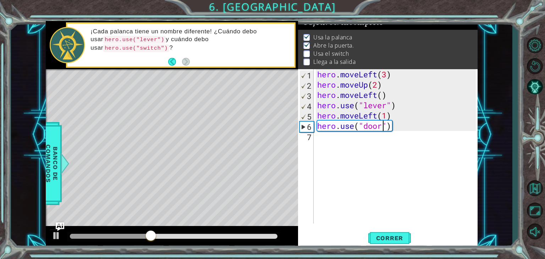
click at [334, 144] on div "hero . moveLeft ( 3 ) hero . moveUp ( 2 ) hero . moveLeft ( ) hero . use ( "lev…" at bounding box center [398, 156] width 164 height 175
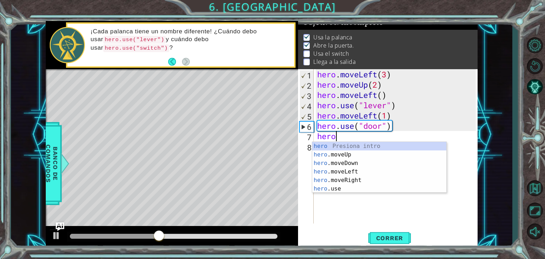
scroll to position [0, 0]
click at [351, 154] on div "hero Presiona intro hero .moveUp Presiona intro hero .moveDown Presiona intro h…" at bounding box center [379, 176] width 134 height 68
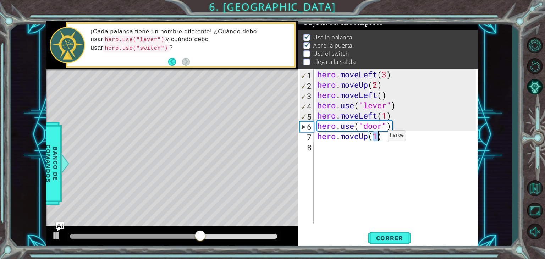
click at [377, 137] on div "hero . moveLeft ( 3 ) hero . moveUp ( 2 ) hero . moveLeft ( ) hero . use ( "lev…" at bounding box center [396, 146] width 160 height 154
type textarea "hero.moveUp(2)"
click at [381, 237] on span "Correr" at bounding box center [390, 238] width 42 height 7
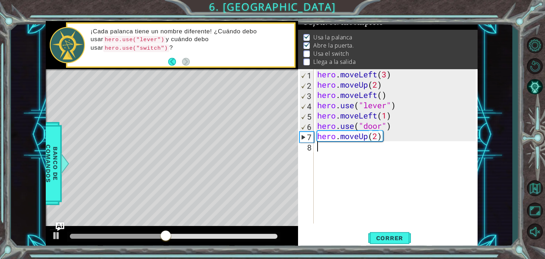
click at [338, 156] on div "hero . moveLeft ( 3 ) hero . moveUp ( 2 ) hero . moveLeft ( ) hero . use ( "lev…" at bounding box center [398, 156] width 164 height 175
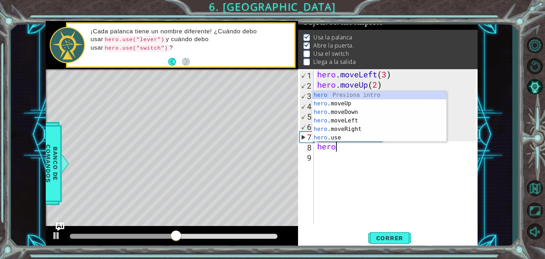
scroll to position [0, 0]
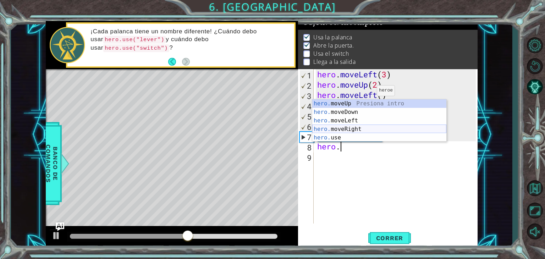
click at [342, 128] on div "hero. moveUp Presiona intro hero. moveDown Presiona intro hero. moveLeft Presio…" at bounding box center [379, 129] width 134 height 60
type textarea "hero.moveRight(1)"
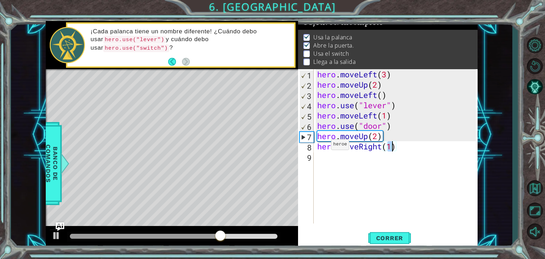
scroll to position [0, 3]
click at [354, 156] on div "hero . moveLeft ( 3 ) hero . moveUp ( 2 ) hero . moveLeft ( ) hero . use ( "lev…" at bounding box center [398, 156] width 164 height 175
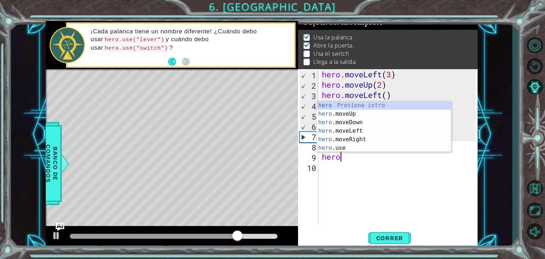
scroll to position [0, 0]
click at [349, 150] on div "hero Presiona intro hero .moveUp Presiona intro hero .moveDown Presiona intro h…" at bounding box center [384, 135] width 134 height 68
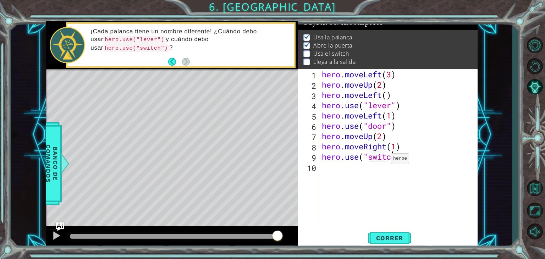
scroll to position [0, 3]
click at [402, 241] on span "Correr" at bounding box center [390, 238] width 42 height 7
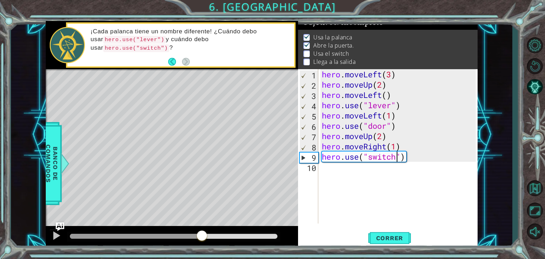
drag, startPoint x: 91, startPoint y: 235, endPoint x: 202, endPoint y: 253, distance: 112.1
click at [202, 253] on div "1 ההההההההההההההההההההההההההההההההההההההההההההההההההההההההההההההההההההההההההההה…" at bounding box center [272, 129] width 545 height 259
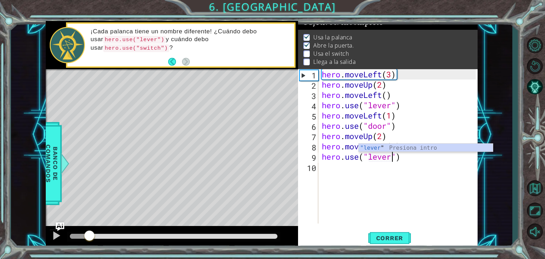
drag, startPoint x: 262, startPoint y: 239, endPoint x: 84, endPoint y: 239, distance: 177.9
click at [84, 239] on div at bounding box center [89, 236] width 13 height 13
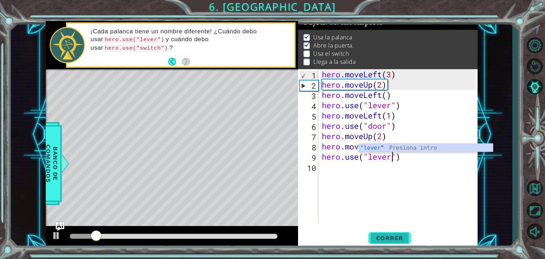
click at [391, 238] on span "Correr" at bounding box center [390, 238] width 42 height 7
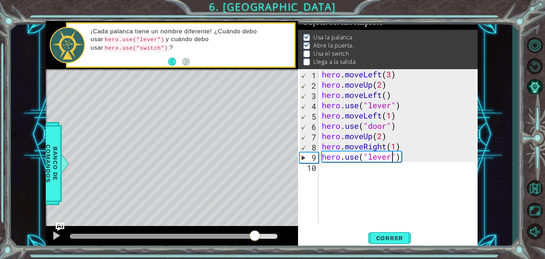
drag, startPoint x: 75, startPoint y: 235, endPoint x: 255, endPoint y: 238, distance: 180.0
click at [255, 238] on div at bounding box center [255, 236] width 13 height 13
click at [371, 236] on span "Correr" at bounding box center [390, 238] width 42 height 7
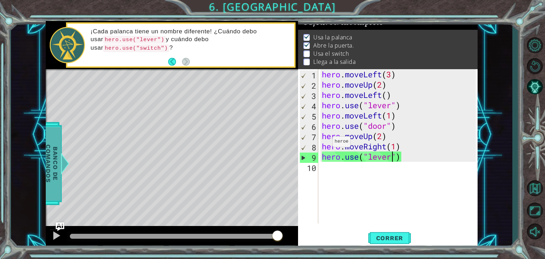
click at [56, 176] on span "Banco de comandos" at bounding box center [52, 163] width 18 height 73
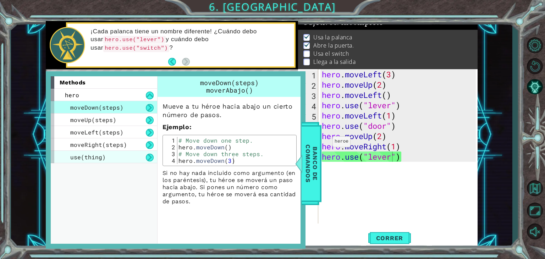
click at [120, 158] on div "use(thing)" at bounding box center [104, 157] width 107 height 12
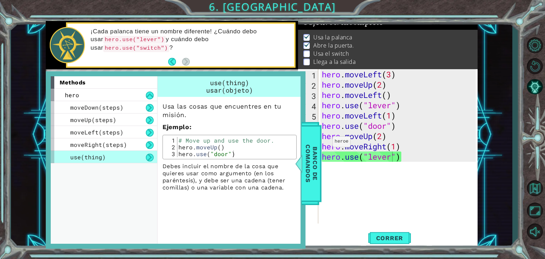
click at [120, 158] on div "use(thing)" at bounding box center [104, 157] width 107 height 12
click at [315, 175] on span "Banco de comandos" at bounding box center [311, 163] width 18 height 73
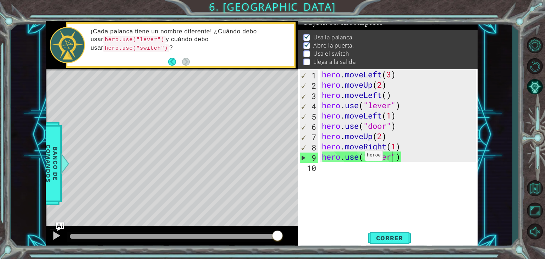
click at [359, 157] on div "hero . moveLeft ( 3 ) hero . moveUp ( 2 ) hero . moveLeft ( ) hero . use ( "lev…" at bounding box center [400, 156] width 159 height 175
click at [400, 156] on div "hero . moveLeft ( 3 ) hero . moveUp ( 2 ) hero . moveLeft ( ) hero . use ( "lev…" at bounding box center [400, 156] width 159 height 175
click at [386, 159] on div "hero . moveLeft ( 3 ) hero . moveUp ( 2 ) hero . moveLeft ( ) hero . use ( "lev…" at bounding box center [400, 156] width 159 height 175
drag, startPoint x: 386, startPoint y: 156, endPoint x: 393, endPoint y: 161, distance: 8.1
click at [389, 156] on div "hero . moveLeft ( 3 ) hero . moveUp ( 2 ) hero . moveLeft ( ) hero . use ( "lev…" at bounding box center [400, 156] width 159 height 175
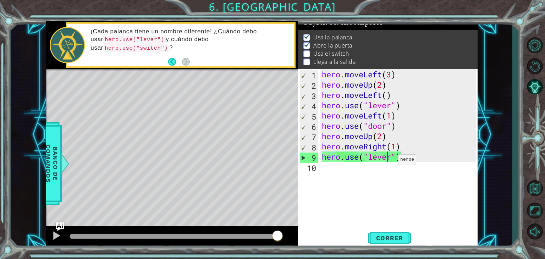
click at [389, 159] on div "hero . moveLeft ( 3 ) hero . moveUp ( 2 ) hero . moveLeft ( ) hero . use ( "lev…" at bounding box center [400, 156] width 159 height 175
click at [389, 157] on div "hero . moveLeft ( 3 ) hero . moveUp ( 2 ) hero . moveLeft ( ) hero . use ( "lev…" at bounding box center [400, 156] width 159 height 175
click at [392, 160] on div "hero . moveLeft ( 3 ) hero . moveUp ( 2 ) hero . moveLeft ( ) hero . use ( "lev…" at bounding box center [400, 156] width 159 height 175
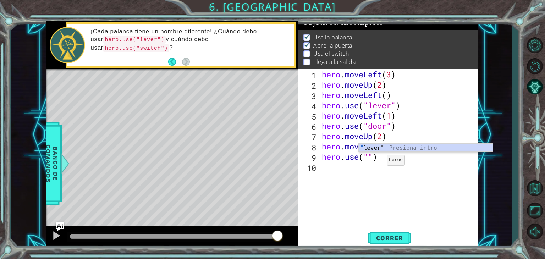
scroll to position [0, 2]
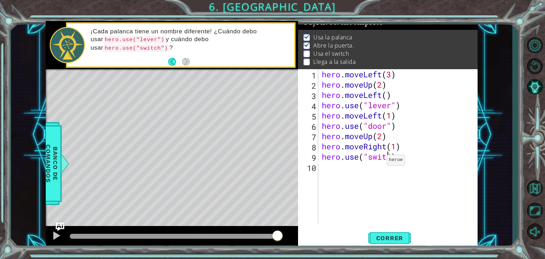
type textarea "hero.use("switch")"
click at [356, 166] on div "hero . moveLeft ( 3 ) hero . moveUp ( 2 ) hero . moveLeft ( ) hero . use ( "lev…" at bounding box center [400, 156] width 159 height 175
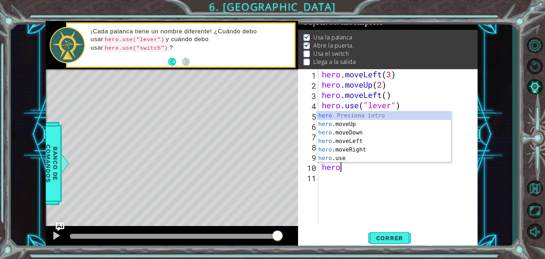
scroll to position [0, 0]
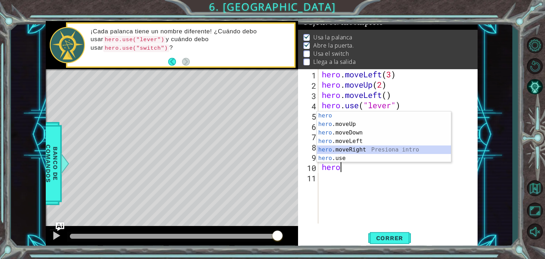
click at [355, 149] on div "hero Presiona intro hero .moveUp Presiona intro hero .moveDown Presiona intro h…" at bounding box center [384, 145] width 134 height 68
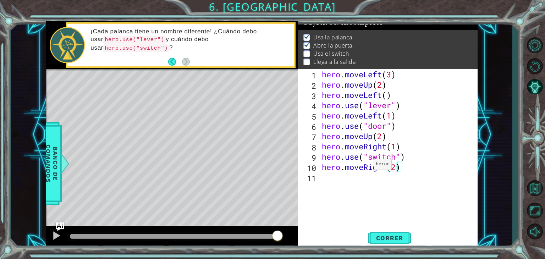
scroll to position [0, 3]
click at [385, 237] on span "Correr" at bounding box center [390, 238] width 42 height 7
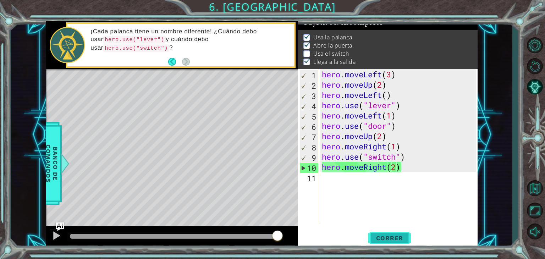
click at [385, 236] on span "Correr" at bounding box center [390, 238] width 42 height 7
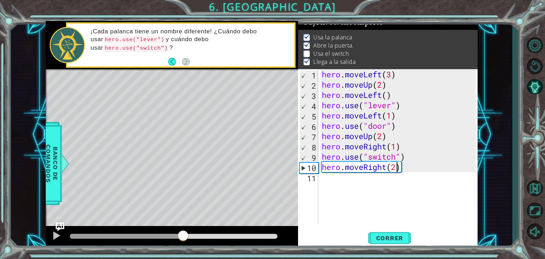
drag, startPoint x: 88, startPoint y: 232, endPoint x: 183, endPoint y: 249, distance: 96.2
click at [183, 249] on div at bounding box center [172, 237] width 252 height 23
drag, startPoint x: 174, startPoint y: 249, endPoint x: 160, endPoint y: 249, distance: 13.5
click at [160, 249] on div at bounding box center [172, 237] width 252 height 23
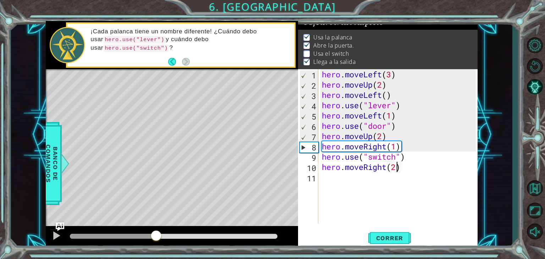
drag, startPoint x: 194, startPoint y: 236, endPoint x: 156, endPoint y: 232, distance: 38.2
click at [156, 232] on div at bounding box center [156, 236] width 13 height 13
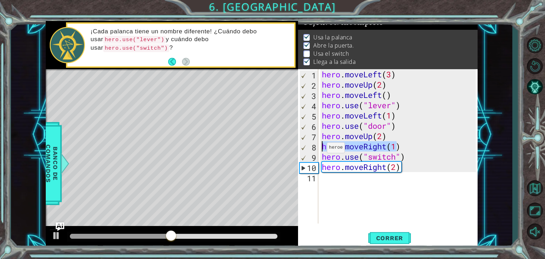
drag, startPoint x: 399, startPoint y: 148, endPoint x: 320, endPoint y: 149, distance: 79.2
click at [320, 149] on div "hero.moveRight(2) 1 2 3 4 5 6 7 8 9 10 11 hero . moveLeft ( 3 ) hero . moveUp (…" at bounding box center [387, 146] width 178 height 154
type textarea ")"
click at [337, 148] on div "hero . moveLeft ( 3 ) hero . moveUp ( 2 ) hero . moveLeft ( ) hero . use ( "lev…" at bounding box center [400, 156] width 159 height 175
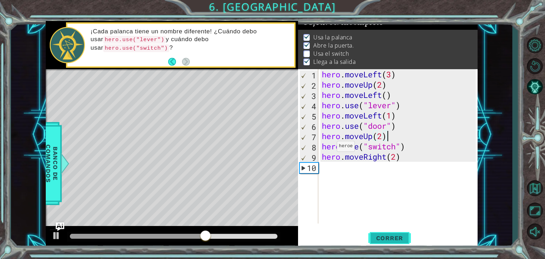
click at [386, 235] on span "Correr" at bounding box center [390, 238] width 42 height 7
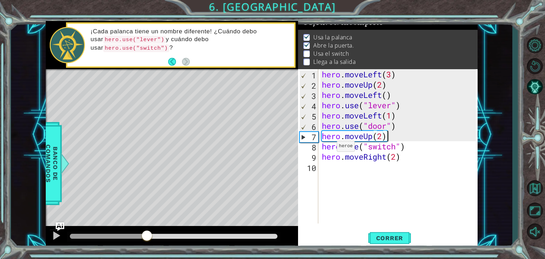
drag, startPoint x: 80, startPoint y: 236, endPoint x: 147, endPoint y: 253, distance: 70.0
click at [147, 253] on div "1 ההההההההההההההההההההההההההההההההההההההההההההההההההההההההההההההההההההההההההההה…" at bounding box center [272, 129] width 545 height 259
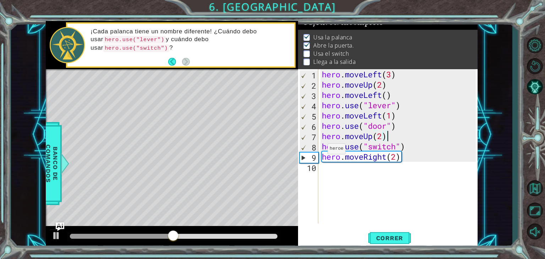
click at [319, 147] on div "hero.moveUp(2) 1 2 3 4 5 6 7 8 9 10 hero . moveLeft ( 3 ) hero . moveUp ( 2 ) h…" at bounding box center [387, 146] width 178 height 154
click at [320, 147] on div "hero.moveUp(2) 1 2 3 4 5 6 7 8 9 10 hero . moveLeft ( 3 ) hero . moveUp ( 2 ) h…" at bounding box center [387, 146] width 178 height 154
click at [321, 147] on div "hero . moveLeft ( 3 ) hero . moveUp ( 2 ) hero . moveLeft ( ) hero . use ( "lev…" at bounding box center [400, 156] width 159 height 175
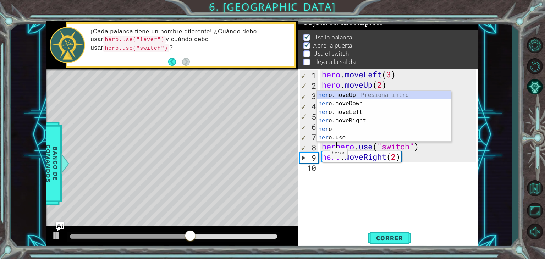
scroll to position [0, 1]
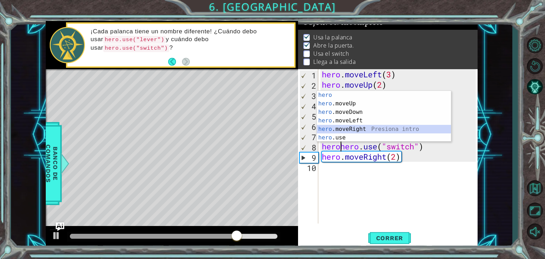
click at [355, 130] on div "hero Presiona intro hero .moveUp Presiona intro hero .moveDown Presiona intro h…" at bounding box center [384, 125] width 134 height 68
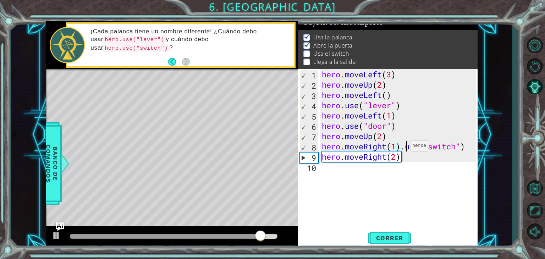
click at [404, 148] on div "hero . moveLeft ( 3 ) hero . moveUp ( 2 ) hero . moveLeft ( ) hero . use ( "lev…" at bounding box center [400, 156] width 159 height 175
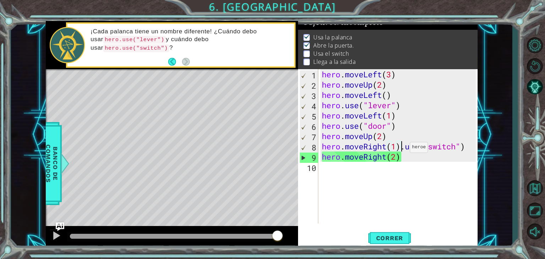
click at [404, 149] on div "hero . moveLeft ( 3 ) hero . moveUp ( 2 ) hero . moveLeft ( ) hero . use ( "lev…" at bounding box center [400, 156] width 159 height 175
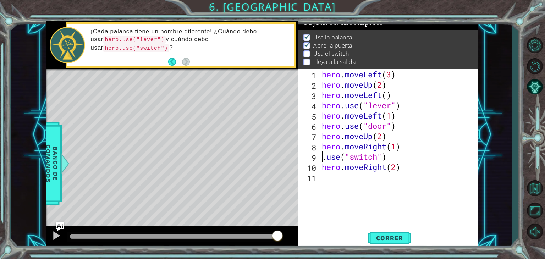
click at [351, 159] on div "hero . moveLeft ( 3 ) hero . moveUp ( 2 ) hero . moveLeft ( ) hero . use ( "lev…" at bounding box center [400, 156] width 159 height 175
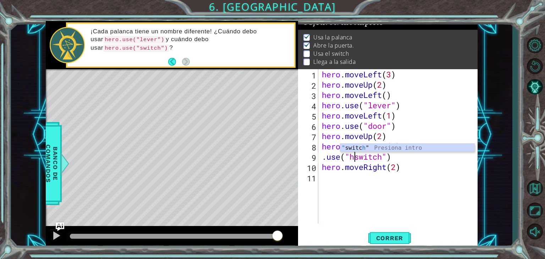
scroll to position [0, 0]
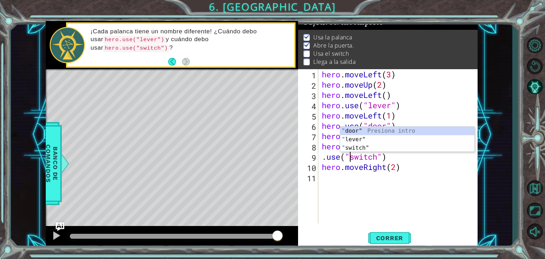
click at [323, 158] on div "hero . moveLeft ( 3 ) hero . moveUp ( 2 ) hero . moveLeft ( ) hero . use ( "lev…" at bounding box center [400, 156] width 159 height 175
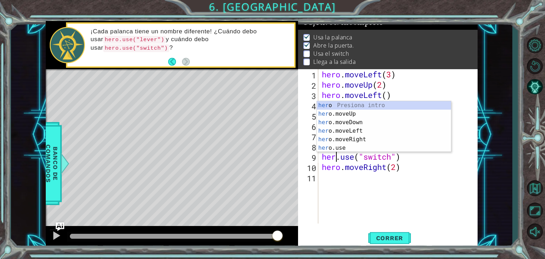
scroll to position [0, 1]
click at [418, 171] on div "hero . moveLeft ( 3 ) hero . moveUp ( 2 ) hero . moveLeft ( ) hero . use ( "lev…" at bounding box center [400, 156] width 159 height 175
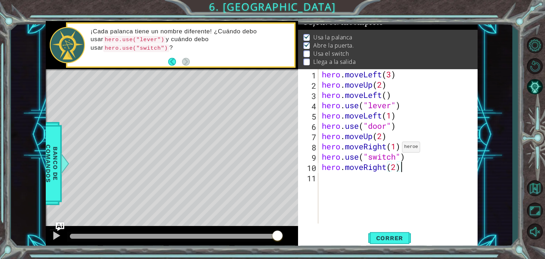
click at [396, 149] on div "hero . moveLeft ( 3 ) hero . moveUp ( 2 ) hero . moveLeft ( ) hero . use ( "lev…" at bounding box center [400, 156] width 159 height 175
click at [393, 238] on span "Correr" at bounding box center [390, 238] width 42 height 7
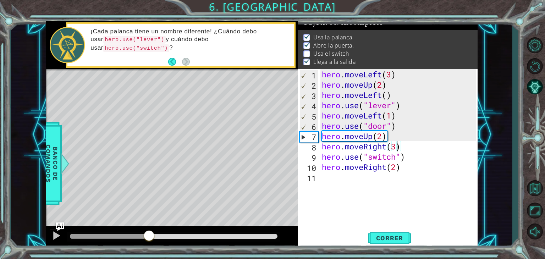
drag, startPoint x: 74, startPoint y: 236, endPoint x: 149, endPoint y: 256, distance: 77.8
click at [149, 256] on div "1 ההההההההההההההההההההההההההההההההההההההההההההההההההההההההההההההההההההההההההההה…" at bounding box center [272, 129] width 545 height 259
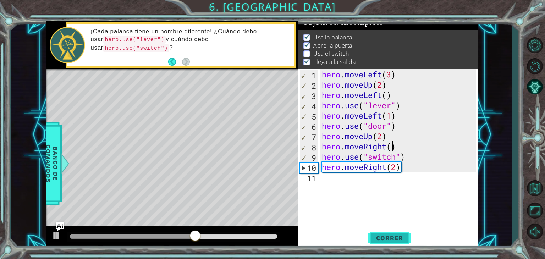
click at [404, 238] on span "Correr" at bounding box center [390, 238] width 42 height 7
drag, startPoint x: 82, startPoint y: 236, endPoint x: 168, endPoint y: 245, distance: 86.0
click at [168, 245] on div at bounding box center [172, 237] width 252 height 23
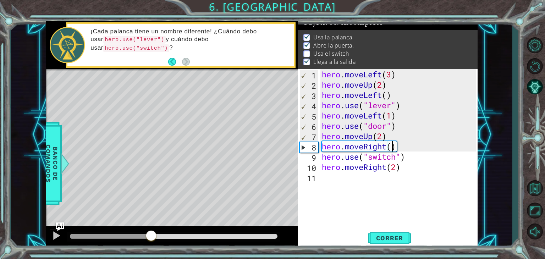
drag, startPoint x: 175, startPoint y: 236, endPoint x: 151, endPoint y: 238, distance: 23.5
click at [151, 238] on div at bounding box center [151, 236] width 13 height 13
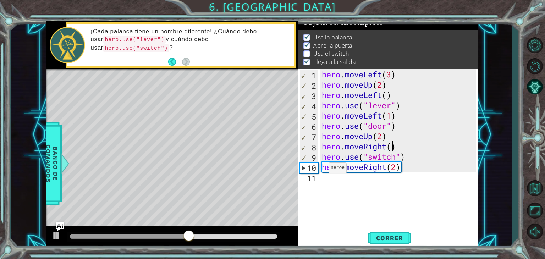
click at [322, 170] on div "hero . moveLeft ( 3 ) hero . moveUp ( 2 ) hero . moveLeft ( ) hero . use ( "lev…" at bounding box center [400, 156] width 159 height 175
type textarea "hero.moveRight(2)"
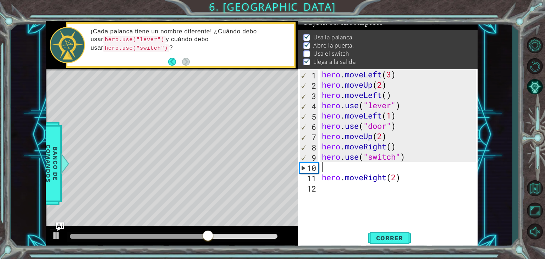
click at [331, 168] on div "hero . moveLeft ( 3 ) hero . moveUp ( 2 ) hero . moveLeft ( ) hero . use ( "lev…" at bounding box center [400, 156] width 159 height 175
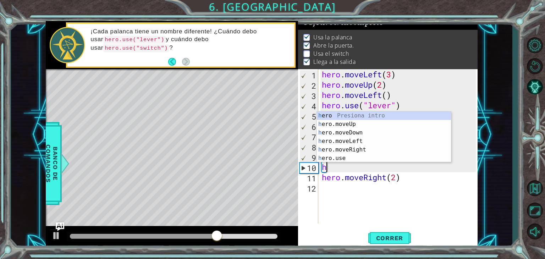
scroll to position [0, 0]
click at [357, 154] on div "hero Presiona intro hero .moveUp Presiona intro hero .moveDown Presiona intro h…" at bounding box center [384, 145] width 134 height 68
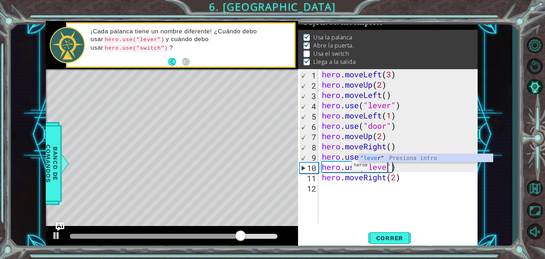
scroll to position [0, 3]
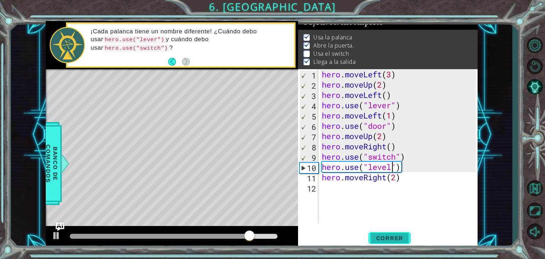
click at [384, 242] on button "Correr" at bounding box center [390, 238] width 43 height 18
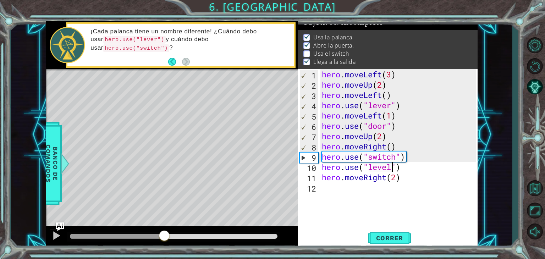
drag, startPoint x: 108, startPoint y: 233, endPoint x: 164, endPoint y: 242, distance: 57.1
click at [164, 242] on div at bounding box center [164, 236] width 13 height 13
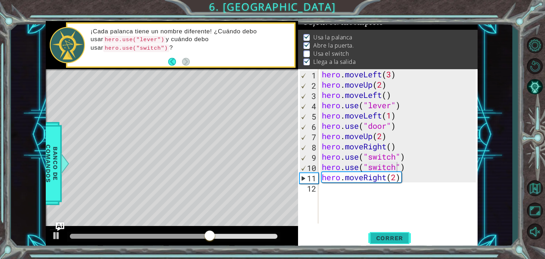
click at [399, 239] on span "Correr" at bounding box center [390, 238] width 42 height 7
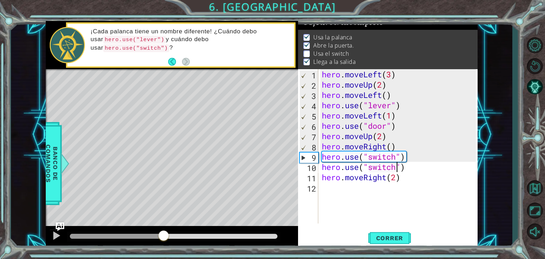
drag, startPoint x: 238, startPoint y: 237, endPoint x: 164, endPoint y: 234, distance: 74.6
click at [164, 234] on div at bounding box center [163, 236] width 13 height 13
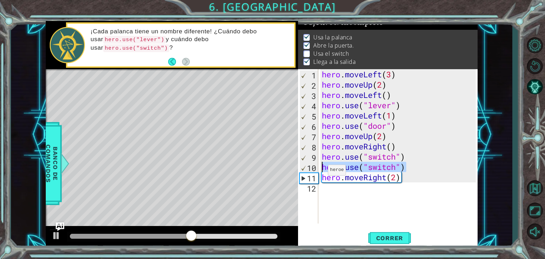
drag, startPoint x: 406, startPoint y: 167, endPoint x: 314, endPoint y: 172, distance: 91.7
click at [314, 172] on div "hero.use("switch") 1 2 3 4 5 6 7 8 9 10 11 12 hero . moveLeft ( 3 ) hero . move…" at bounding box center [387, 146] width 178 height 154
type textarea "¿"
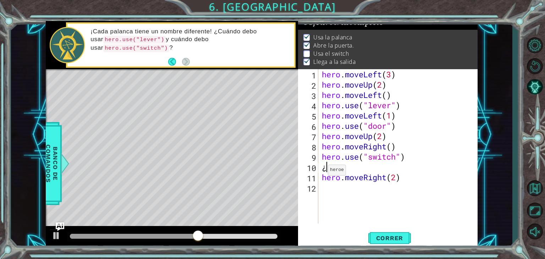
scroll to position [0, 0]
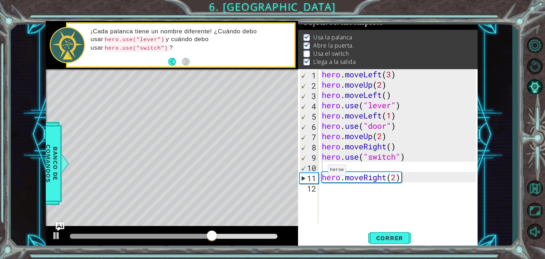
click at [320, 176] on div "1 2 3 4 5 6 7 8 9 10 11 12 hero . moveLeft ( 3 ) hero . moveUp ( 2 ) hero . mov…" at bounding box center [387, 146] width 178 height 154
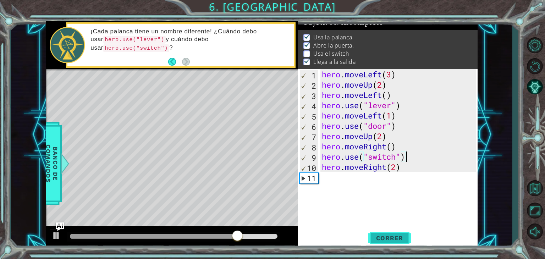
click at [388, 240] on span "Correr" at bounding box center [390, 238] width 42 height 7
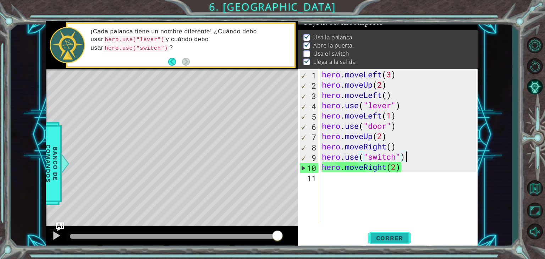
click at [392, 236] on span "Correr" at bounding box center [390, 238] width 42 height 7
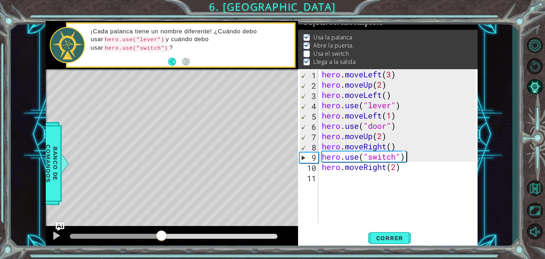
drag, startPoint x: 80, startPoint y: 235, endPoint x: 162, endPoint y: 242, distance: 82.7
click at [162, 242] on div at bounding box center [161, 236] width 13 height 13
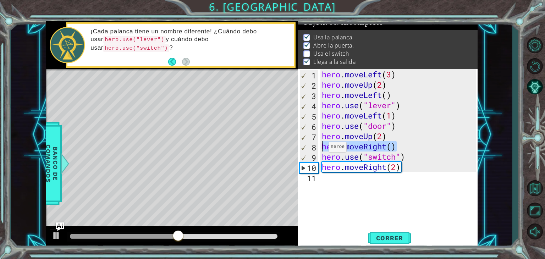
drag, startPoint x: 414, startPoint y: 148, endPoint x: 320, endPoint y: 149, distance: 94.8
click at [320, 149] on div "hero.use("switch") 1 2 3 4 5 6 7 8 9 10 11 hero . moveLeft ( 3 ) hero . moveUp …" at bounding box center [387, 146] width 178 height 154
type textarea "hero.moveRight()"
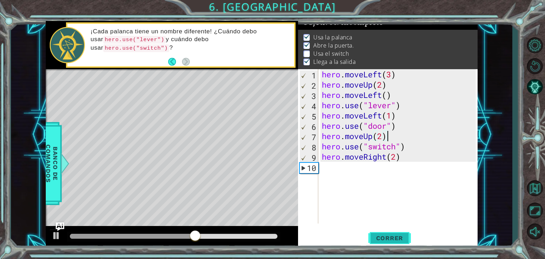
click at [401, 235] on span "Correr" at bounding box center [390, 238] width 42 height 7
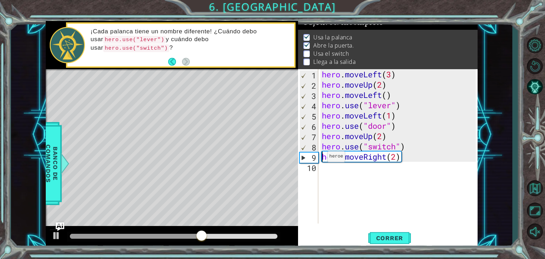
click at [321, 158] on div "hero . moveLeft ( 3 ) hero . moveUp ( 2 ) hero . moveLeft ( ) hero . use ( "lev…" at bounding box center [400, 156] width 159 height 175
type textarea "hero.moveRight(2)"
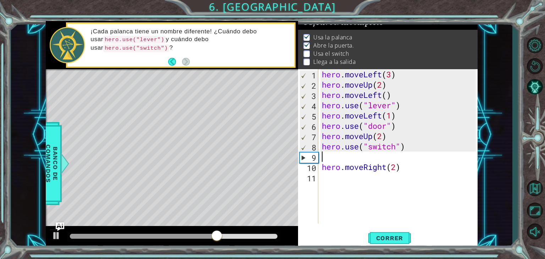
click at [336, 159] on div "hero . moveLeft ( 3 ) hero . moveUp ( 2 ) hero . moveLeft ( ) hero . use ( "lev…" at bounding box center [400, 156] width 159 height 175
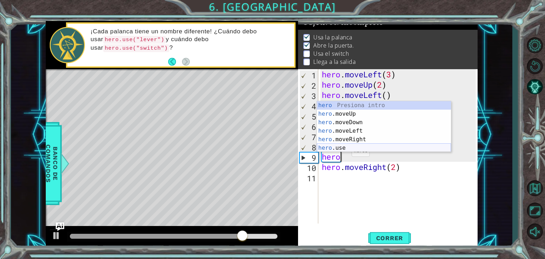
click at [347, 148] on div "hero Presiona intro hero .moveUp Presiona intro hero .moveDown Presiona intro h…" at bounding box center [384, 135] width 134 height 68
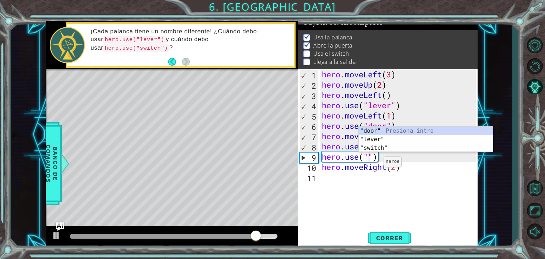
scroll to position [0, 2]
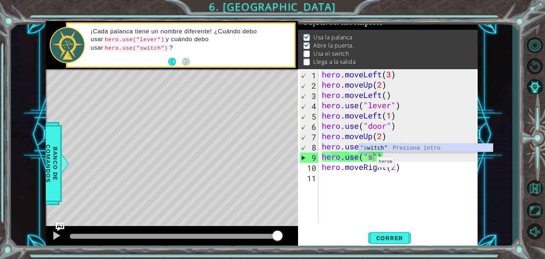
click at [370, 160] on div "hero . moveLeft ( 3 ) hero . moveUp ( 2 ) hero . moveLeft ( ) hero . use ( "lev…" at bounding box center [400, 156] width 159 height 175
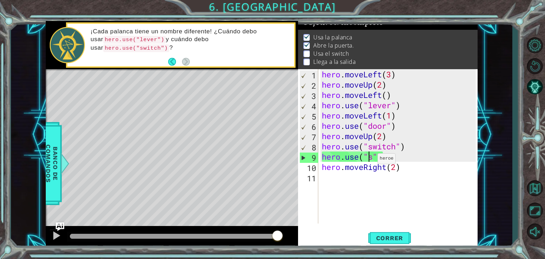
click at [376, 153] on div "hero . moveLeft ( 3 ) hero . moveUp ( 2 ) hero . moveLeft ( ) hero . use ( "lev…" at bounding box center [400, 156] width 159 height 175
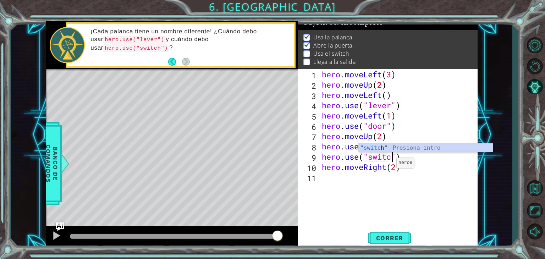
scroll to position [0, 3]
click at [387, 236] on span "Correr" at bounding box center [390, 238] width 42 height 7
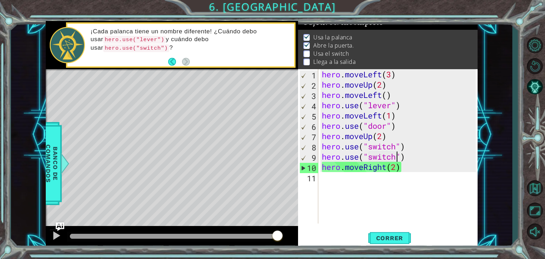
drag, startPoint x: 84, startPoint y: 237, endPoint x: 297, endPoint y: 234, distance: 212.3
click at [297, 234] on div at bounding box center [172, 237] width 252 height 23
click at [57, 225] on img "Ask AI" at bounding box center [59, 226] width 9 height 9
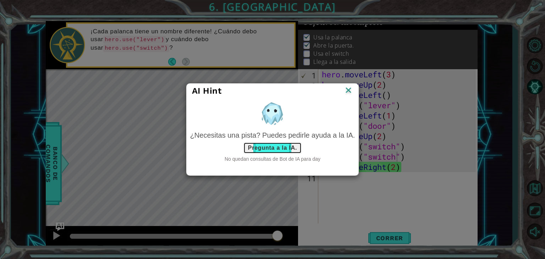
click at [265, 149] on button "Pregunta a la IA." at bounding box center [273, 147] width 58 height 11
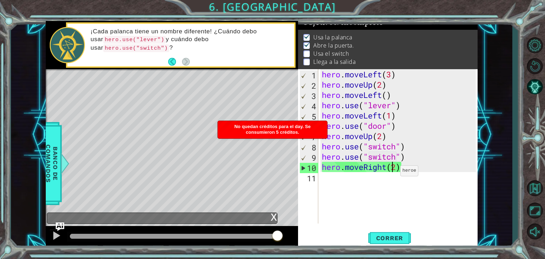
click at [394, 172] on div "hero . moveLeft ( 3 ) hero . moveUp ( 2 ) hero . moveLeft ( ) hero . use ( "lev…" at bounding box center [400, 156] width 159 height 175
type textarea "hero.moveRight(2)"
click at [380, 182] on div "hero . moveLeft ( 3 ) hero . moveUp ( 2 ) hero . moveLeft ( ) hero . use ( "lev…" at bounding box center [400, 156] width 159 height 175
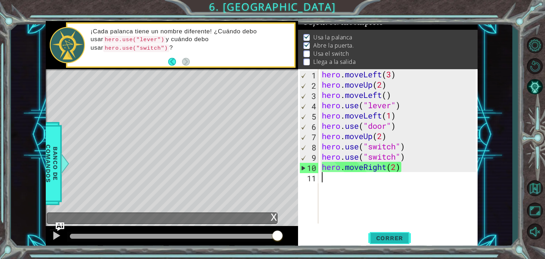
click at [382, 233] on button "Correr" at bounding box center [390, 238] width 43 height 18
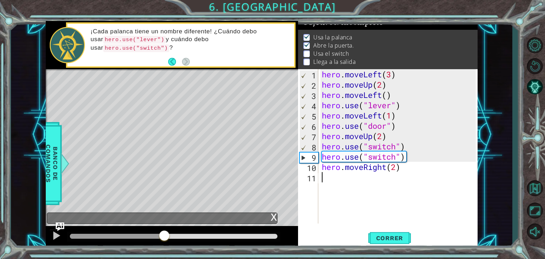
drag, startPoint x: 76, startPoint y: 235, endPoint x: 165, endPoint y: 240, distance: 89.3
click at [165, 240] on div at bounding box center [164, 236] width 13 height 13
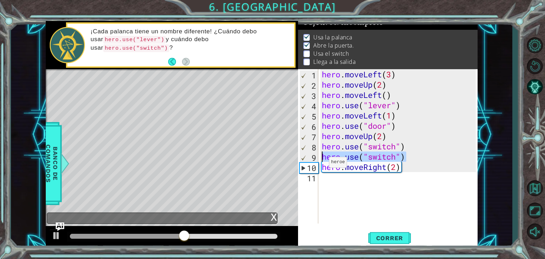
drag, startPoint x: 409, startPoint y: 158, endPoint x: 297, endPoint y: 158, distance: 112.5
click at [297, 158] on div "1 ההההההההההההההההההההההההההההההההההההההההההההההההההההההההההההההההההההההההההההה…" at bounding box center [262, 135] width 432 height 228
type textarea "hero.use("switch")"
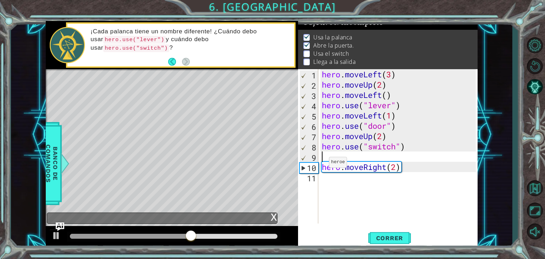
type textarea "hero.use("switch")"
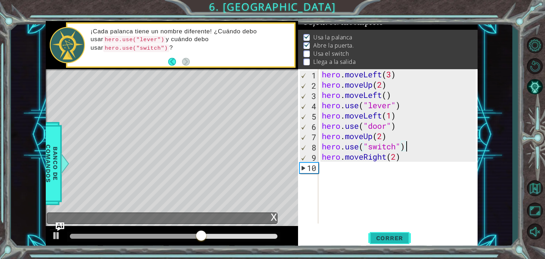
click at [382, 240] on span "Correr" at bounding box center [390, 238] width 42 height 7
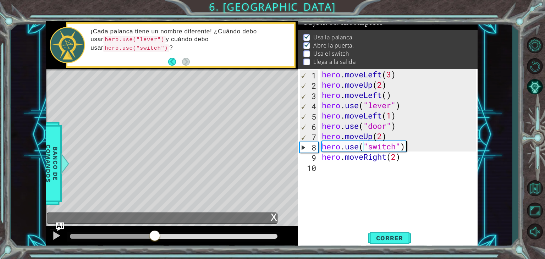
drag, startPoint x: 79, startPoint y: 233, endPoint x: 154, endPoint y: 241, distance: 75.7
click at [154, 241] on div at bounding box center [154, 236] width 13 height 13
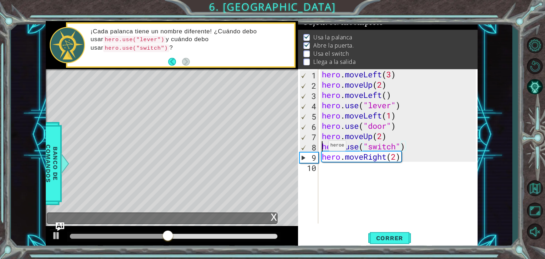
click at [322, 147] on div "hero . moveLeft ( 3 ) hero . moveUp ( 2 ) hero . moveLeft ( ) hero . use ( "lev…" at bounding box center [400, 156] width 159 height 175
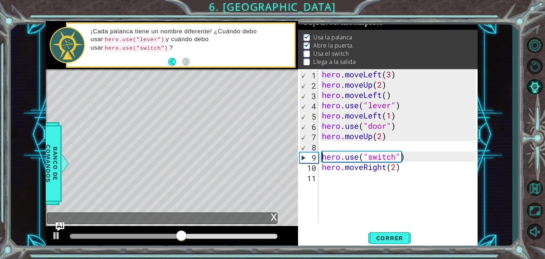
click at [342, 146] on div "hero . moveLeft ( 3 ) hero . moveUp ( 2 ) hero . moveLeft ( ) hero . use ( "lev…" at bounding box center [400, 156] width 159 height 175
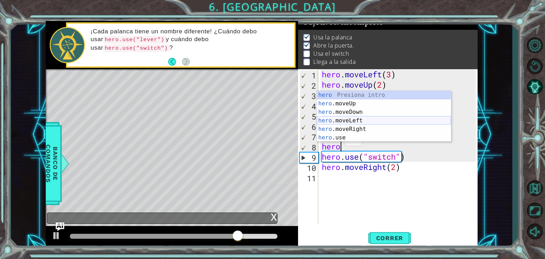
click at [357, 122] on div "hero Presiona intro hero .moveUp Presiona intro hero .moveDown Presiona intro h…" at bounding box center [384, 125] width 134 height 68
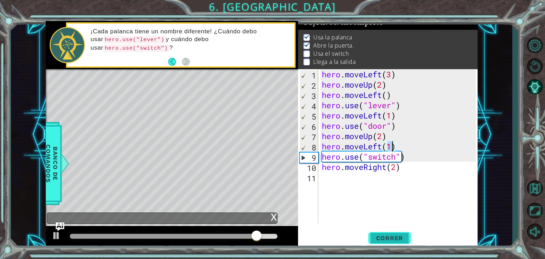
type textarea "hero.moveLeft(1)"
click at [389, 238] on span "Correr" at bounding box center [390, 238] width 42 height 7
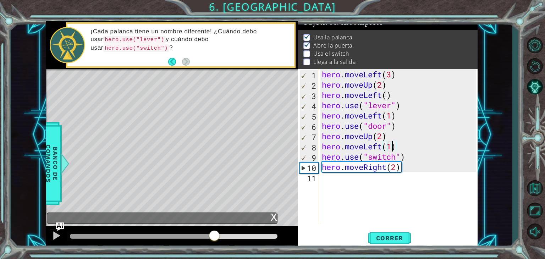
drag, startPoint x: 77, startPoint y: 234, endPoint x: 214, endPoint y: 244, distance: 138.1
click at [214, 244] on div at bounding box center [172, 237] width 252 height 23
